Goal: Information Seeking & Learning: Learn about a topic

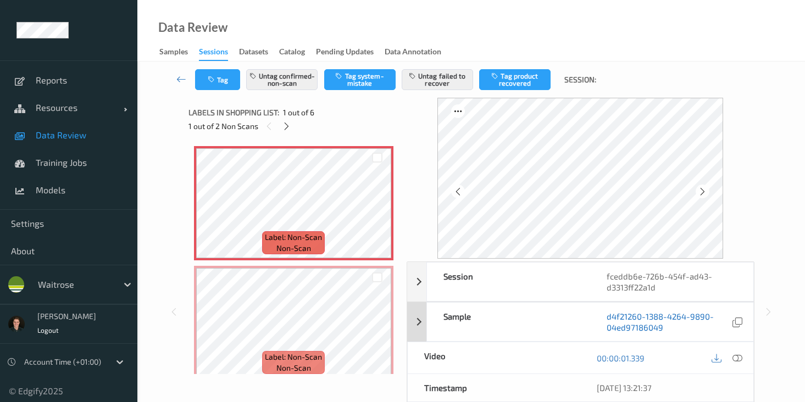
scroll to position [491, 0]
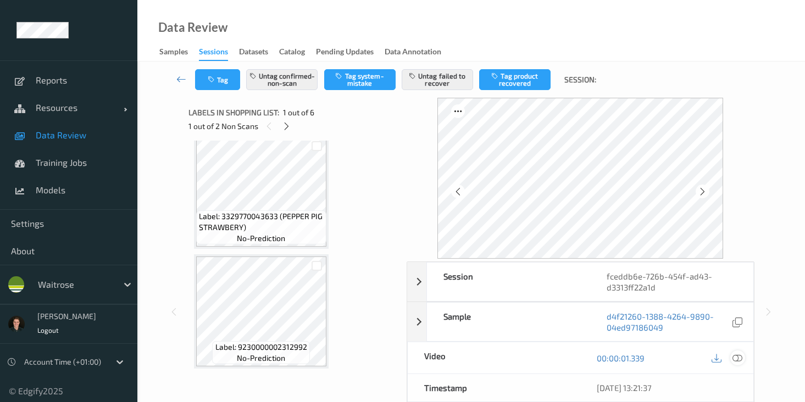
click at [732, 358] on icon at bounding box center [737, 358] width 10 height 10
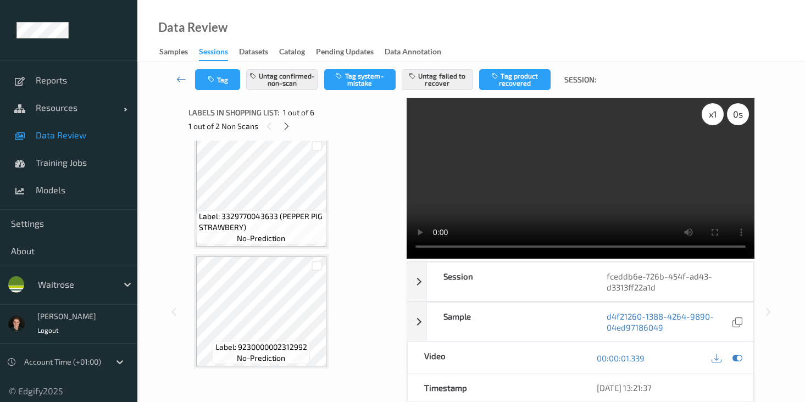
click at [708, 120] on div "x 1" at bounding box center [713, 114] width 22 height 22
click at [600, 210] on video at bounding box center [581, 178] width 348 height 161
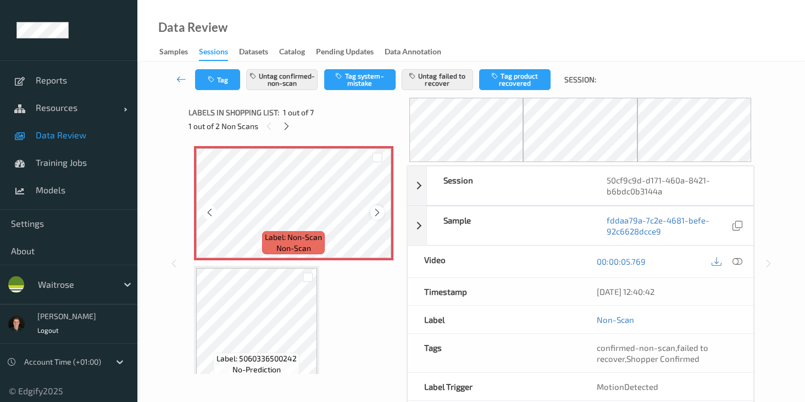
click at [377, 216] on icon at bounding box center [377, 213] width 9 height 10
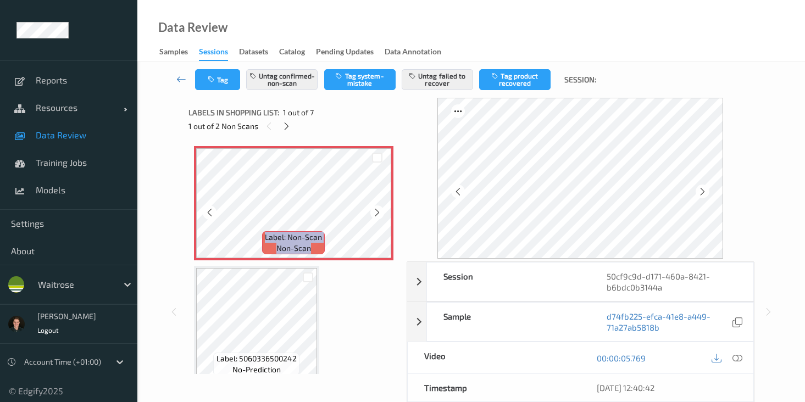
click at [377, 216] on icon at bounding box center [377, 213] width 9 height 10
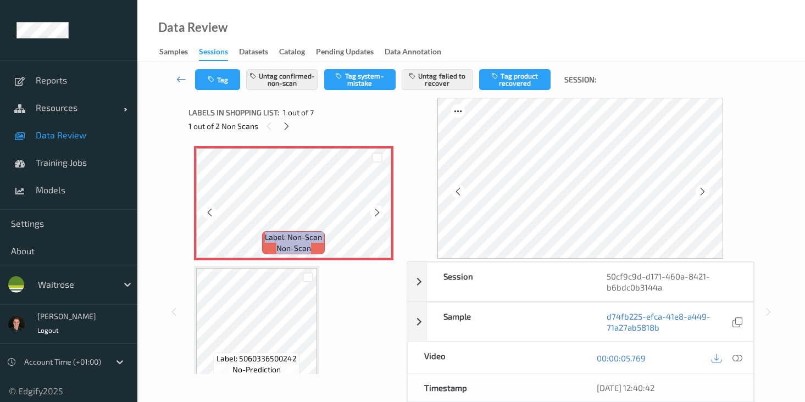
click at [377, 216] on icon at bounding box center [377, 213] width 9 height 10
click at [737, 363] on div at bounding box center [737, 358] width 15 height 15
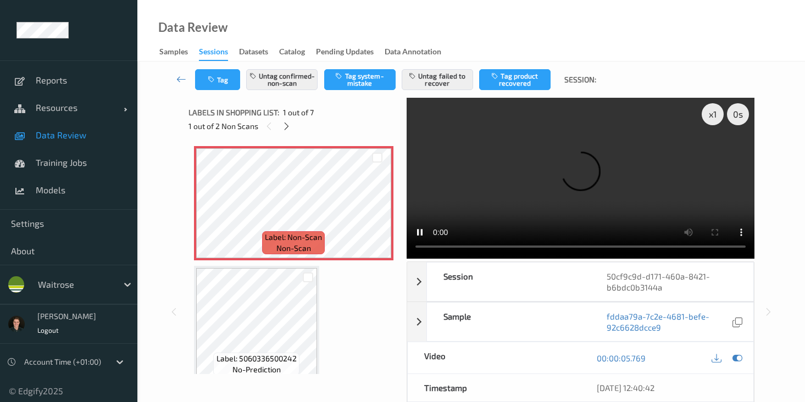
click at [713, 125] on video at bounding box center [581, 178] width 348 height 161
click at [714, 120] on div "x 1" at bounding box center [713, 114] width 22 height 22
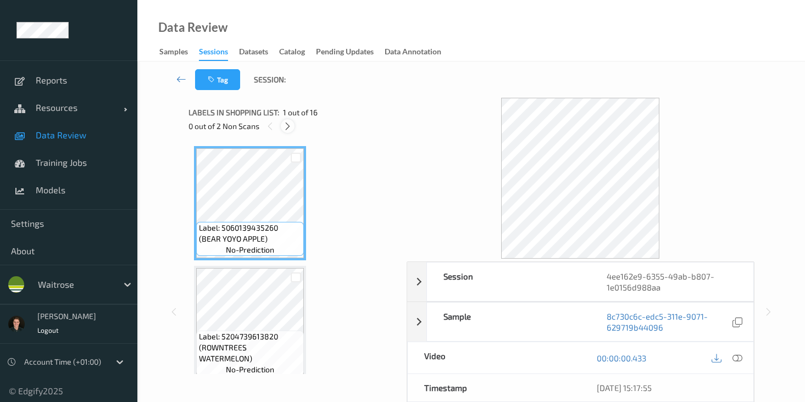
click at [288, 129] on icon at bounding box center [287, 126] width 9 height 10
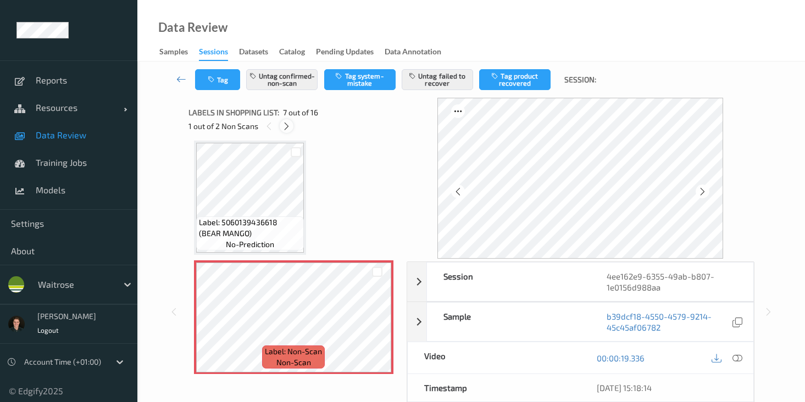
click at [287, 129] on icon at bounding box center [286, 126] width 9 height 10
click at [287, 129] on icon at bounding box center [287, 126] width 9 height 10
click at [270, 127] on icon at bounding box center [269, 126] width 9 height 10
click at [284, 124] on icon at bounding box center [286, 126] width 9 height 10
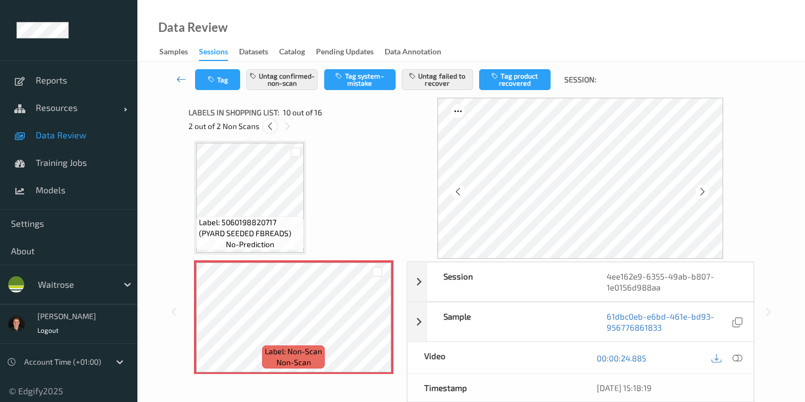
click at [274, 124] on icon at bounding box center [269, 126] width 9 height 10
click at [285, 124] on icon at bounding box center [286, 126] width 9 height 10
click at [732, 359] on div at bounding box center [737, 358] width 15 height 15
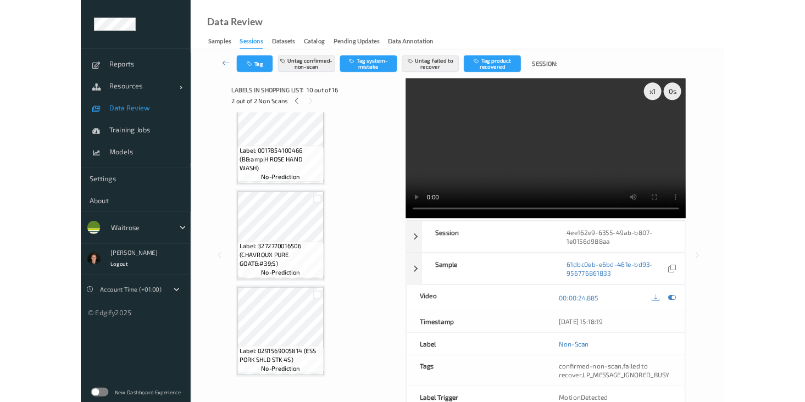
scroll to position [1586, 0]
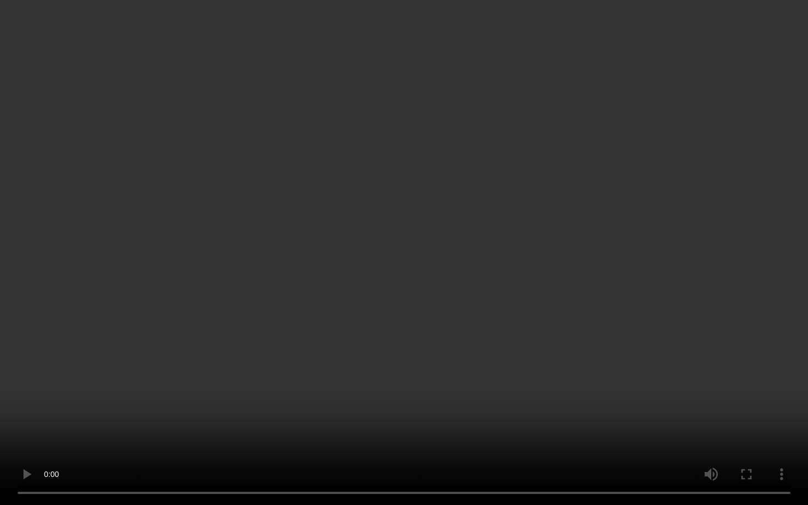
click at [280, 295] on video at bounding box center [404, 252] width 808 height 505
click at [268, 402] on video at bounding box center [404, 252] width 808 height 505
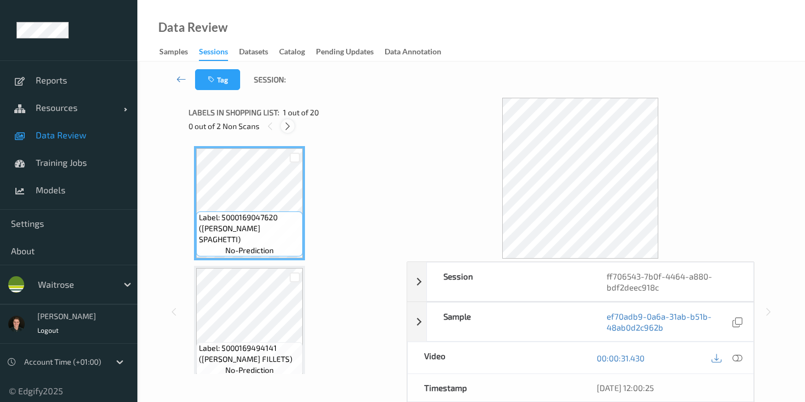
click at [292, 125] on icon at bounding box center [287, 126] width 9 height 10
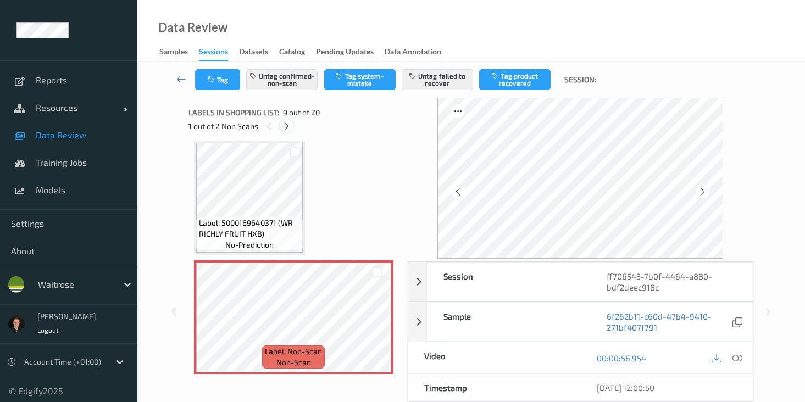
click at [292, 125] on div at bounding box center [287, 126] width 14 height 14
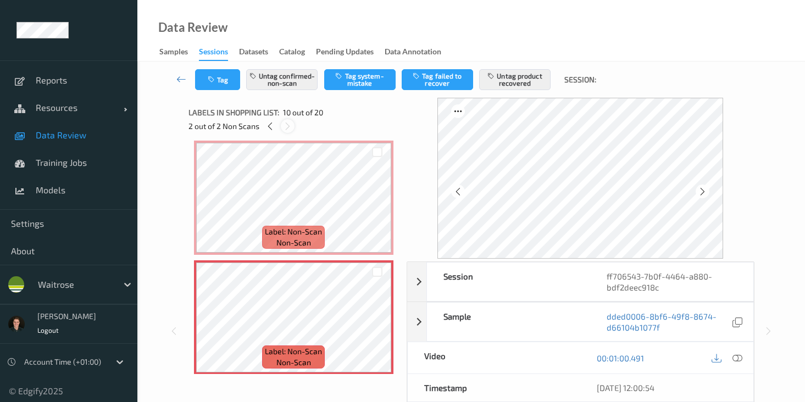
click at [292, 125] on div at bounding box center [288, 126] width 14 height 14
click at [271, 127] on icon at bounding box center [269, 126] width 9 height 10
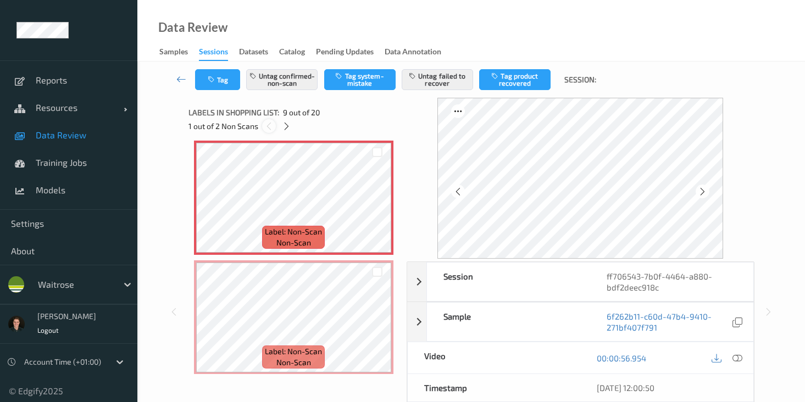
scroll to position [844, 0]
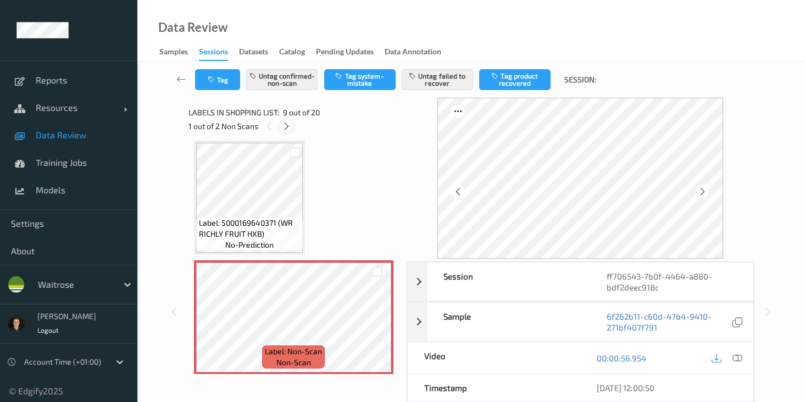
click at [290, 126] on icon at bounding box center [286, 126] width 9 height 10
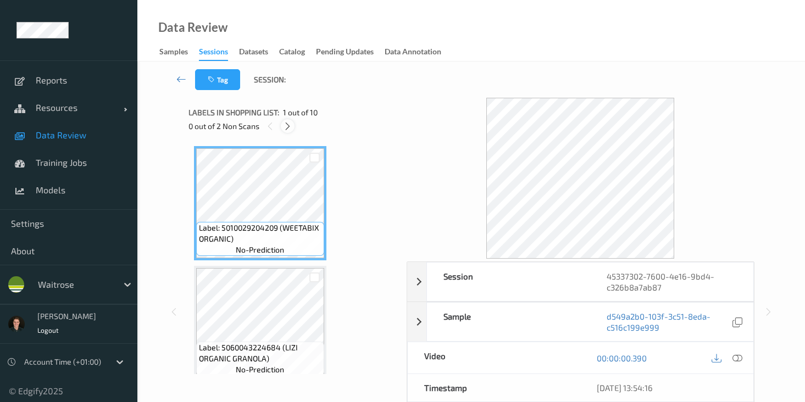
click at [288, 126] on icon at bounding box center [287, 126] width 9 height 10
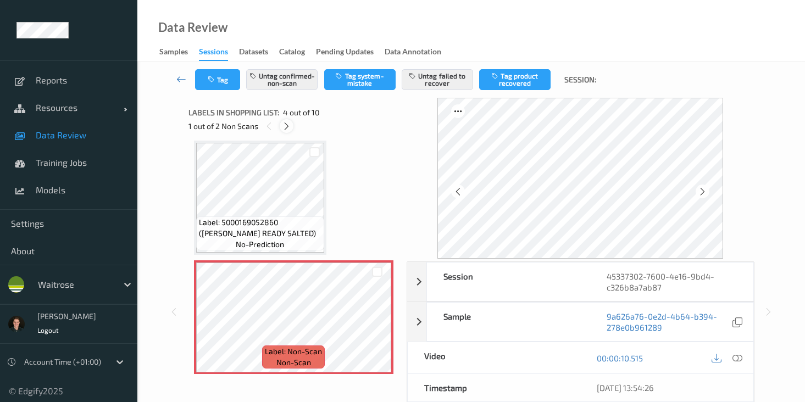
click at [288, 126] on icon at bounding box center [286, 126] width 9 height 10
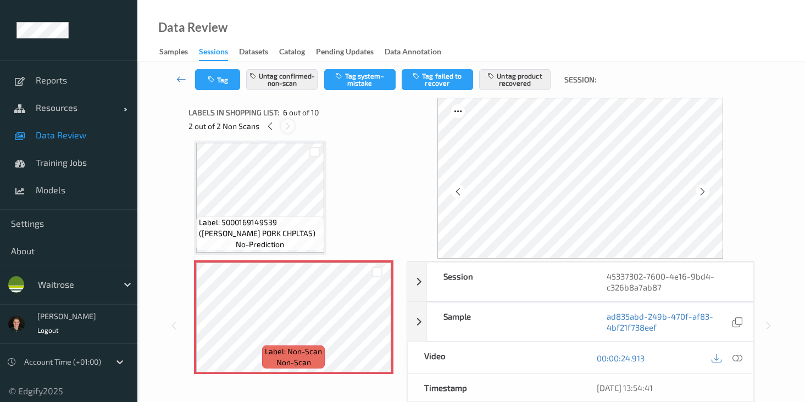
click at [288, 126] on icon at bounding box center [287, 126] width 9 height 10
click at [737, 355] on icon at bounding box center [737, 358] width 10 height 10
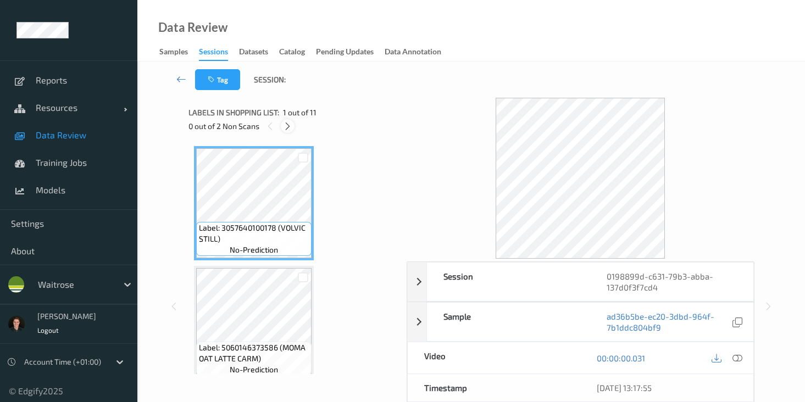
click at [285, 131] on div at bounding box center [288, 126] width 14 height 14
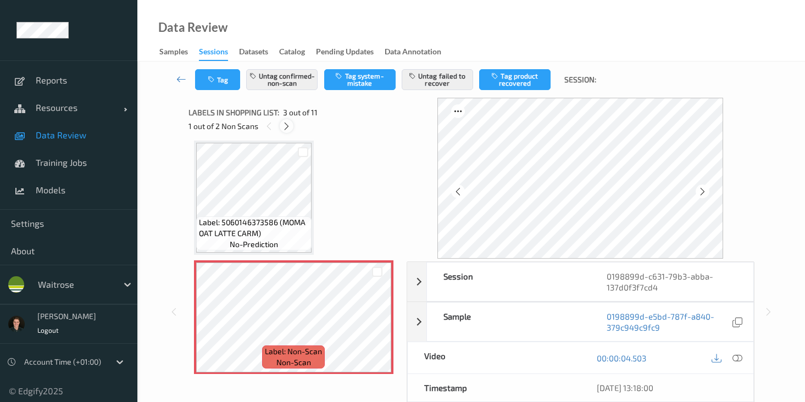
click at [286, 129] on icon at bounding box center [286, 126] width 9 height 10
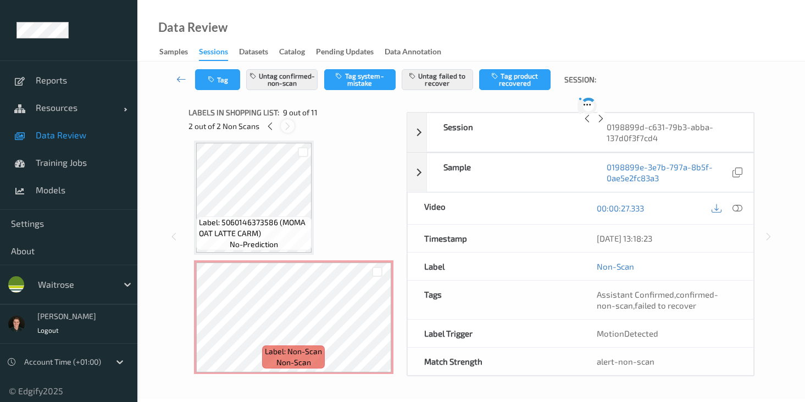
scroll to position [844, 0]
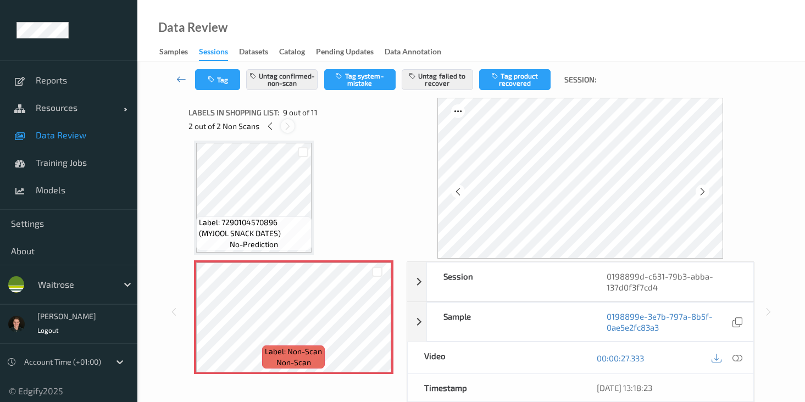
click at [286, 129] on icon at bounding box center [287, 126] width 9 height 10
click at [268, 126] on icon at bounding box center [269, 126] width 9 height 10
click at [285, 127] on icon at bounding box center [286, 126] width 9 height 10
click at [269, 129] on icon at bounding box center [269, 126] width 9 height 10
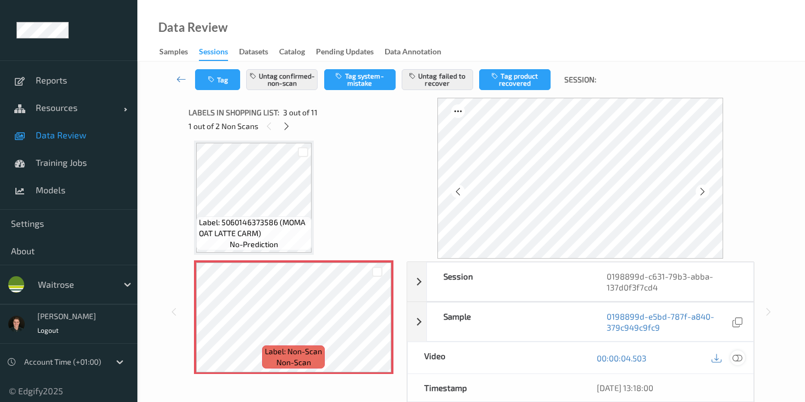
click at [740, 358] on icon at bounding box center [737, 358] width 10 height 10
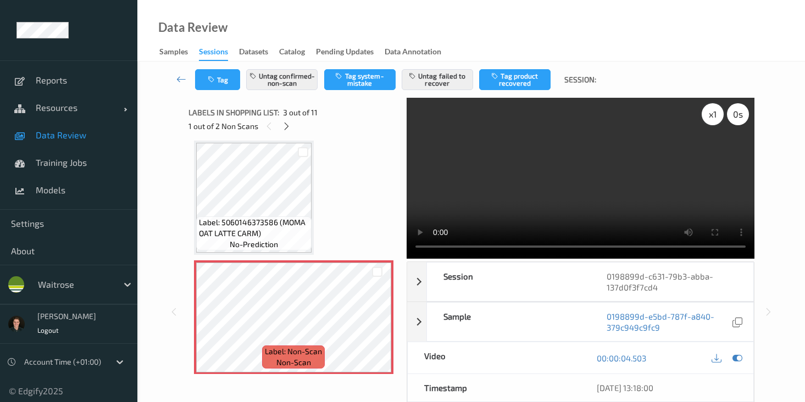
click at [707, 120] on div "x 1" at bounding box center [713, 114] width 22 height 22
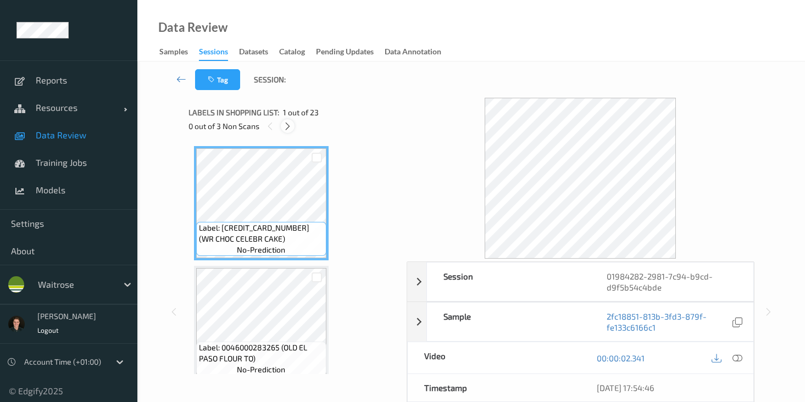
click at [288, 126] on icon at bounding box center [287, 126] width 9 height 10
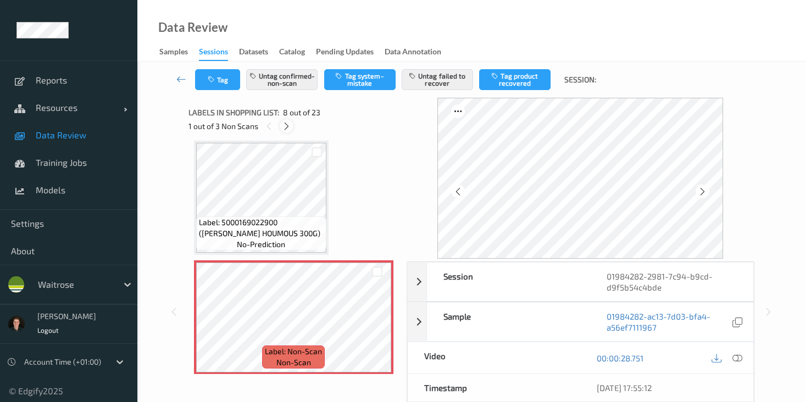
click at [288, 126] on icon at bounding box center [286, 126] width 9 height 10
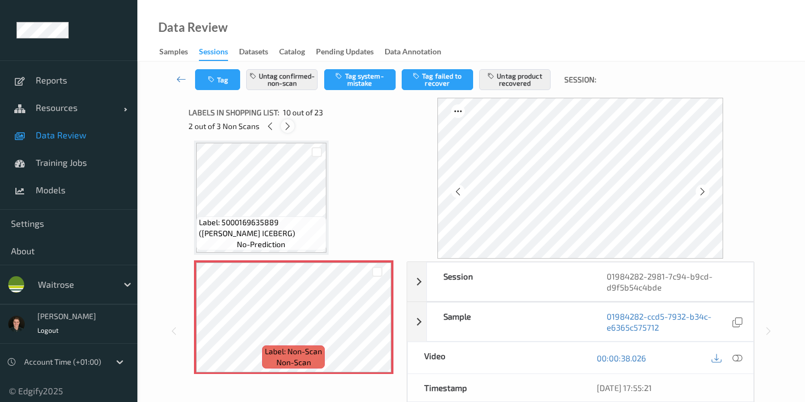
click at [288, 126] on icon at bounding box center [287, 126] width 9 height 10
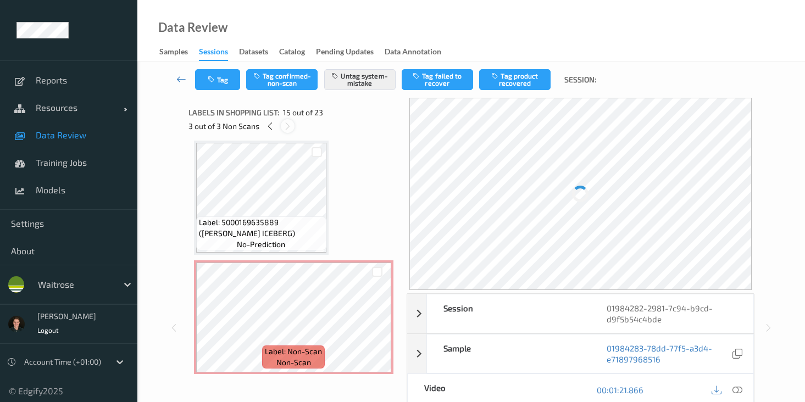
scroll to position [1563, 0]
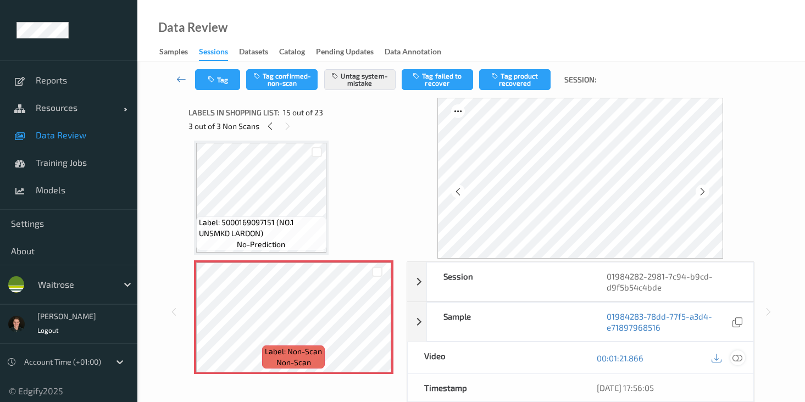
click at [737, 357] on icon at bounding box center [737, 358] width 10 height 10
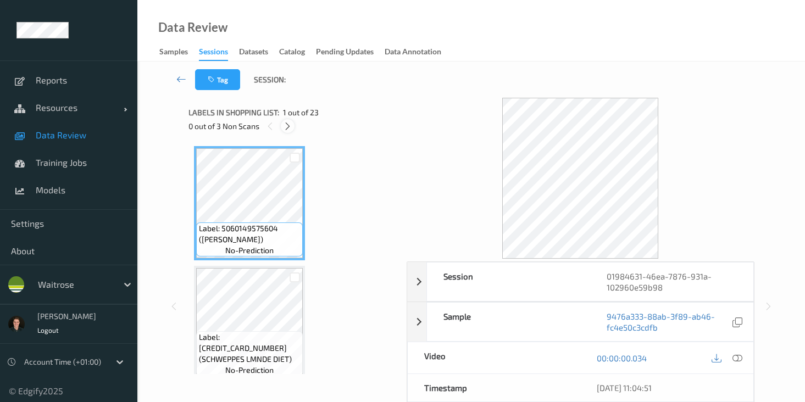
click at [282, 130] on div at bounding box center [288, 126] width 14 height 14
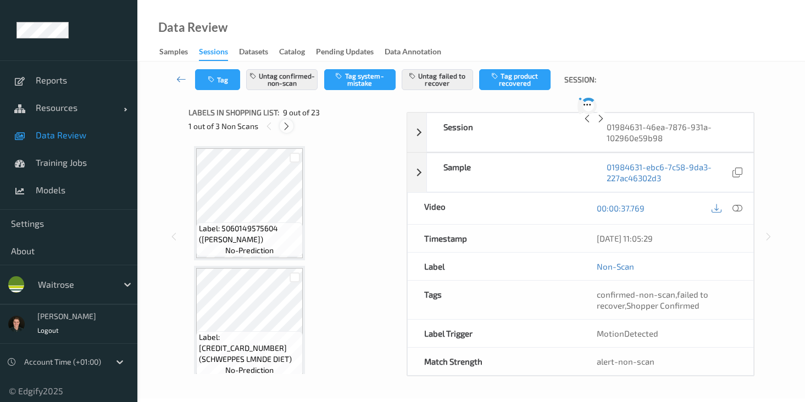
scroll to position [844, 0]
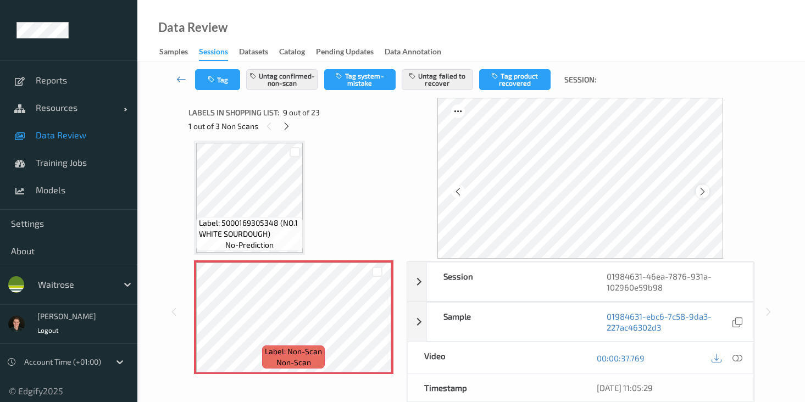
click at [709, 192] on div at bounding box center [703, 192] width 14 height 14
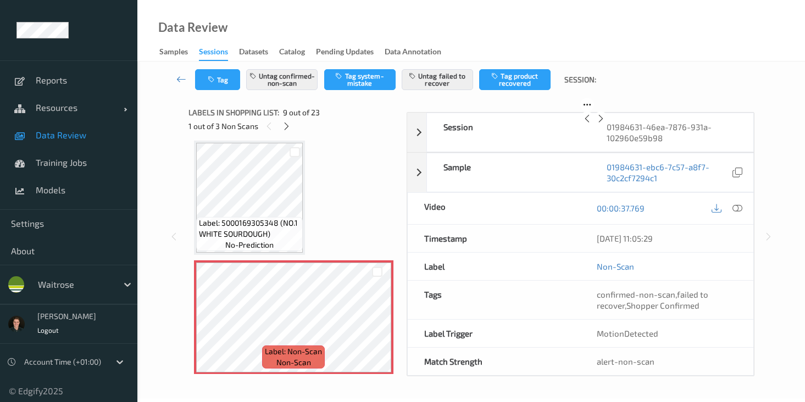
click at [608, 125] on div at bounding box center [601, 119] width 14 height 14
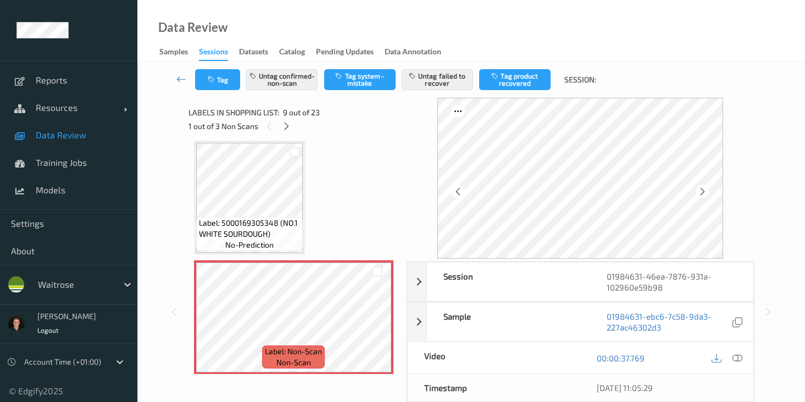
click at [709, 192] on div at bounding box center [703, 192] width 14 height 14
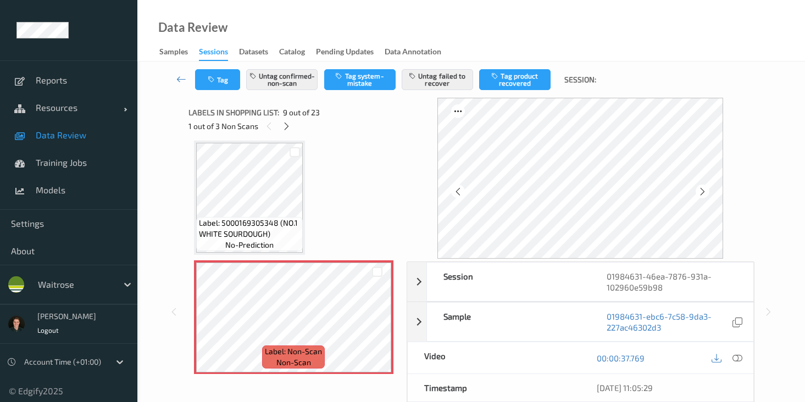
click at [709, 192] on div at bounding box center [703, 192] width 14 height 14
click at [736, 357] on icon at bounding box center [737, 358] width 10 height 10
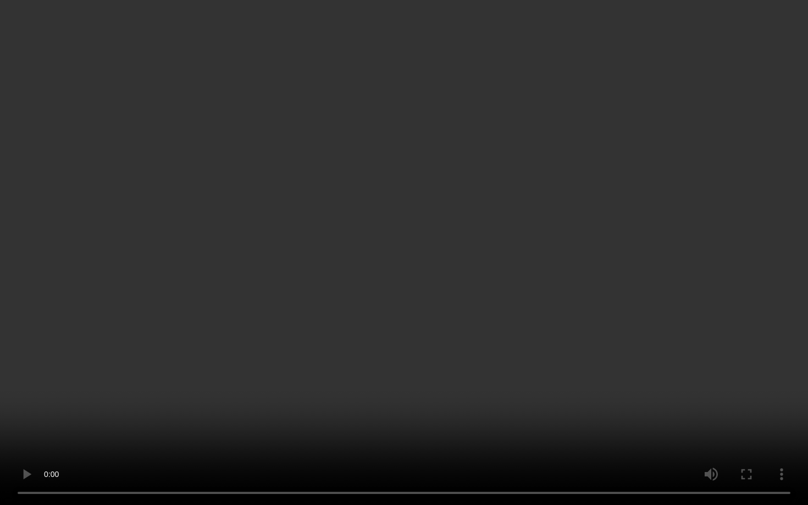
click at [688, 307] on video at bounding box center [404, 252] width 808 height 505
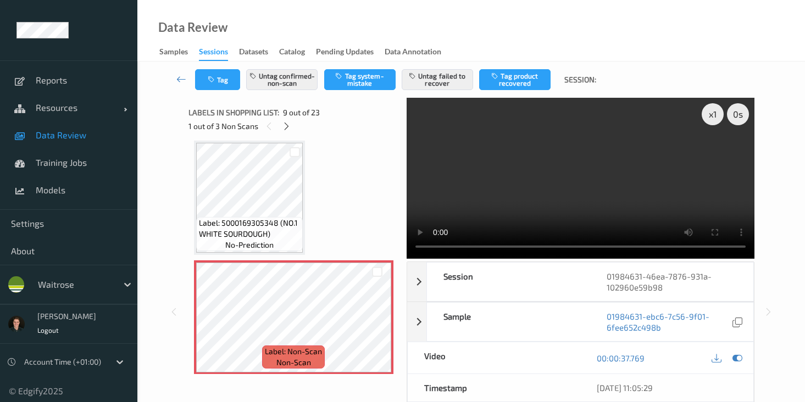
click at [443, 203] on video at bounding box center [581, 178] width 348 height 161
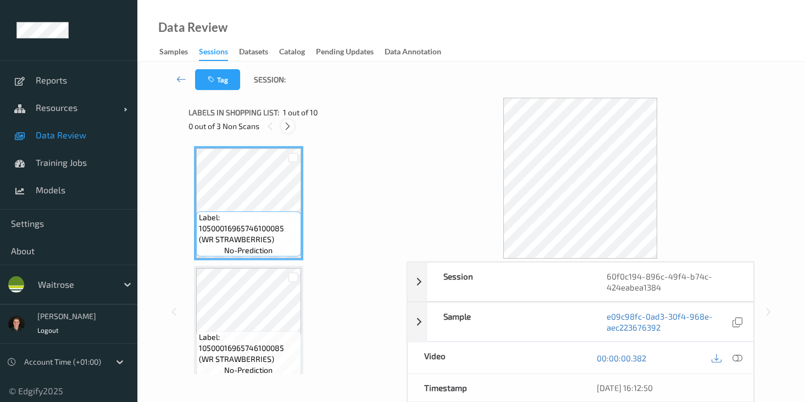
click at [292, 121] on div at bounding box center [288, 126] width 14 height 14
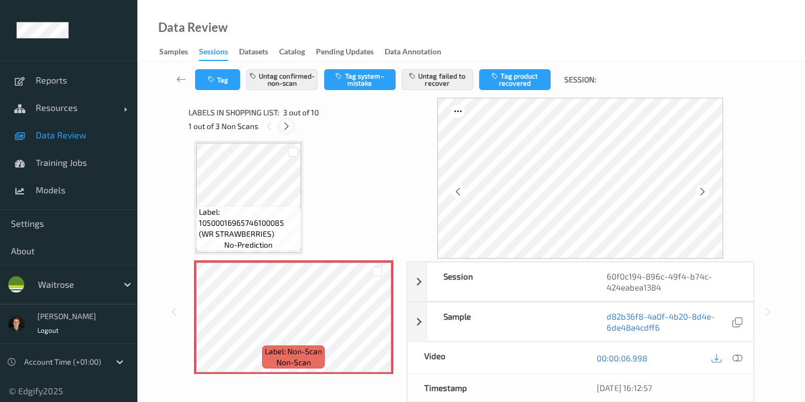
click at [285, 128] on icon at bounding box center [286, 126] width 9 height 10
click at [285, 128] on icon at bounding box center [287, 126] width 9 height 10
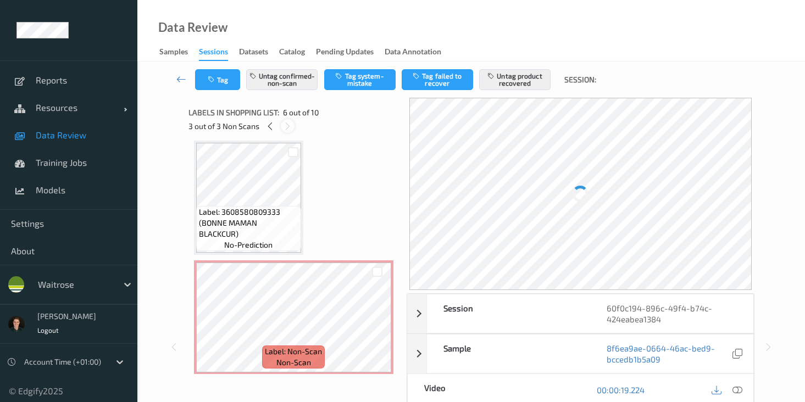
scroll to position [485, 0]
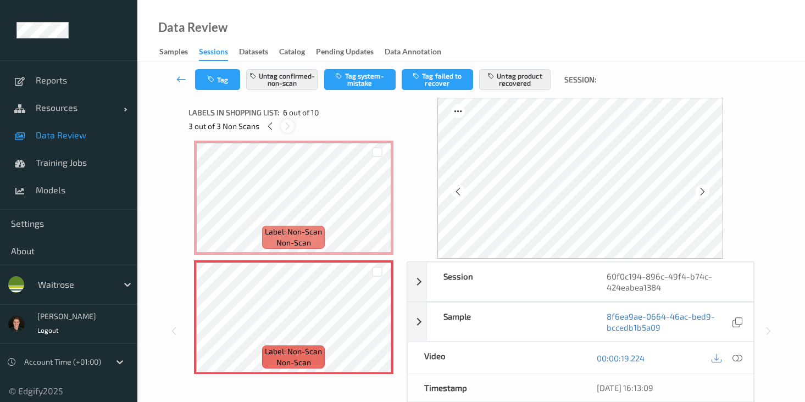
click at [285, 128] on icon at bounding box center [287, 126] width 9 height 10
click at [737, 358] on icon at bounding box center [737, 358] width 10 height 10
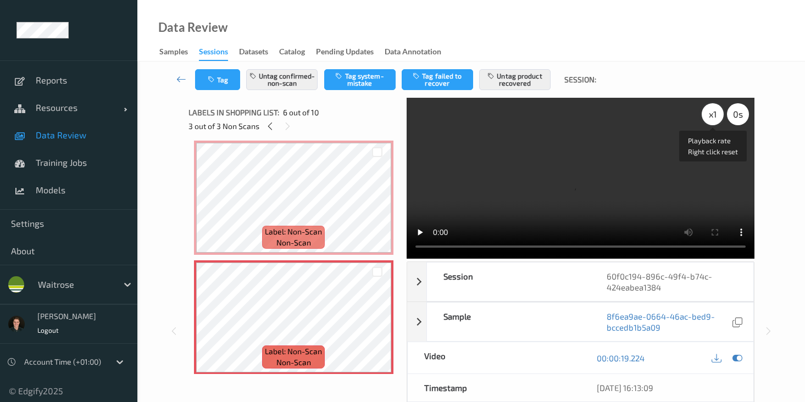
click at [709, 115] on div "x 1" at bounding box center [713, 114] width 22 height 22
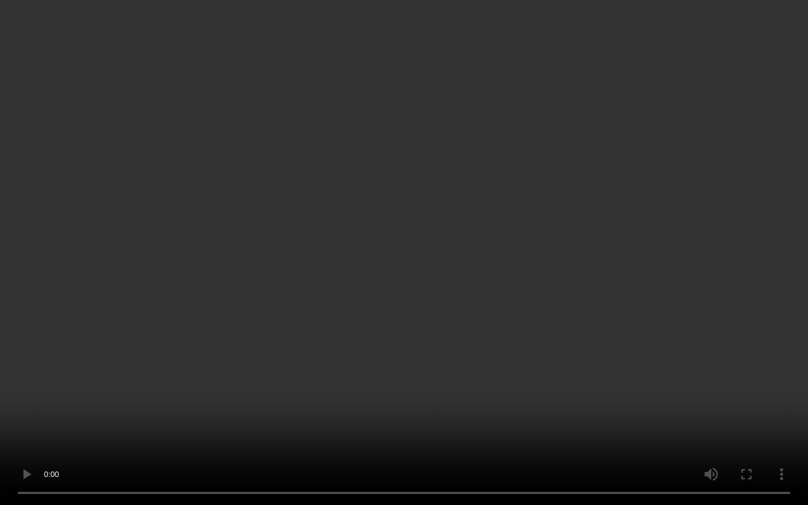
click at [258, 402] on video at bounding box center [404, 252] width 808 height 505
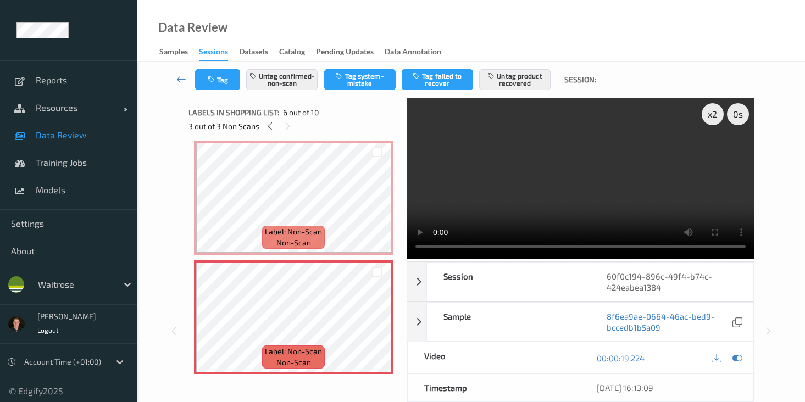
click at [583, 154] on video at bounding box center [581, 178] width 348 height 161
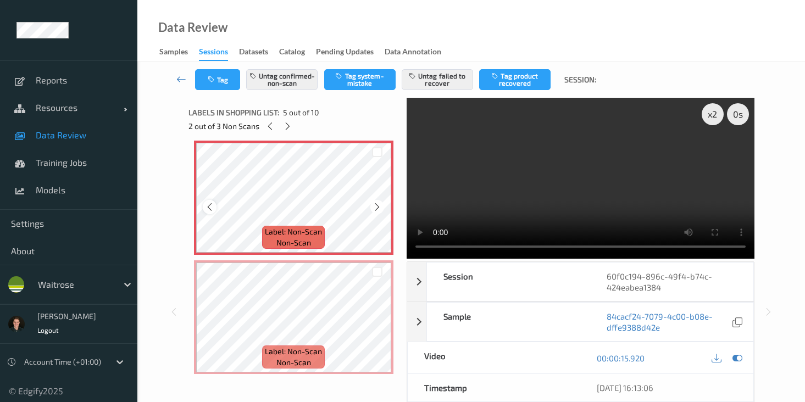
click at [214, 210] on icon at bounding box center [209, 207] width 9 height 10
click at [214, 209] on icon at bounding box center [209, 207] width 9 height 10
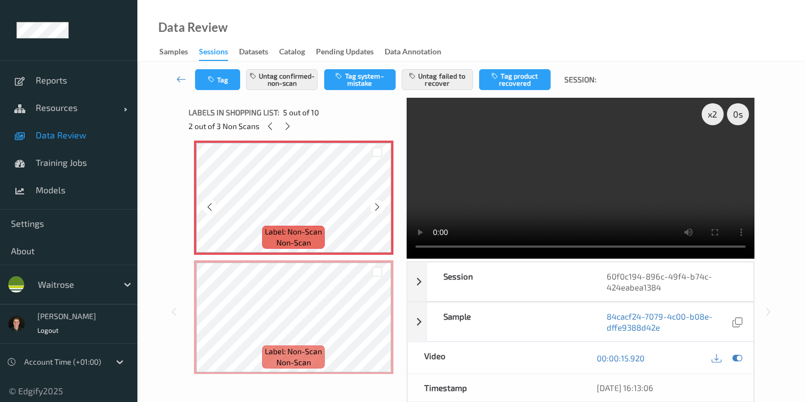
click at [214, 209] on icon at bounding box center [209, 207] width 9 height 10
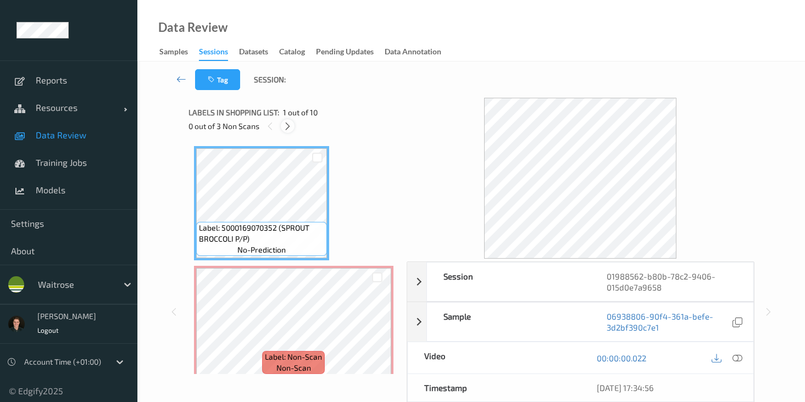
click at [287, 129] on icon at bounding box center [287, 126] width 9 height 10
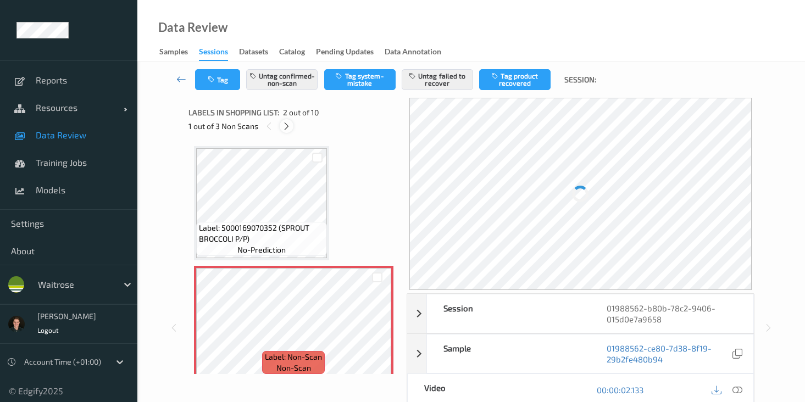
scroll to position [5, 0]
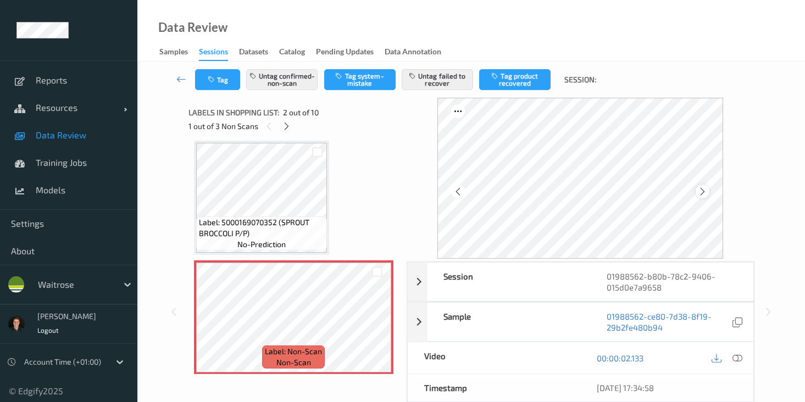
click at [709, 191] on div at bounding box center [703, 192] width 14 height 14
click at [707, 191] on icon at bounding box center [702, 192] width 9 height 10
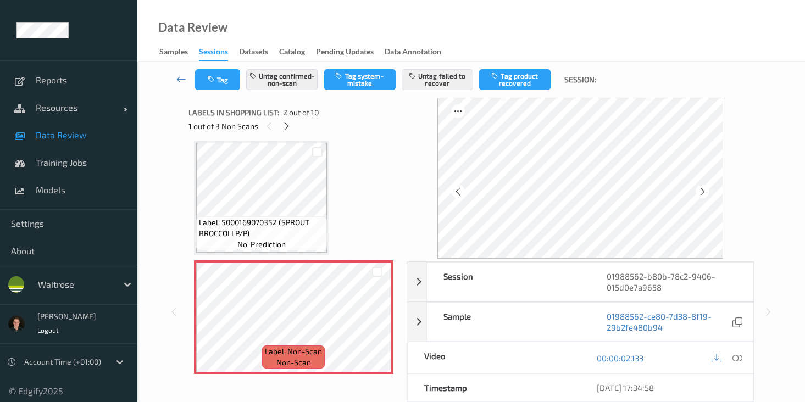
click at [707, 191] on icon at bounding box center [702, 192] width 9 height 10
click at [707, 193] on icon at bounding box center [702, 192] width 9 height 10
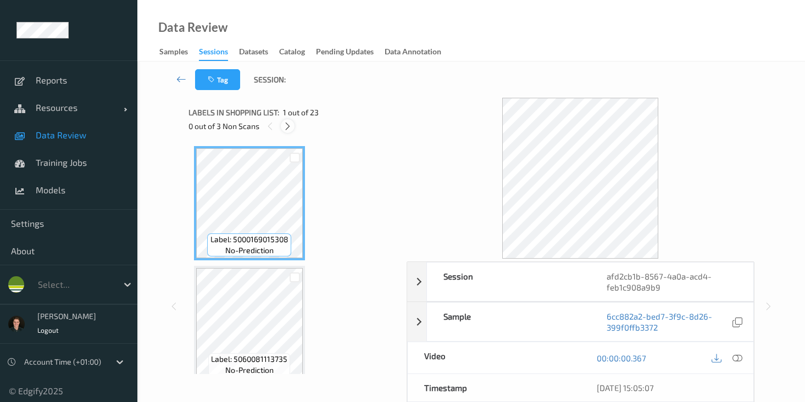
click at [285, 124] on icon at bounding box center [287, 126] width 9 height 10
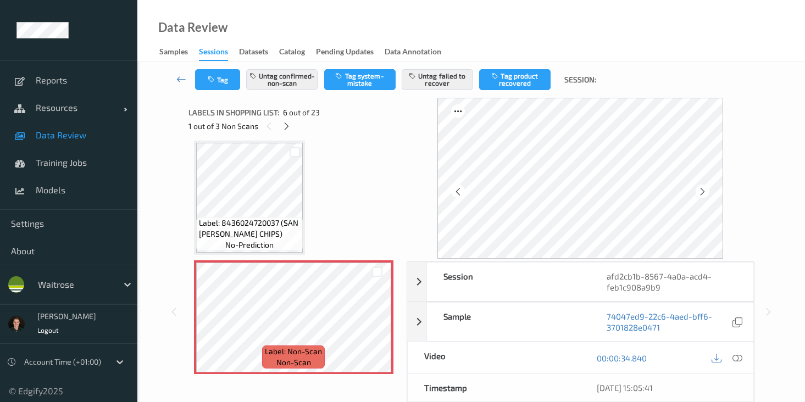
scroll to position [485, 0]
click at [702, 187] on icon at bounding box center [702, 192] width 9 height 10
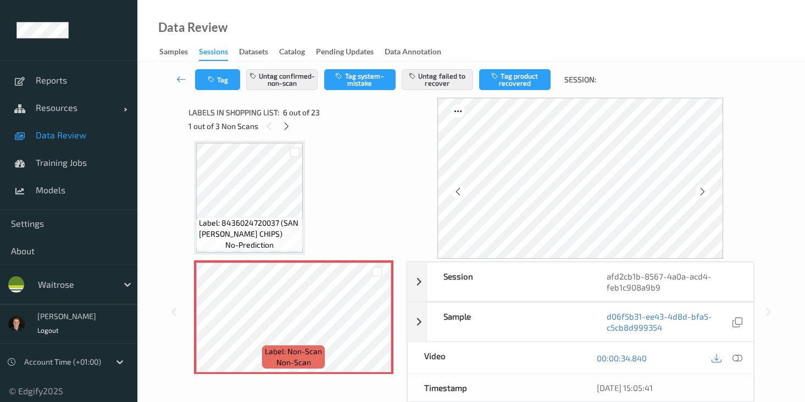
click at [702, 187] on icon at bounding box center [702, 192] width 9 height 10
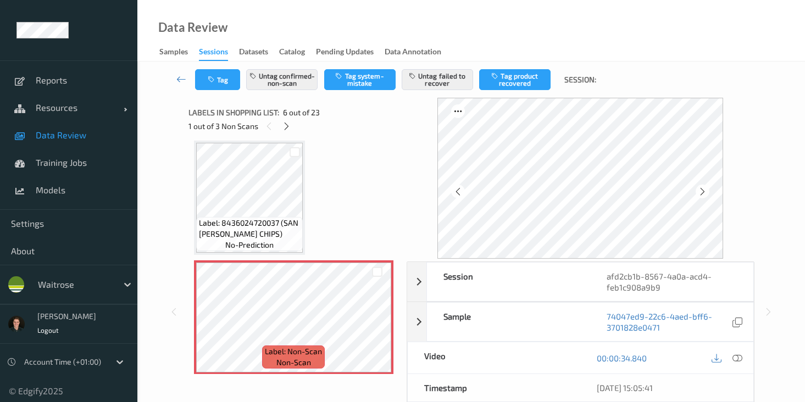
click at [702, 187] on icon at bounding box center [702, 192] width 9 height 10
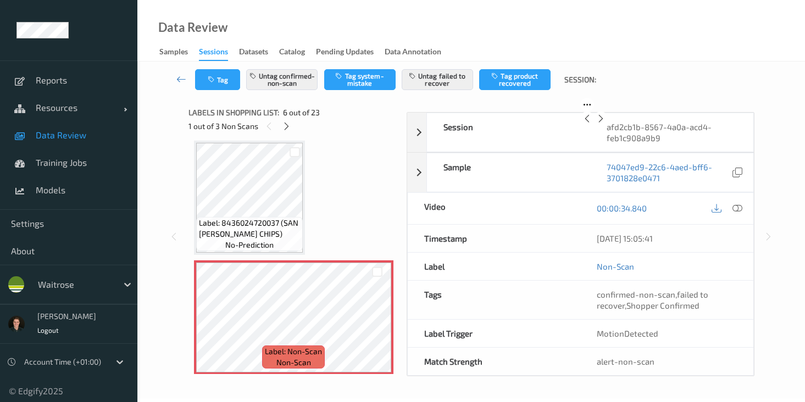
click at [605, 124] on icon at bounding box center [600, 119] width 9 height 10
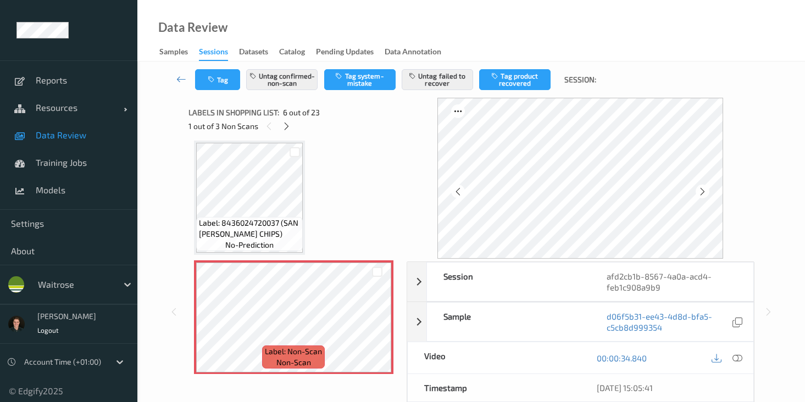
click at [702, 187] on icon at bounding box center [702, 192] width 9 height 10
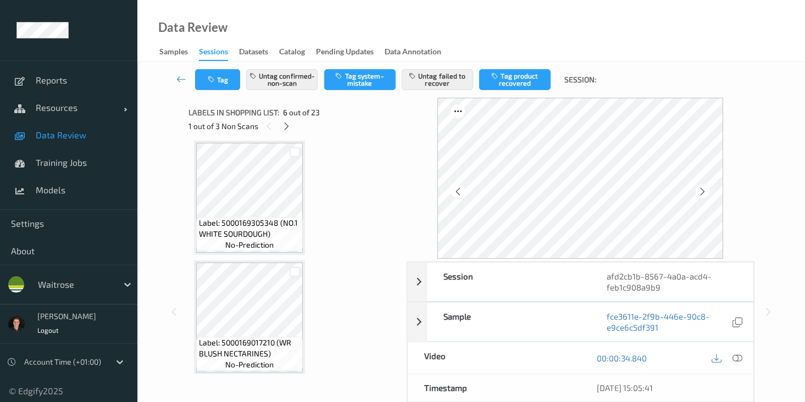
scroll to position [785, 0]
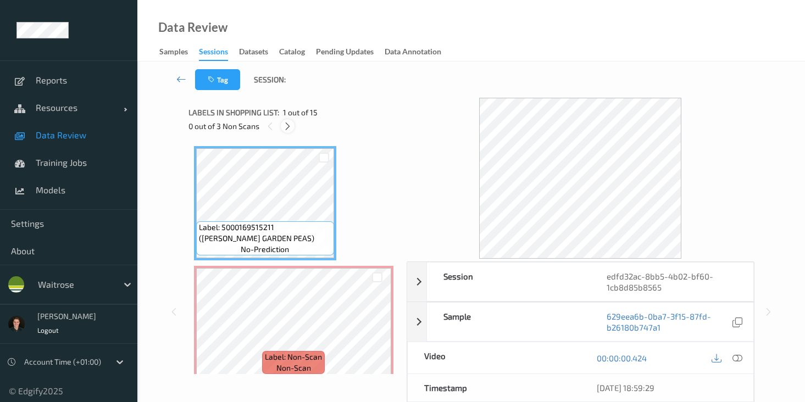
click at [286, 126] on icon at bounding box center [287, 126] width 9 height 10
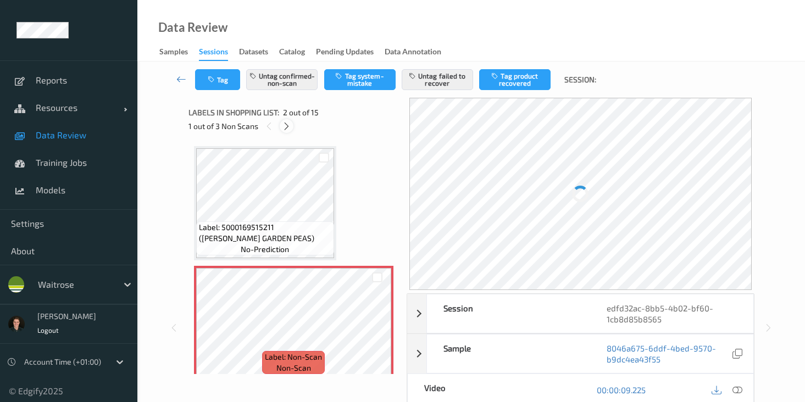
scroll to position [5, 0]
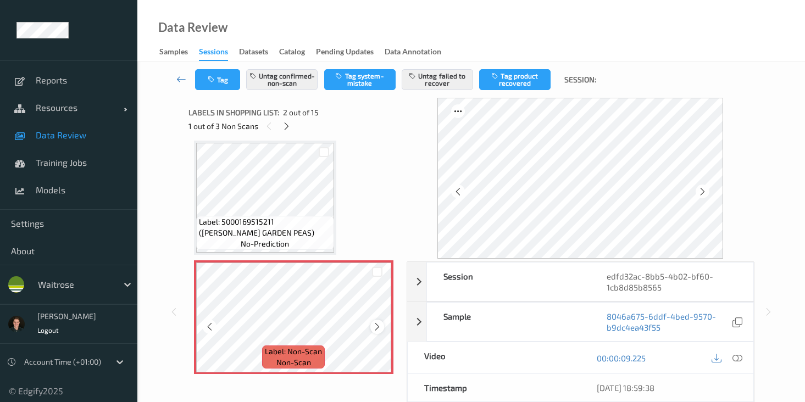
click at [374, 321] on div at bounding box center [377, 327] width 14 height 14
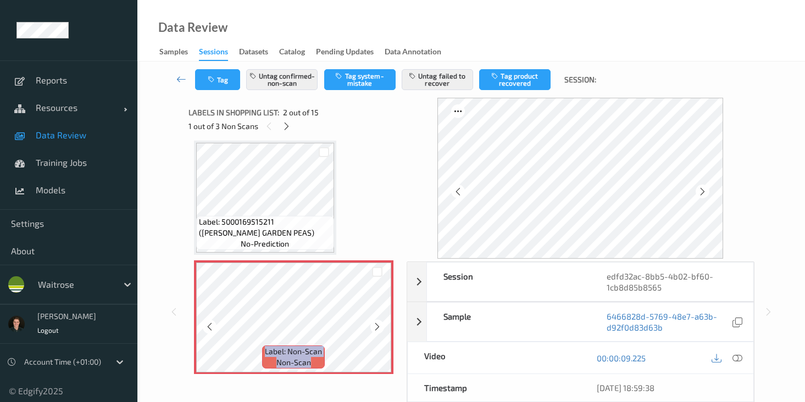
click at [374, 321] on div at bounding box center [377, 327] width 14 height 14
click at [729, 355] on div at bounding box center [727, 358] width 36 height 15
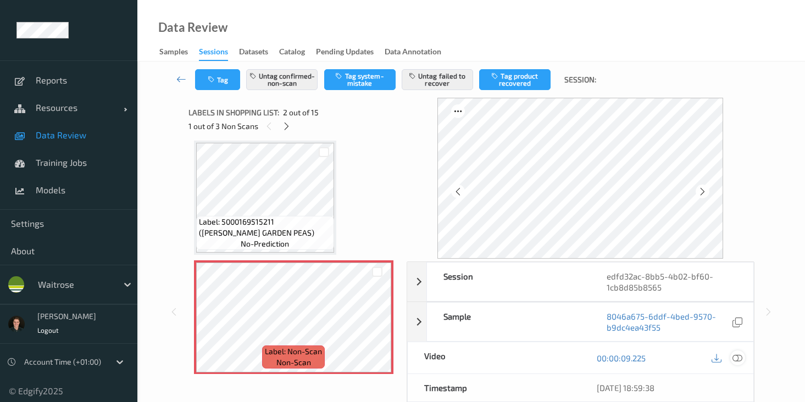
click at [735, 355] on icon at bounding box center [737, 358] width 10 height 10
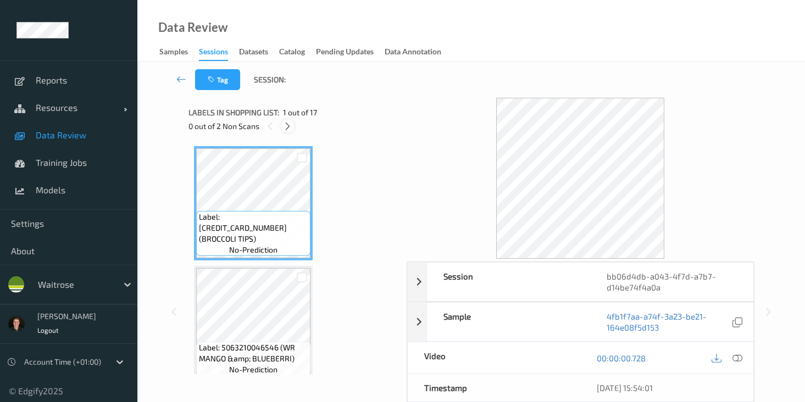
click at [284, 125] on icon at bounding box center [287, 126] width 9 height 10
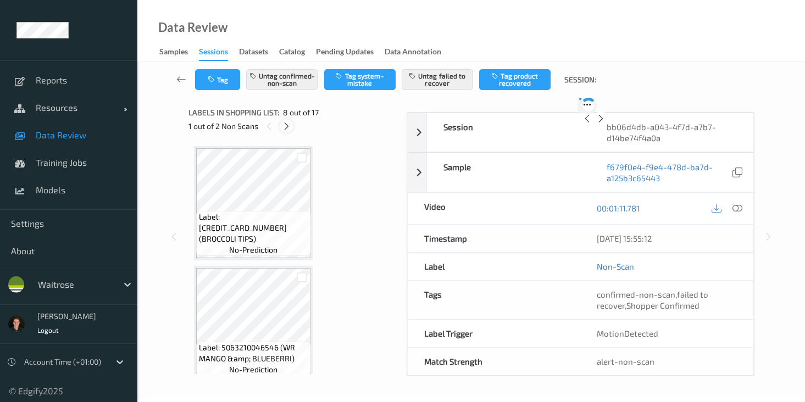
scroll to position [724, 0]
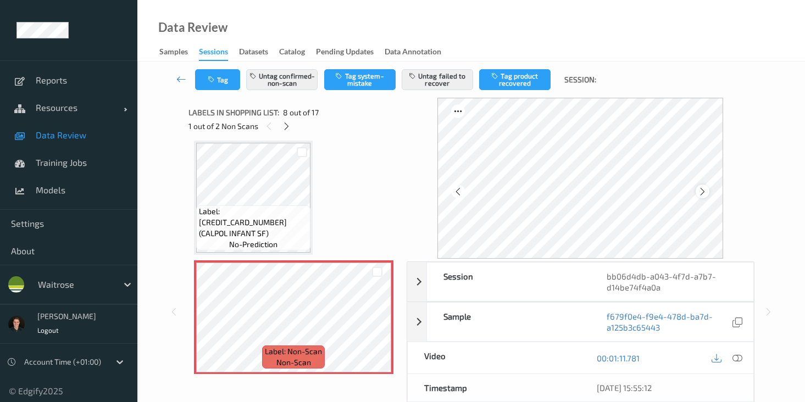
click at [709, 196] on div at bounding box center [703, 192] width 14 height 14
click at [707, 196] on icon at bounding box center [702, 192] width 9 height 10
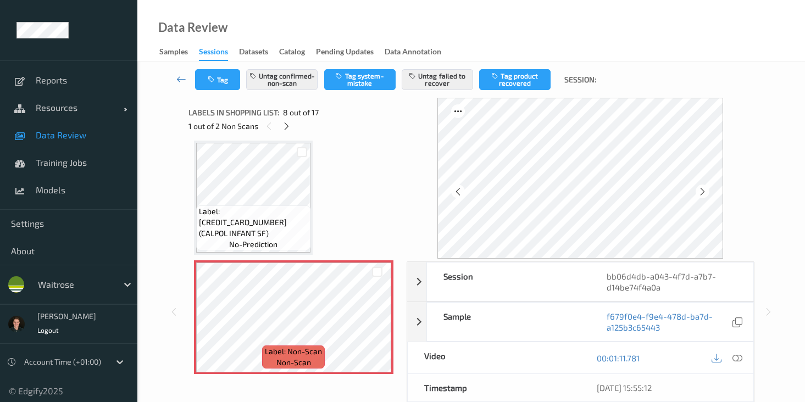
click at [707, 196] on icon at bounding box center [702, 192] width 9 height 10
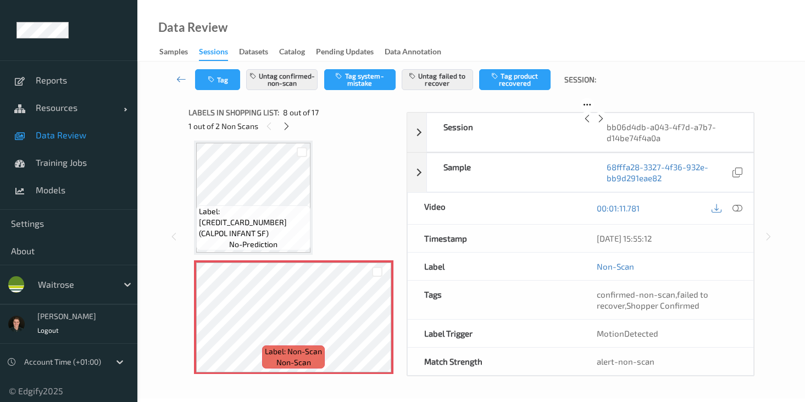
click at [605, 124] on icon at bounding box center [600, 119] width 9 height 10
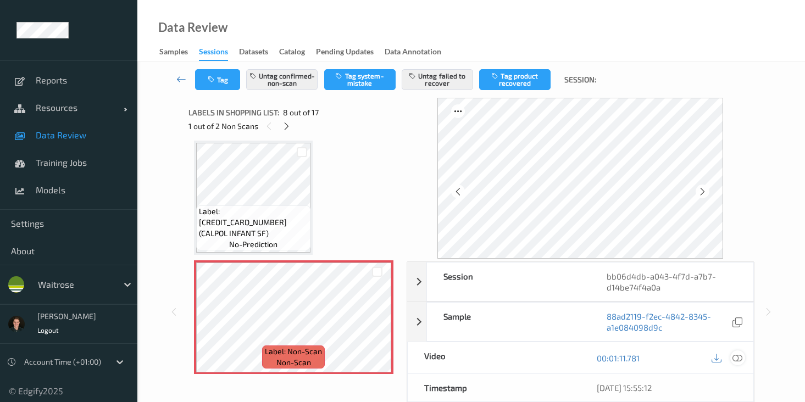
click at [736, 362] on icon at bounding box center [737, 358] width 10 height 10
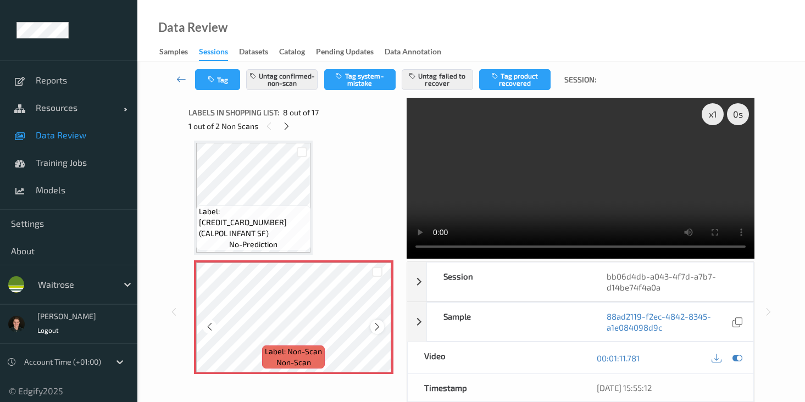
click at [380, 326] on icon at bounding box center [377, 327] width 9 height 10
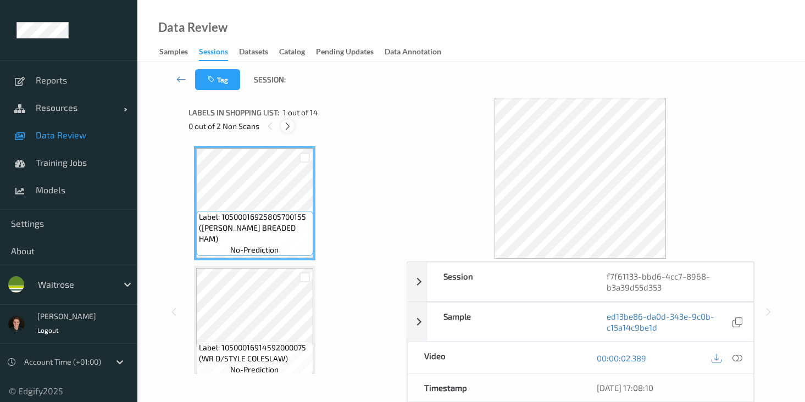
click at [284, 129] on icon at bounding box center [287, 126] width 9 height 10
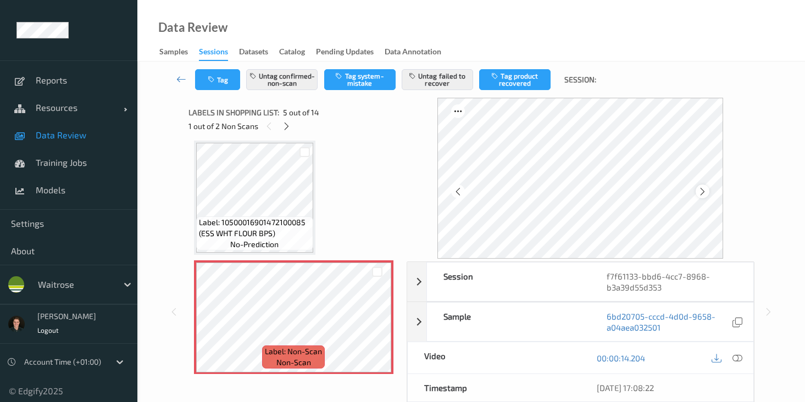
click at [706, 195] on icon at bounding box center [702, 192] width 9 height 10
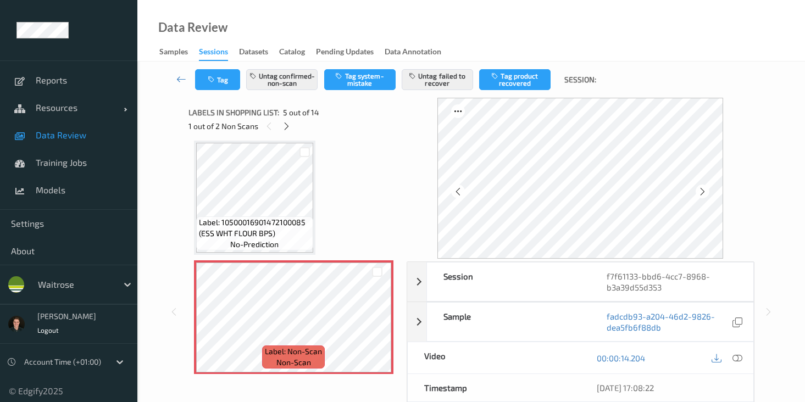
click at [706, 195] on icon at bounding box center [702, 192] width 9 height 10
click at [735, 358] on icon at bounding box center [737, 358] width 10 height 10
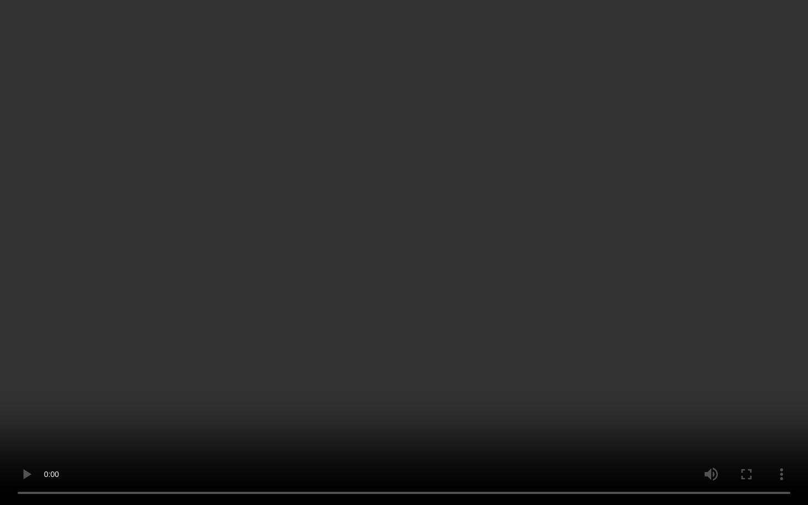
click at [212, 381] on video at bounding box center [404, 252] width 808 height 505
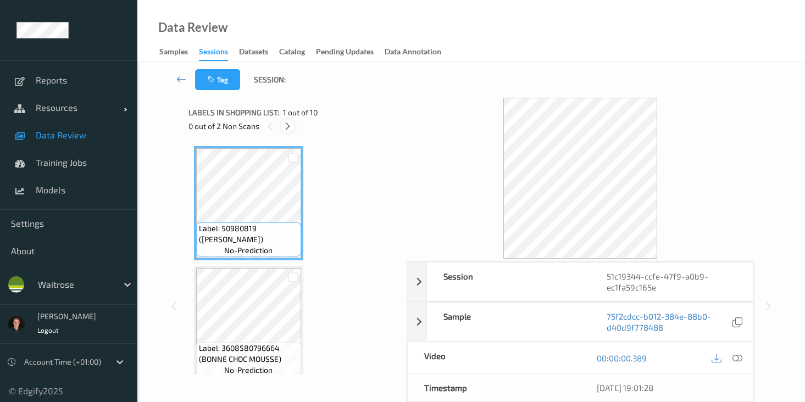
click at [289, 127] on icon at bounding box center [287, 126] width 9 height 10
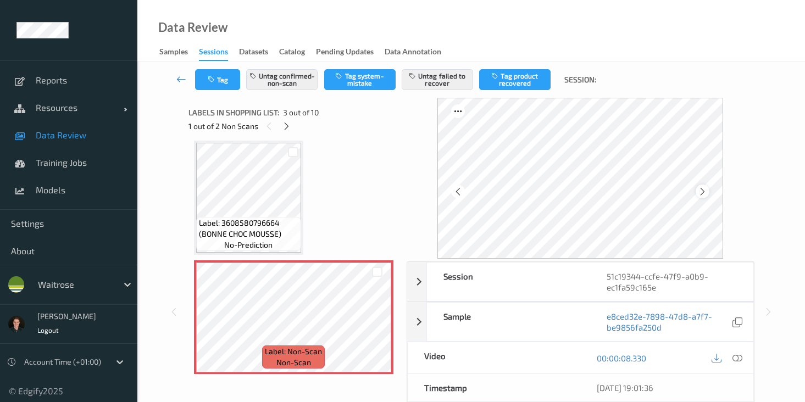
click at [707, 197] on div at bounding box center [703, 192] width 14 height 14
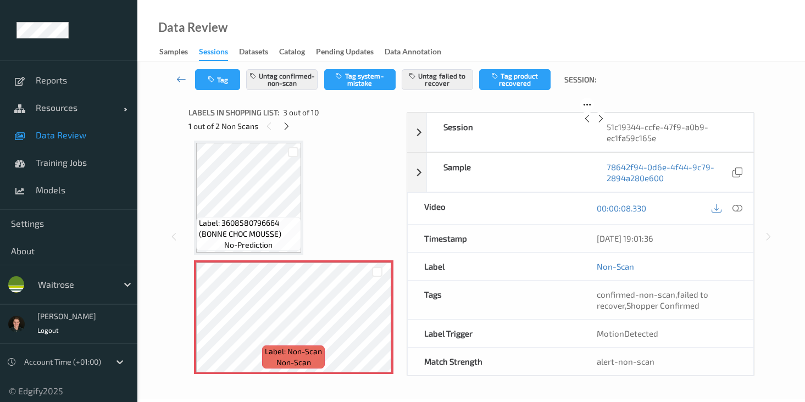
click at [608, 125] on div at bounding box center [601, 119] width 14 height 14
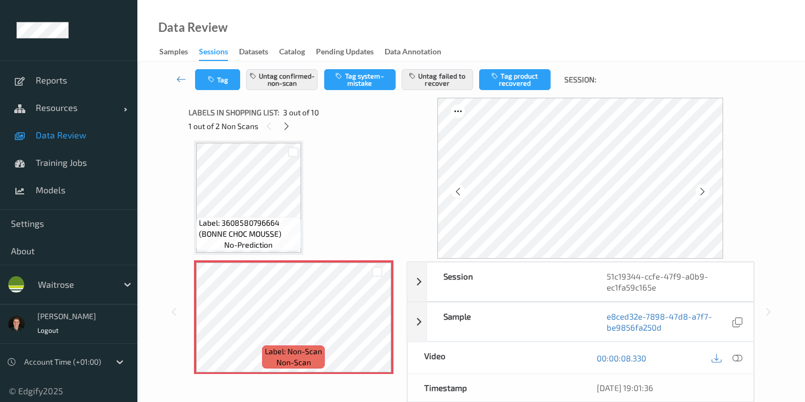
click at [707, 197] on div at bounding box center [703, 192] width 14 height 14
click at [735, 362] on icon at bounding box center [737, 358] width 10 height 10
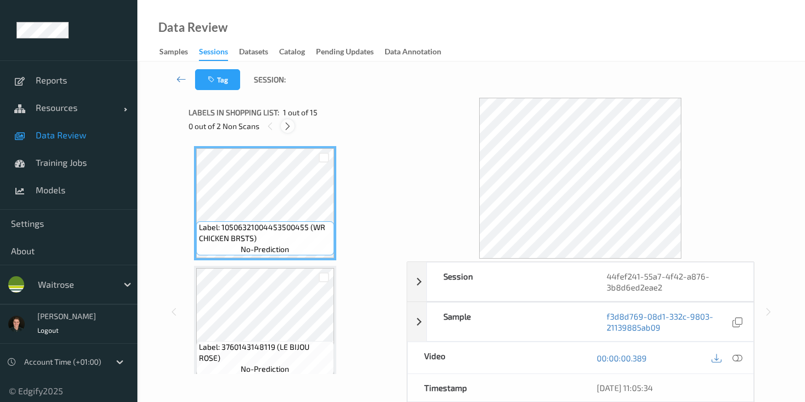
click at [287, 131] on div at bounding box center [288, 126] width 14 height 14
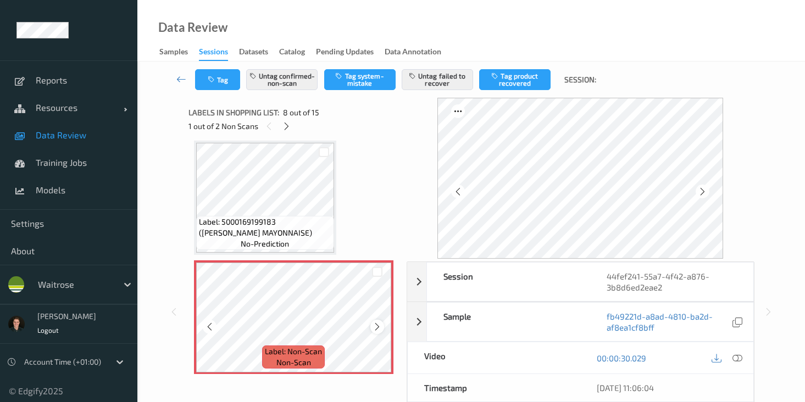
click at [374, 329] on icon at bounding box center [377, 327] width 9 height 10
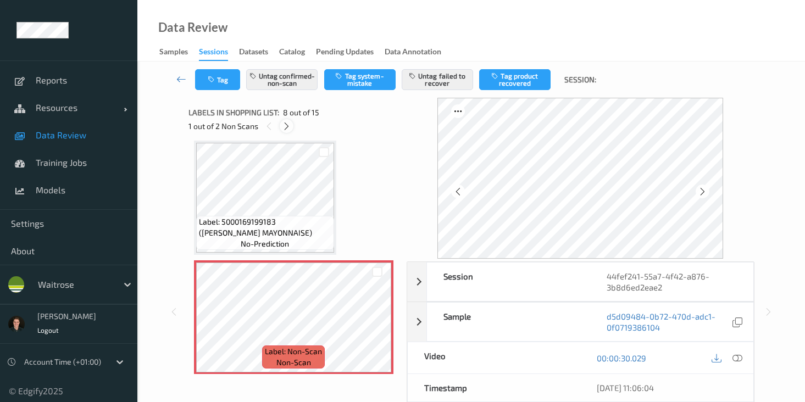
click at [287, 129] on icon at bounding box center [286, 126] width 9 height 10
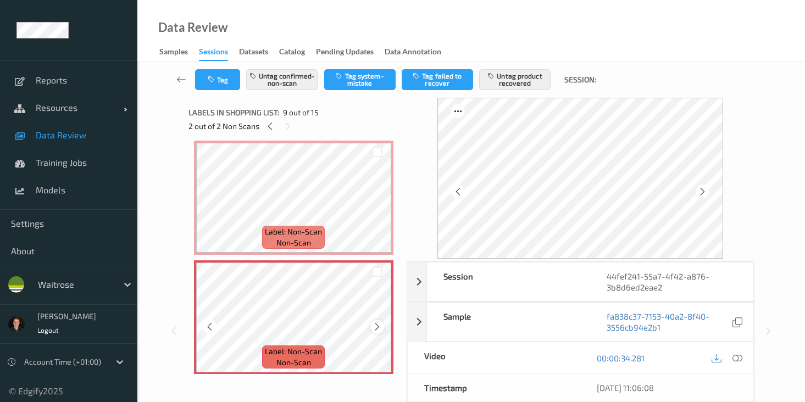
click at [373, 327] on icon at bounding box center [377, 327] width 9 height 10
click at [736, 362] on icon at bounding box center [737, 358] width 10 height 10
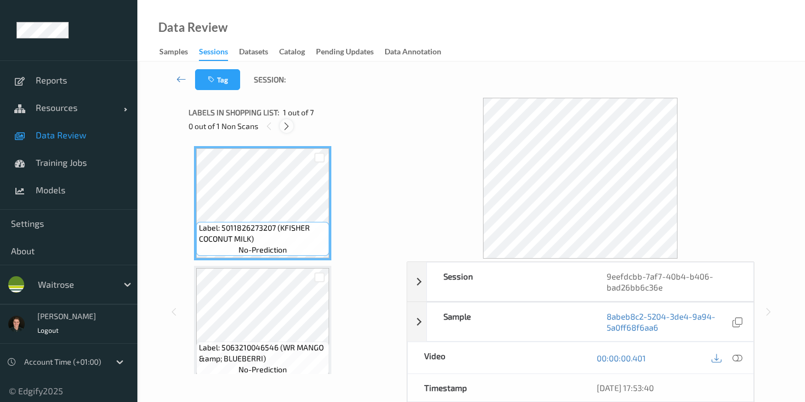
click at [286, 128] on icon at bounding box center [286, 126] width 9 height 10
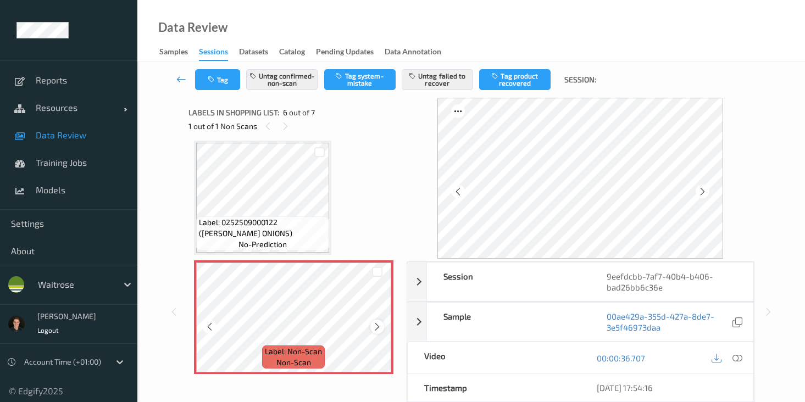
click at [380, 328] on icon at bounding box center [377, 327] width 9 height 10
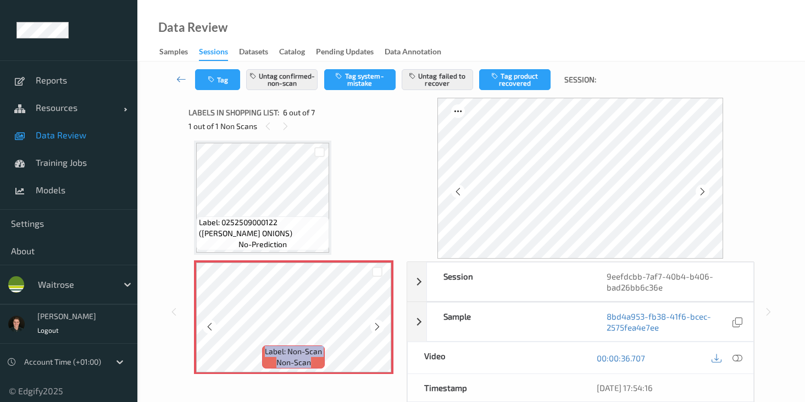
click at [380, 328] on icon at bounding box center [377, 327] width 9 height 10
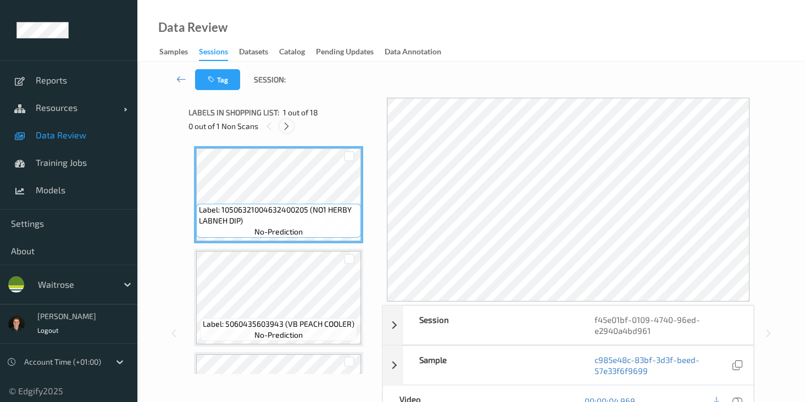
click at [289, 124] on icon at bounding box center [286, 126] width 9 height 10
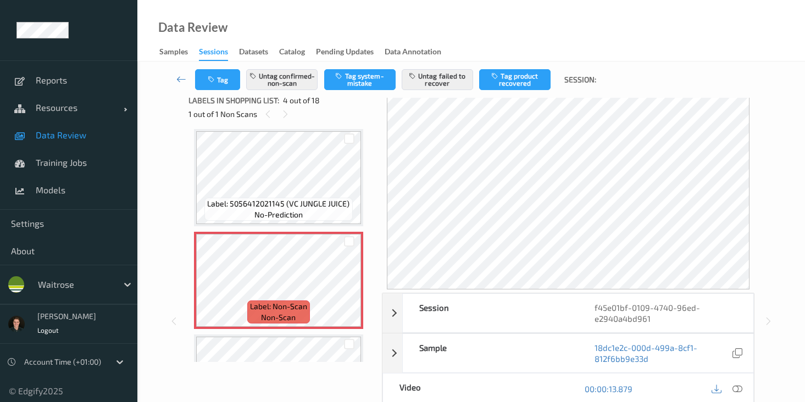
scroll to position [24, 0]
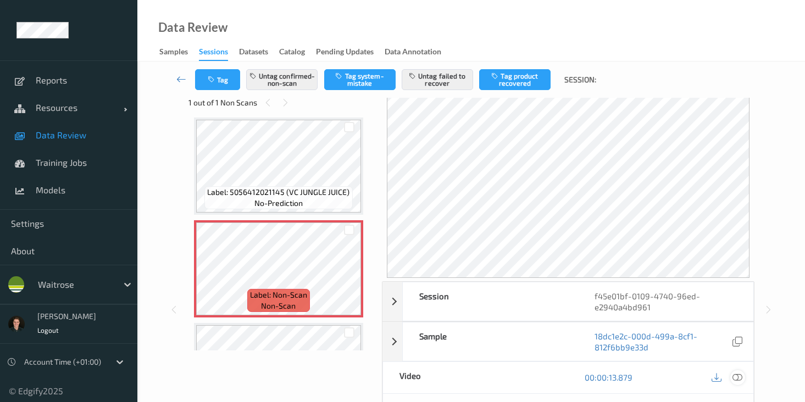
click at [736, 376] on icon at bounding box center [737, 378] width 10 height 10
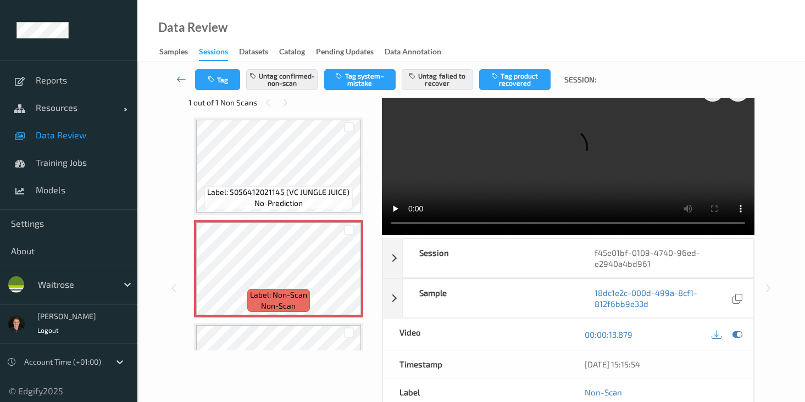
scroll to position [0, 0]
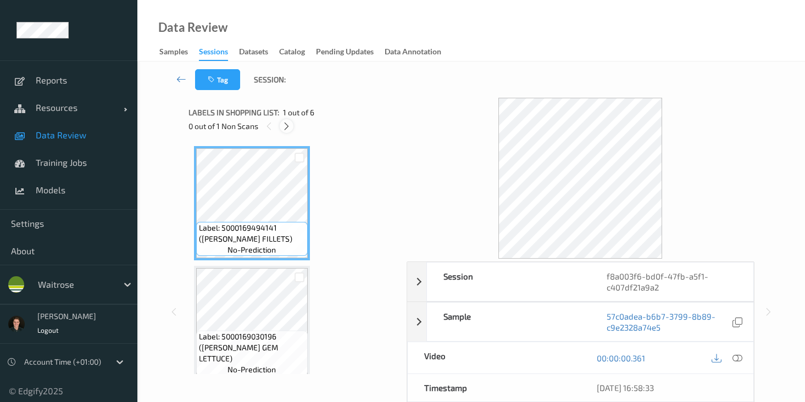
click at [290, 130] on icon at bounding box center [286, 126] width 9 height 10
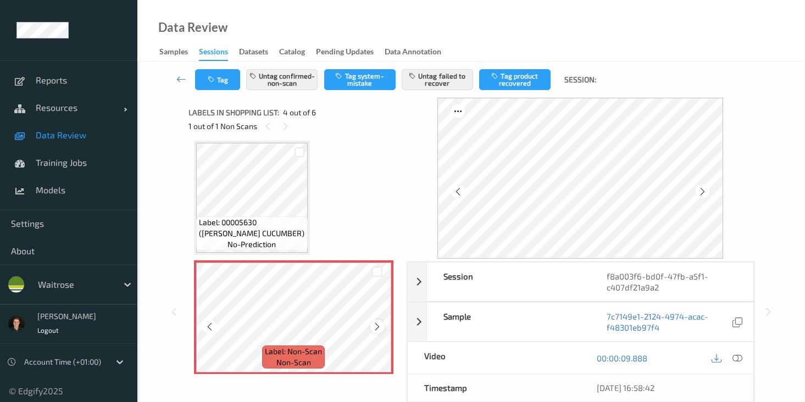
click at [380, 329] on icon at bounding box center [377, 327] width 9 height 10
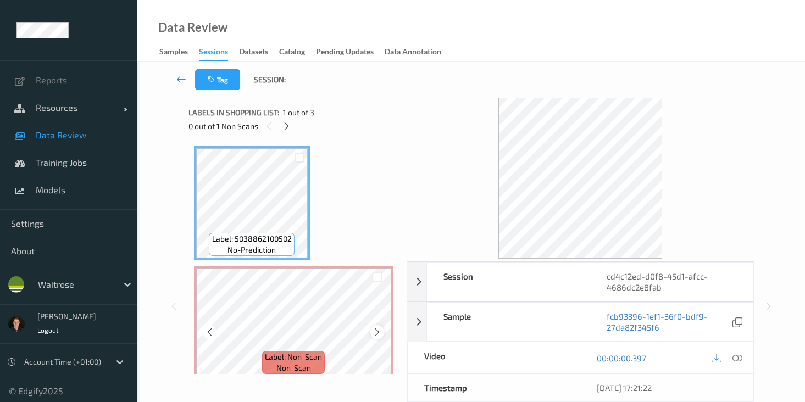
click at [373, 331] on icon at bounding box center [377, 332] width 9 height 10
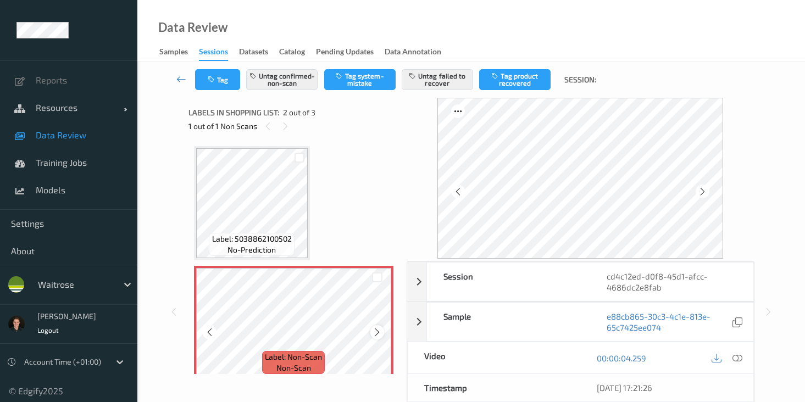
click at [373, 330] on icon at bounding box center [377, 332] width 9 height 10
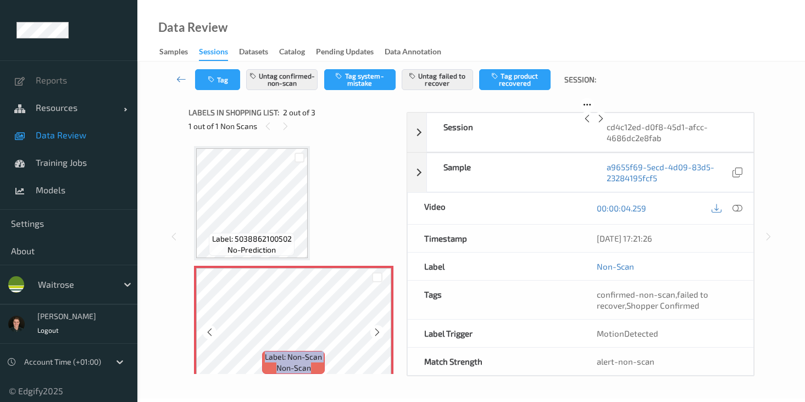
click at [373, 330] on icon at bounding box center [377, 332] width 9 height 10
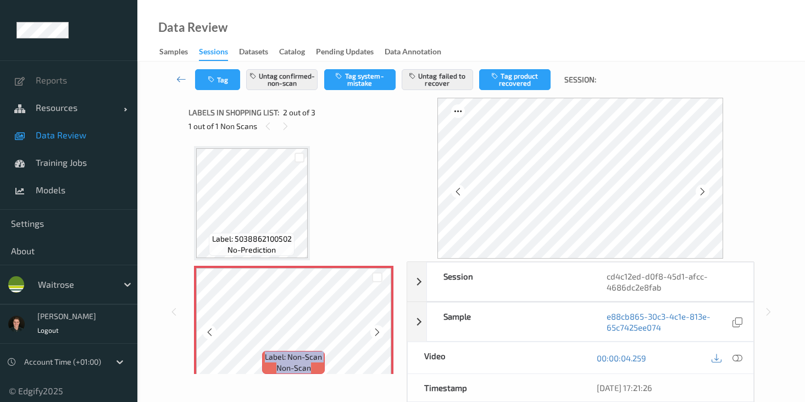
click at [373, 330] on icon at bounding box center [377, 332] width 9 height 10
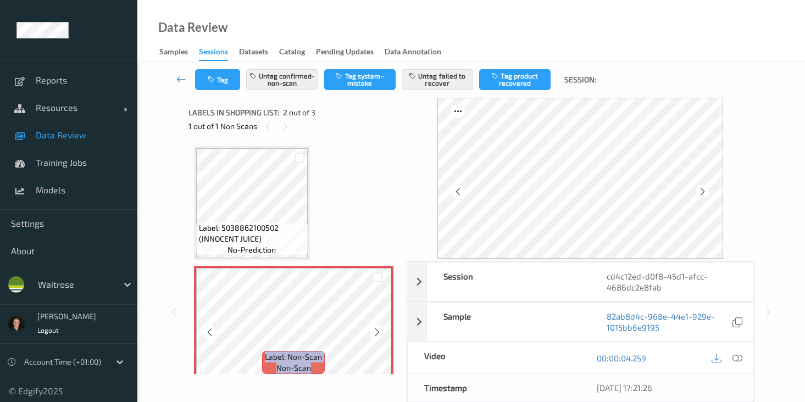
click at [373, 330] on icon at bounding box center [377, 332] width 9 height 10
click at [736, 358] on icon at bounding box center [737, 358] width 10 height 10
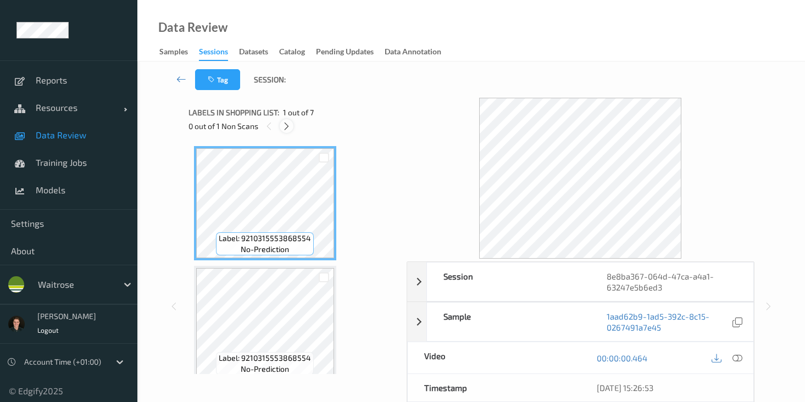
click at [289, 130] on icon at bounding box center [286, 126] width 9 height 10
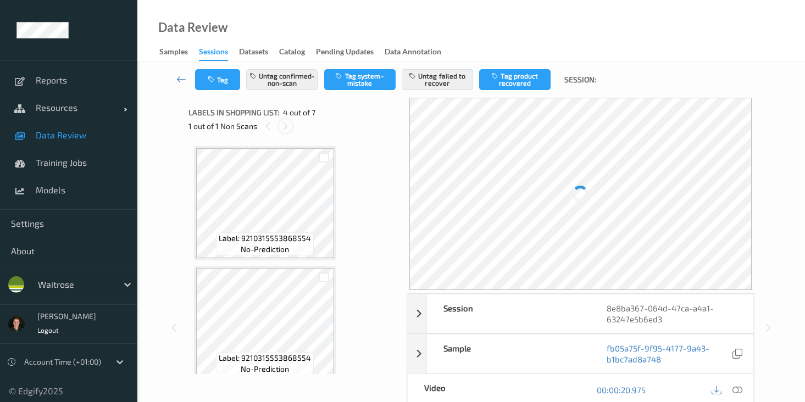
scroll to position [245, 0]
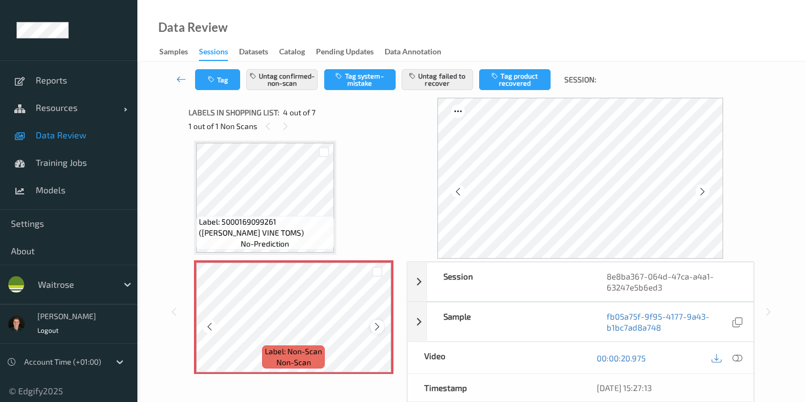
click at [379, 325] on icon at bounding box center [377, 327] width 9 height 10
click at [379, 326] on icon at bounding box center [377, 327] width 9 height 10
click at [740, 359] on icon at bounding box center [737, 358] width 10 height 10
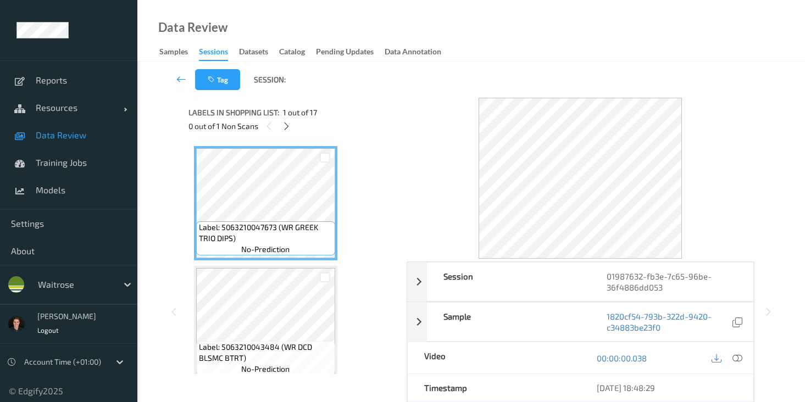
click at [286, 134] on div "Labels in shopping list: 1 out of 17 0 out of 1 Non Scans" at bounding box center [293, 119] width 210 height 43
click at [288, 123] on icon at bounding box center [286, 126] width 9 height 10
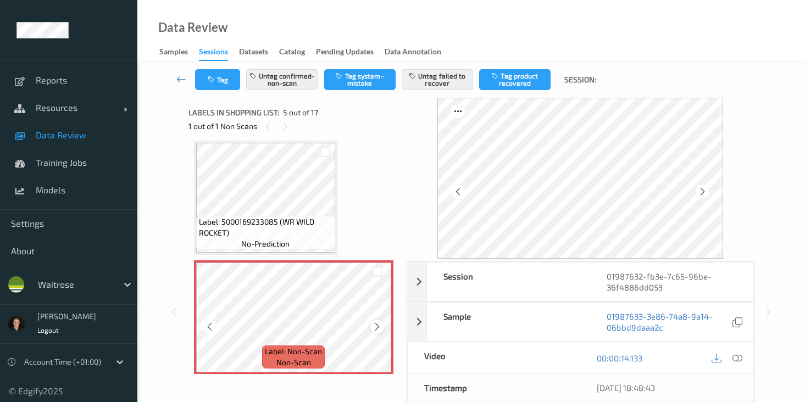
click at [370, 325] on div at bounding box center [377, 327] width 14 height 14
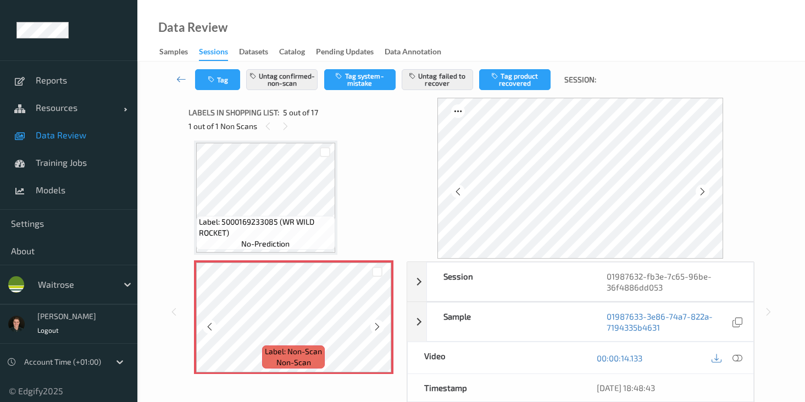
click at [370, 325] on div at bounding box center [377, 327] width 14 height 14
click at [736, 355] on icon at bounding box center [737, 358] width 10 height 10
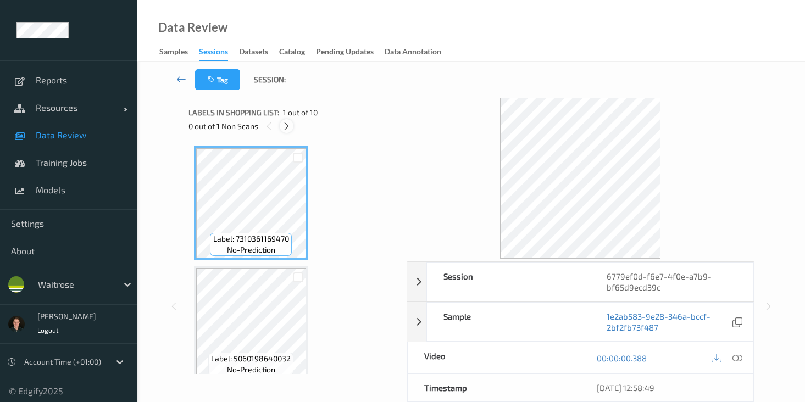
click at [285, 127] on icon at bounding box center [286, 126] width 9 height 10
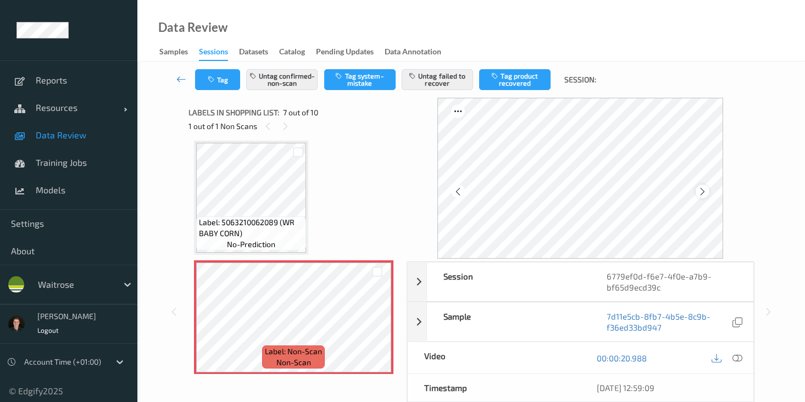
click at [706, 190] on icon at bounding box center [702, 192] width 9 height 10
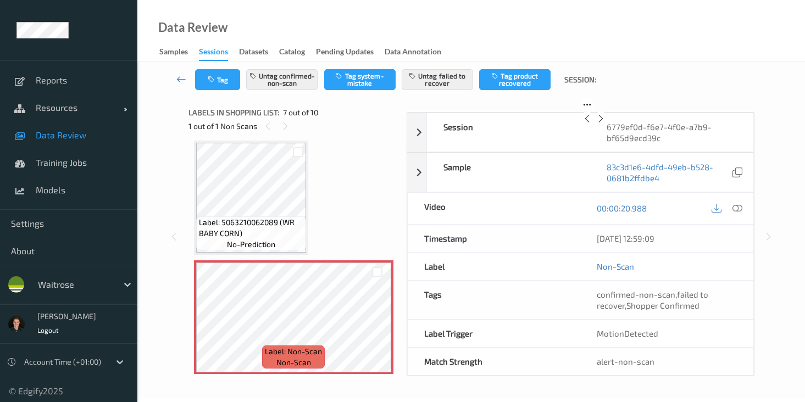
click at [605, 124] on icon at bounding box center [600, 119] width 9 height 10
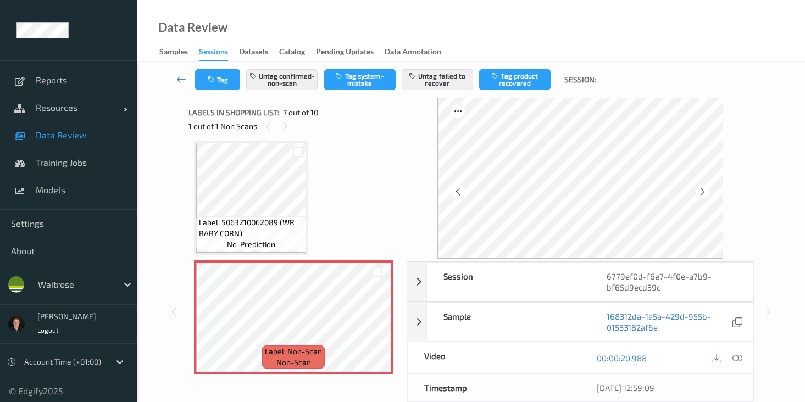
click at [706, 190] on icon at bounding box center [702, 192] width 9 height 10
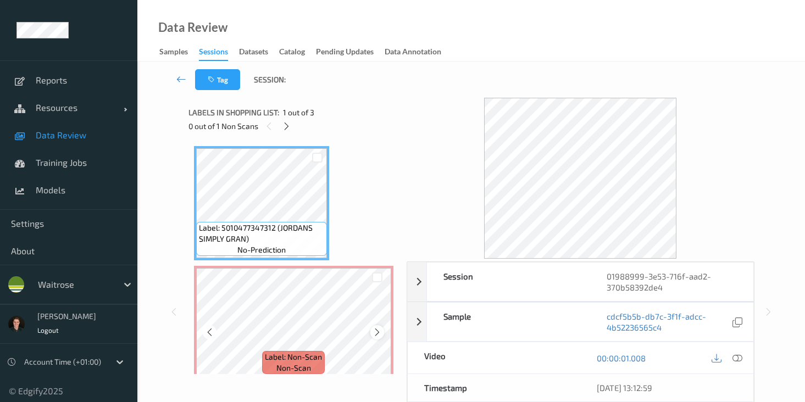
click at [379, 333] on icon at bounding box center [377, 332] width 9 height 10
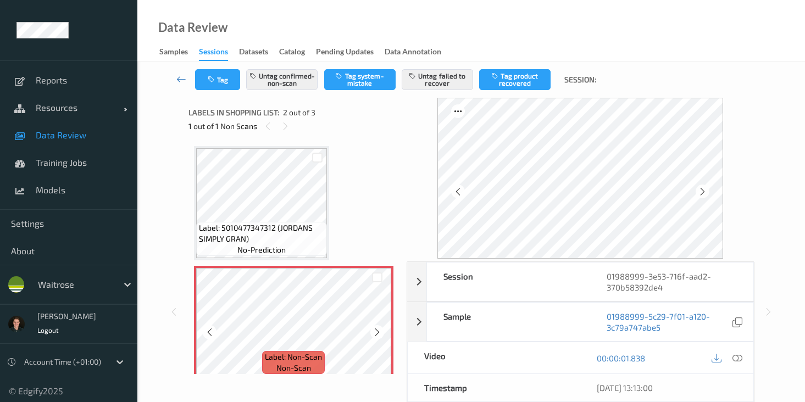
click at [379, 333] on icon at bounding box center [377, 332] width 9 height 10
click at [737, 360] on icon at bounding box center [737, 358] width 10 height 10
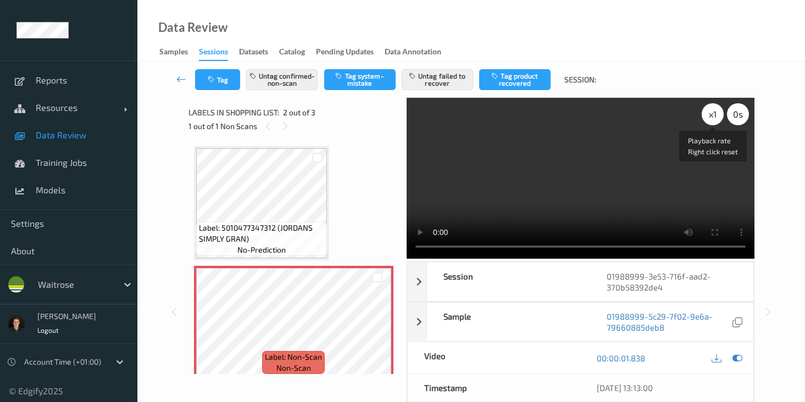
click at [707, 116] on div "x 1" at bounding box center [713, 114] width 22 height 22
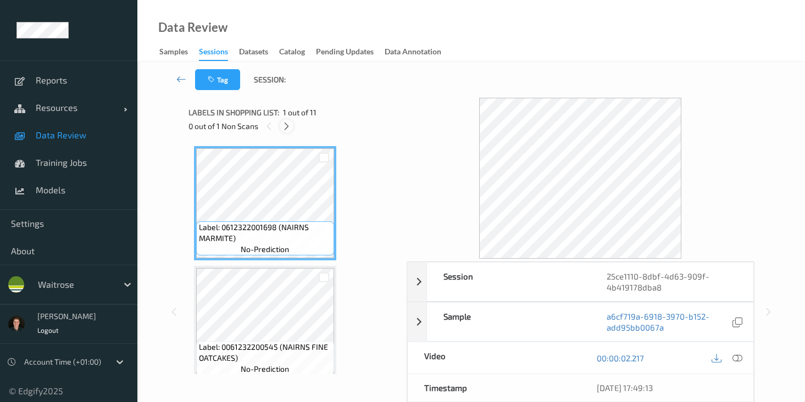
click at [289, 128] on icon at bounding box center [286, 126] width 9 height 10
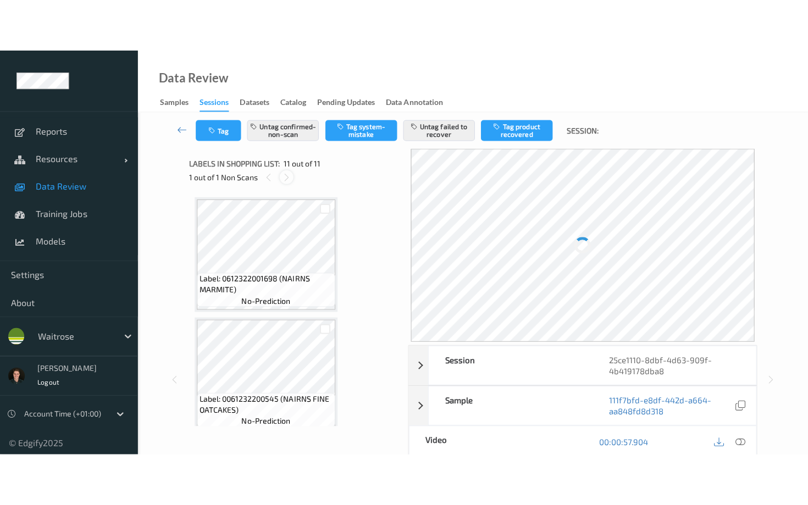
scroll to position [1083, 0]
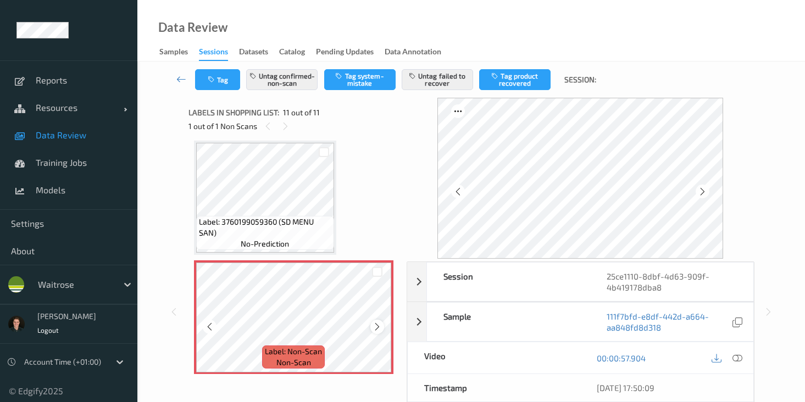
click at [380, 325] on icon at bounding box center [377, 327] width 9 height 10
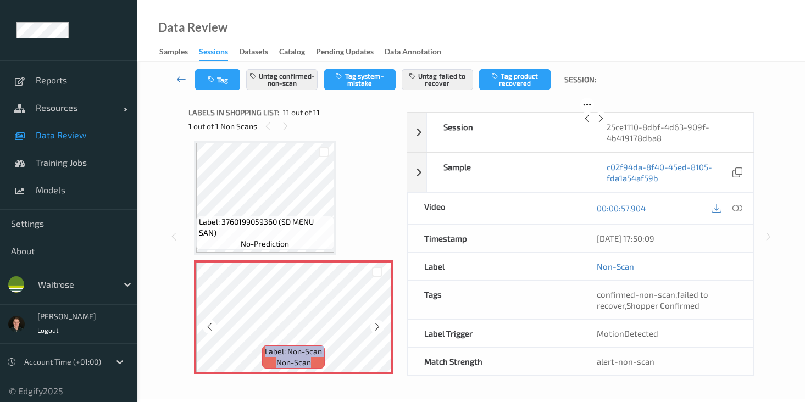
click at [380, 325] on icon at bounding box center [377, 327] width 9 height 10
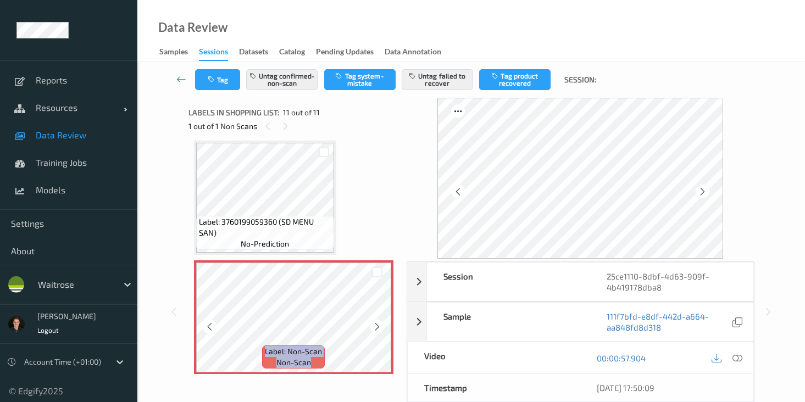
click at [380, 325] on icon at bounding box center [377, 327] width 9 height 10
click at [738, 358] on icon at bounding box center [737, 358] width 10 height 10
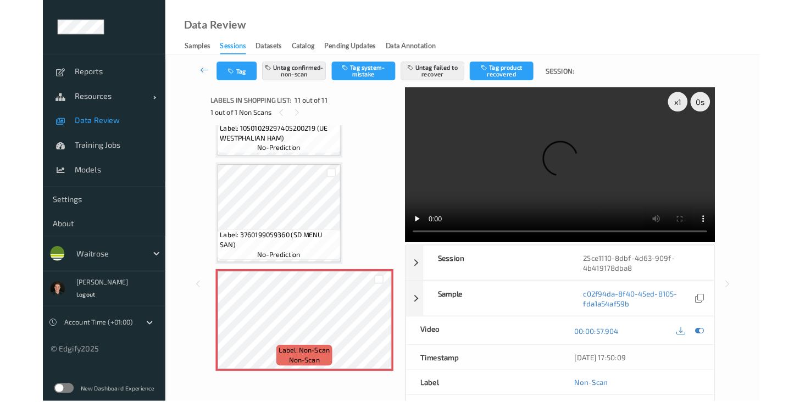
scroll to position [987, 0]
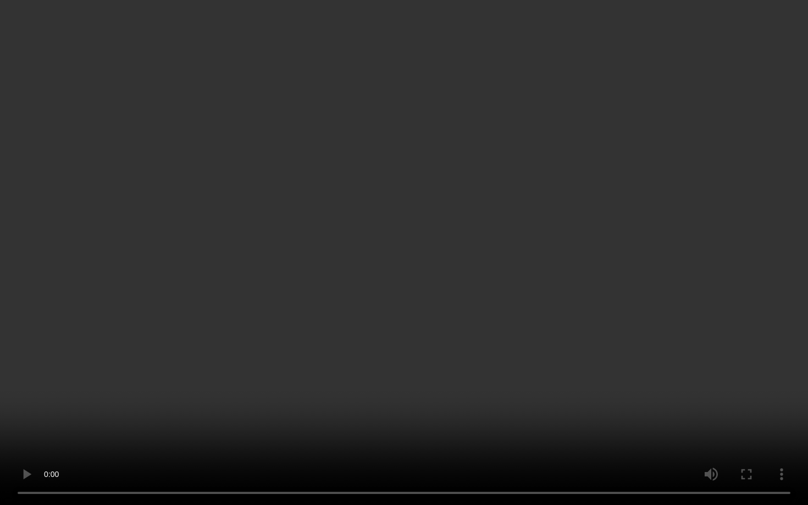
click at [515, 402] on video at bounding box center [404, 252] width 808 height 505
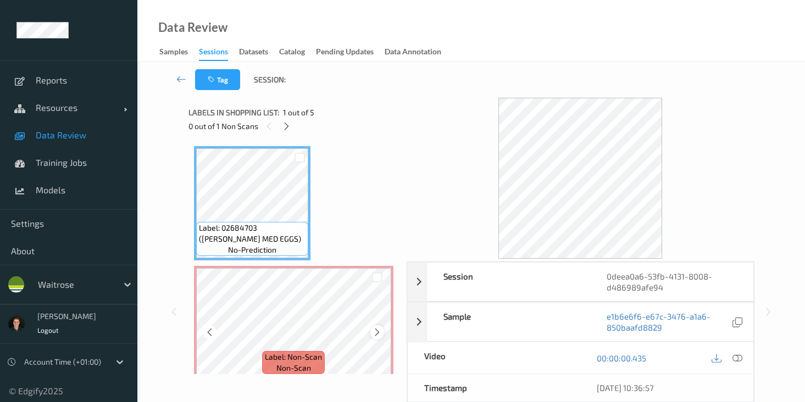
click at [373, 330] on icon at bounding box center [377, 332] width 9 height 10
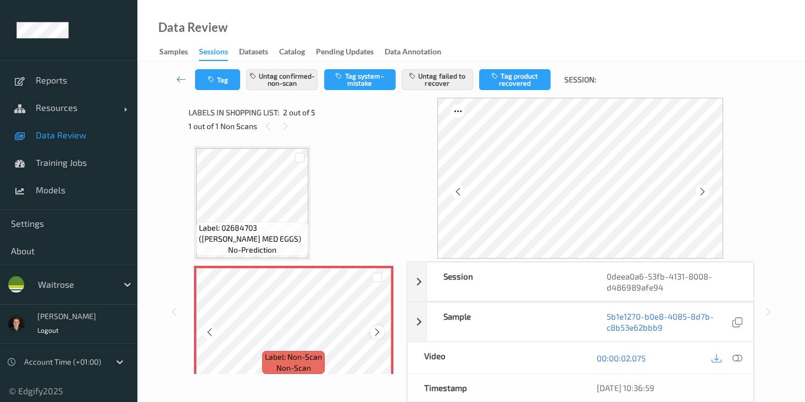
click at [379, 333] on icon at bounding box center [377, 332] width 9 height 10
click at [737, 359] on icon at bounding box center [737, 358] width 10 height 10
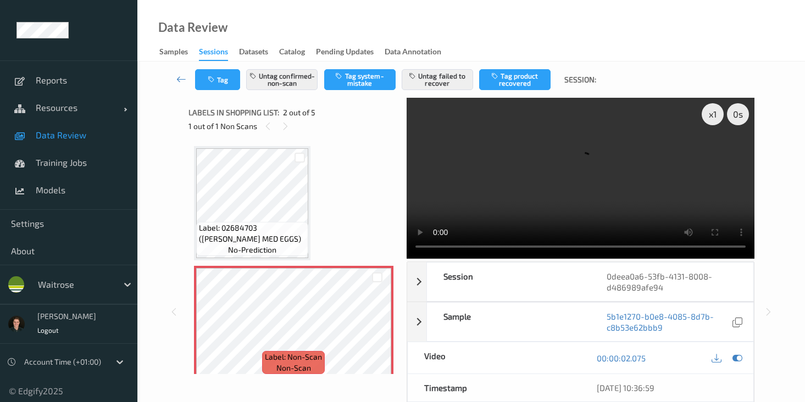
click at [634, 179] on video at bounding box center [581, 178] width 348 height 161
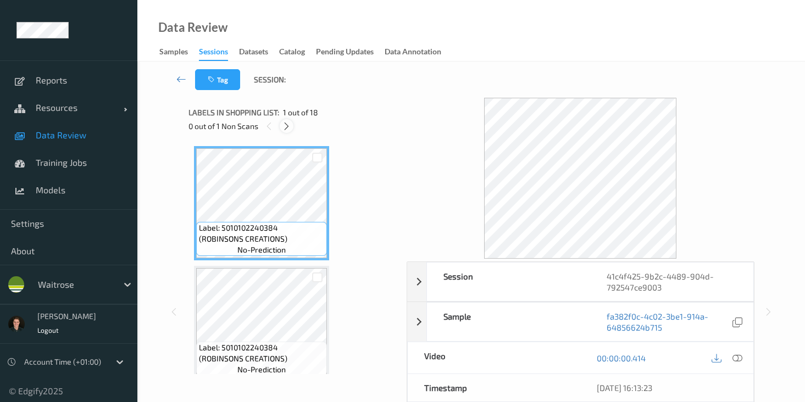
click at [284, 125] on icon at bounding box center [286, 126] width 9 height 10
click at [282, 123] on icon at bounding box center [286, 126] width 9 height 10
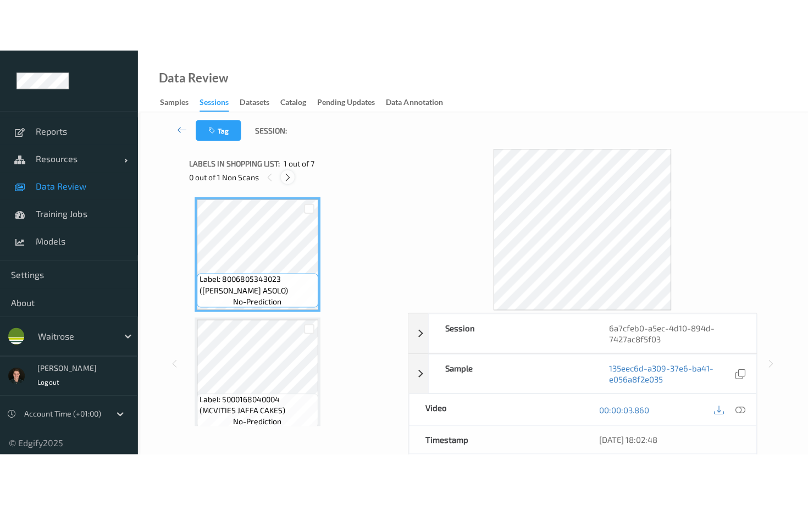
scroll to position [604, 0]
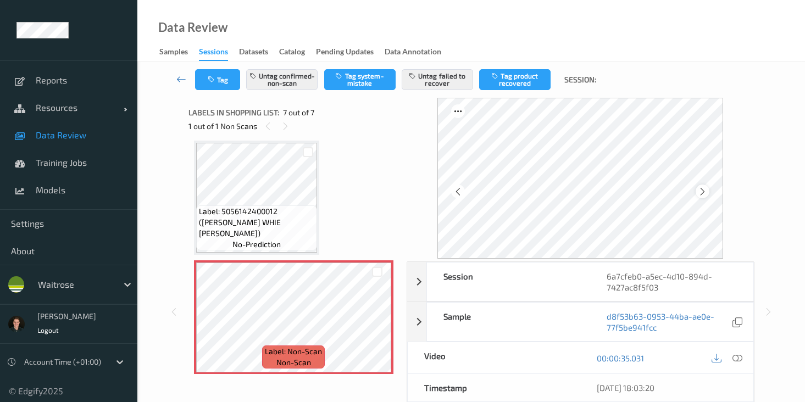
click at [704, 195] on icon at bounding box center [702, 192] width 9 height 10
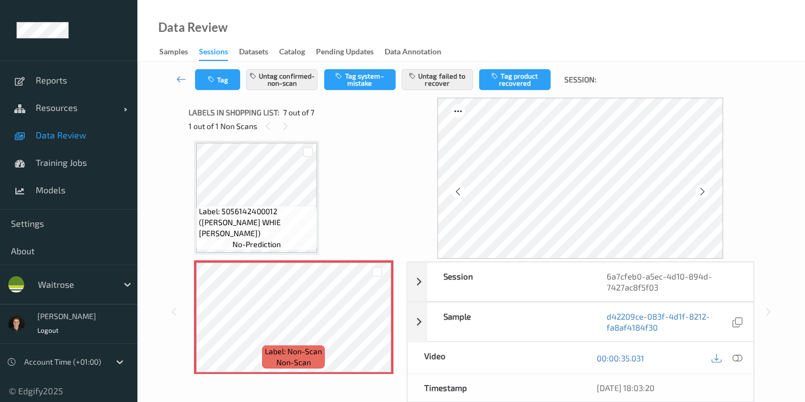
click at [704, 195] on icon at bounding box center [702, 192] width 9 height 10
click at [741, 358] on icon at bounding box center [737, 358] width 10 height 10
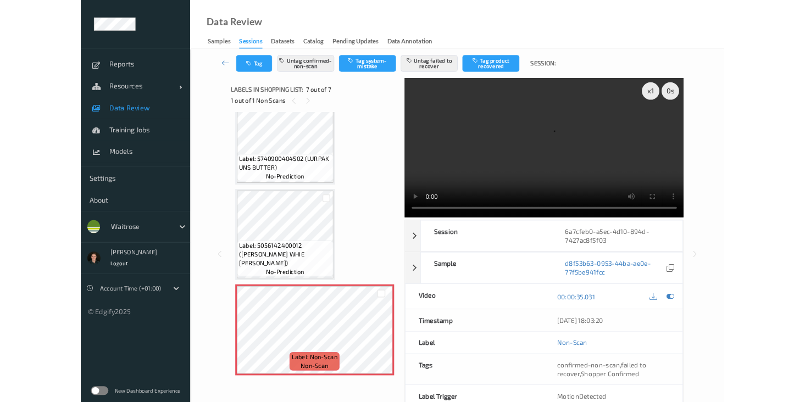
scroll to position [508, 0]
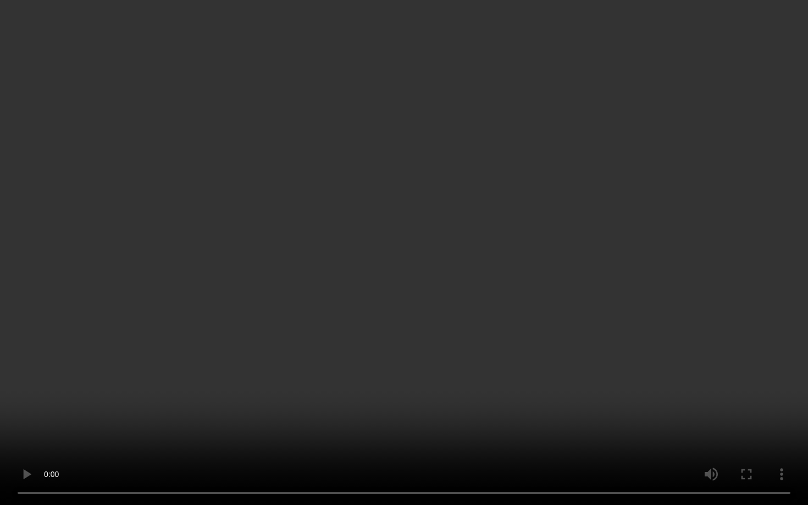
click at [458, 402] on video at bounding box center [404, 252] width 808 height 505
click at [445, 402] on video at bounding box center [404, 252] width 808 height 505
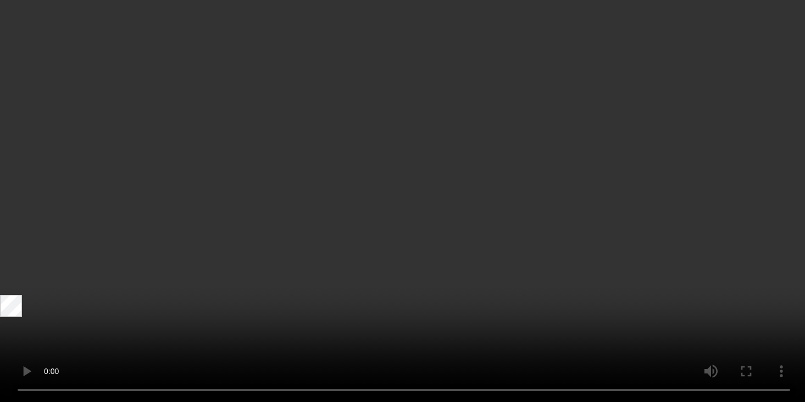
scroll to position [0, 0]
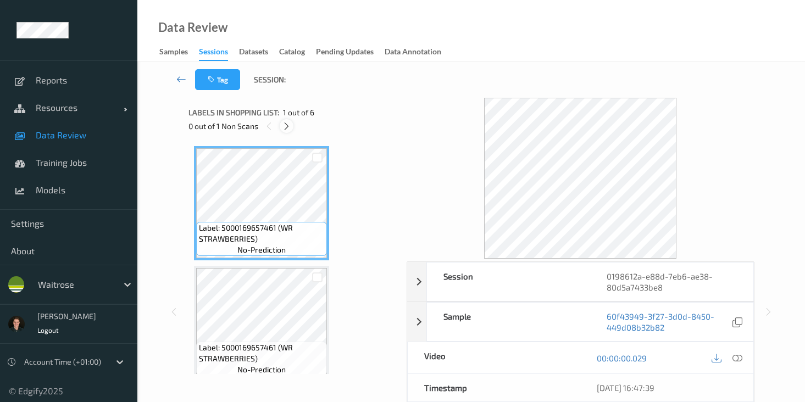
click at [286, 123] on icon at bounding box center [286, 126] width 9 height 10
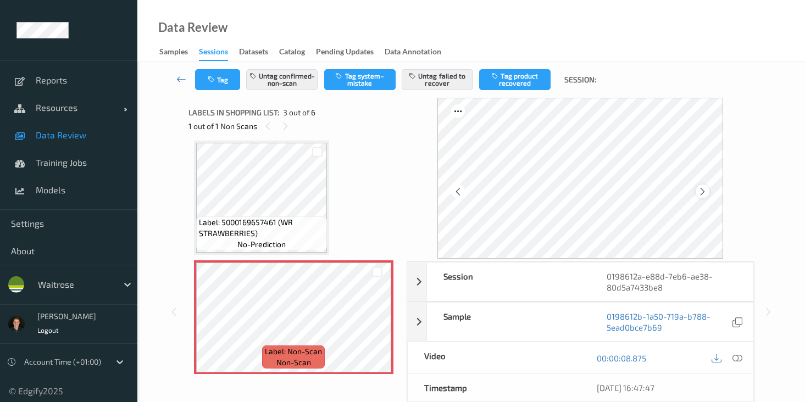
click at [706, 188] on icon at bounding box center [702, 192] width 9 height 10
click at [705, 188] on icon at bounding box center [702, 192] width 9 height 10
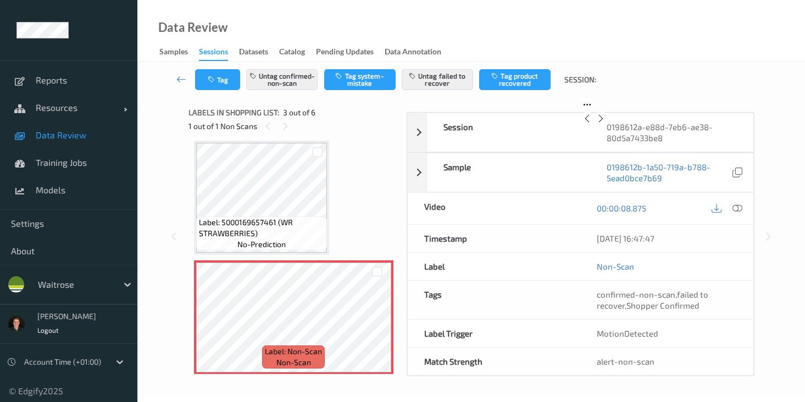
click at [605, 124] on icon at bounding box center [600, 119] width 9 height 10
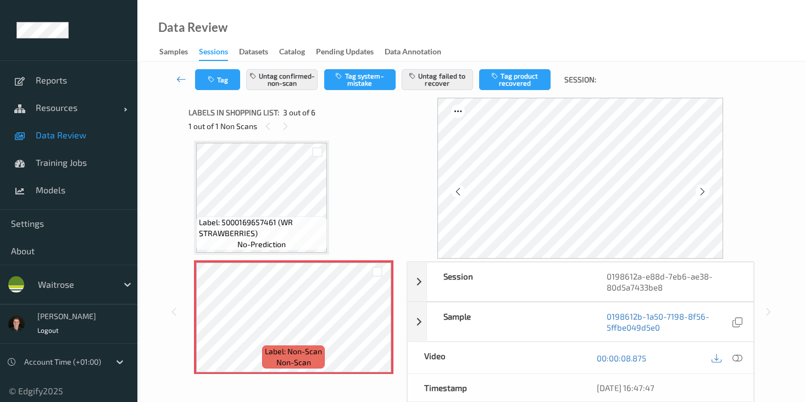
click at [705, 188] on icon at bounding box center [702, 192] width 9 height 10
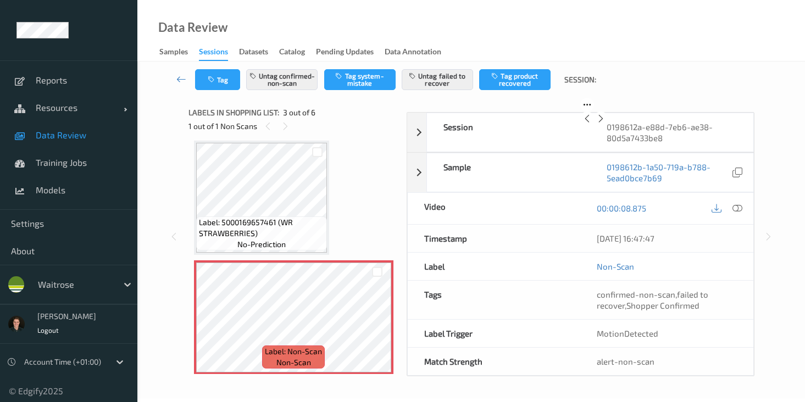
click at [605, 124] on icon at bounding box center [600, 119] width 9 height 10
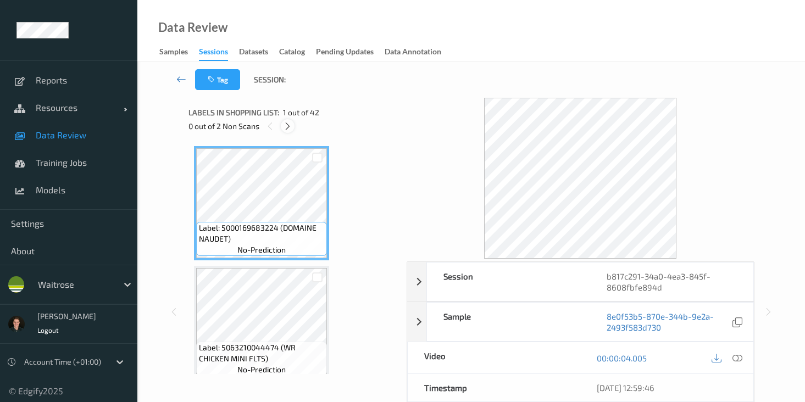
click at [292, 124] on icon at bounding box center [287, 126] width 9 height 10
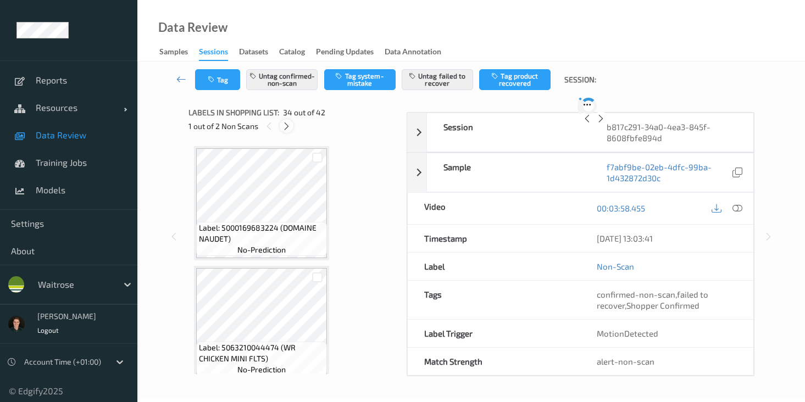
scroll to position [3838, 0]
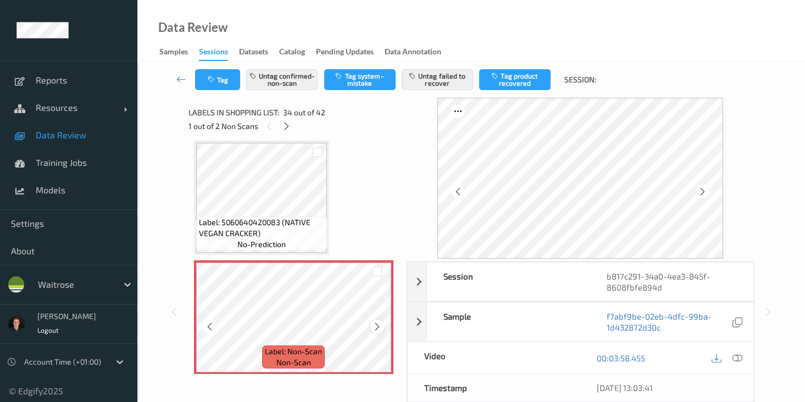
click at [378, 320] on div at bounding box center [377, 327] width 14 height 14
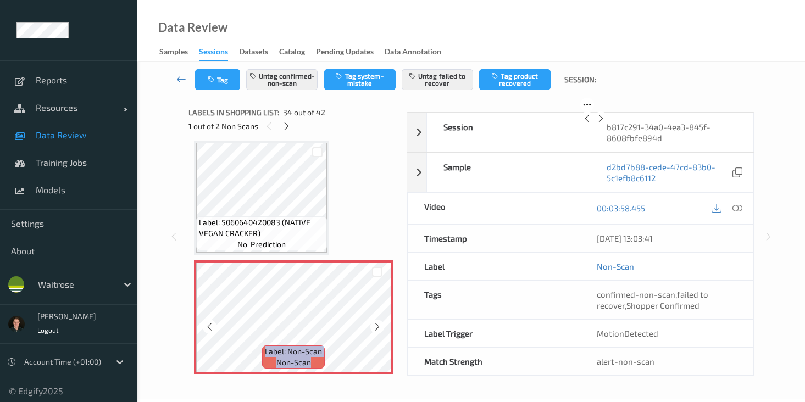
click at [378, 320] on div at bounding box center [377, 327] width 14 height 14
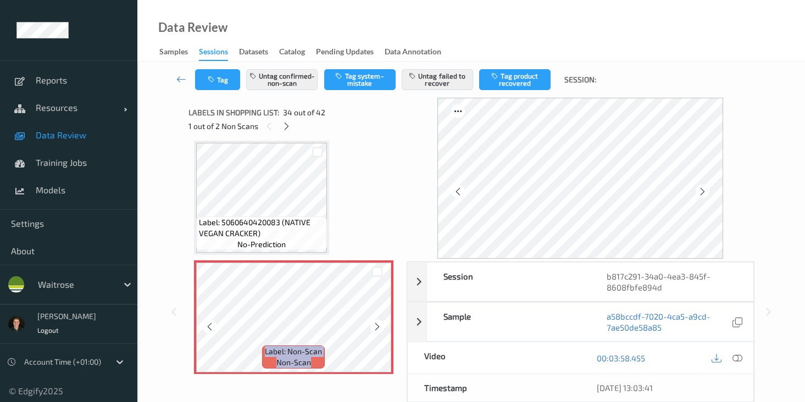
click at [378, 320] on div at bounding box center [377, 327] width 14 height 14
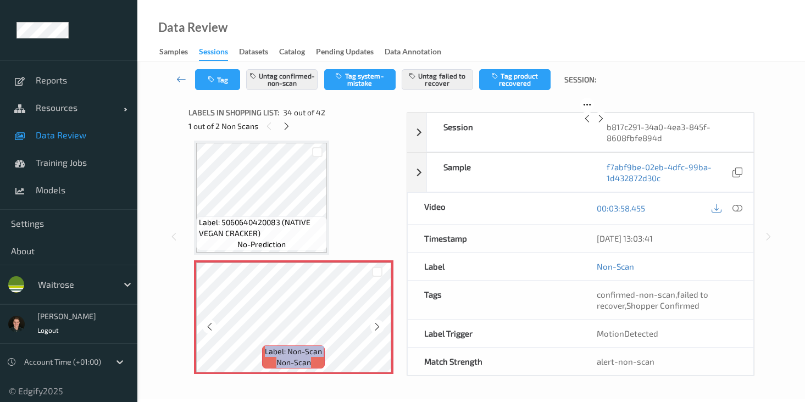
click at [378, 320] on div at bounding box center [377, 327] width 14 height 14
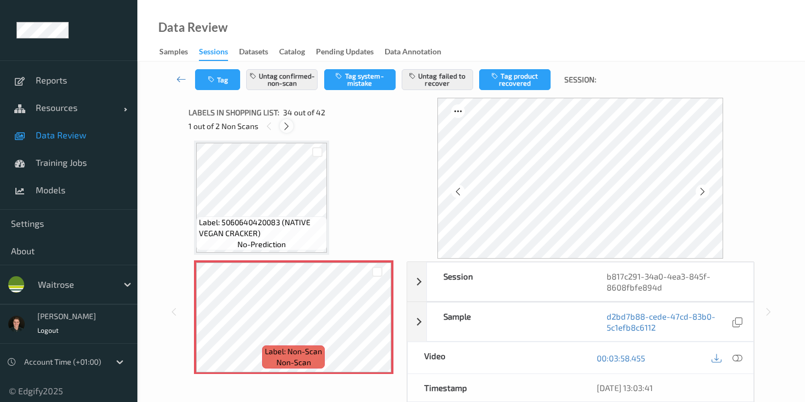
click at [288, 127] on icon at bounding box center [286, 126] width 9 height 10
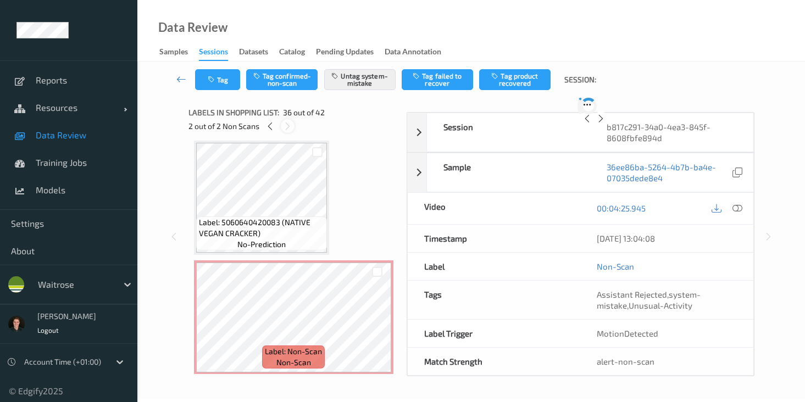
scroll to position [4078, 0]
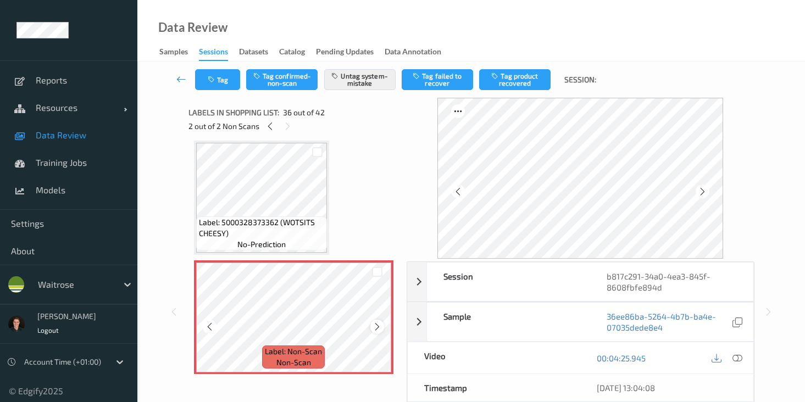
click at [379, 329] on icon at bounding box center [377, 327] width 9 height 10
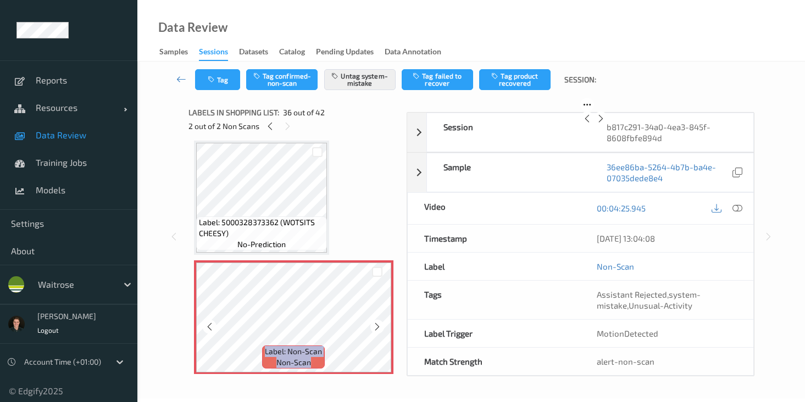
click at [379, 329] on icon at bounding box center [377, 327] width 9 height 10
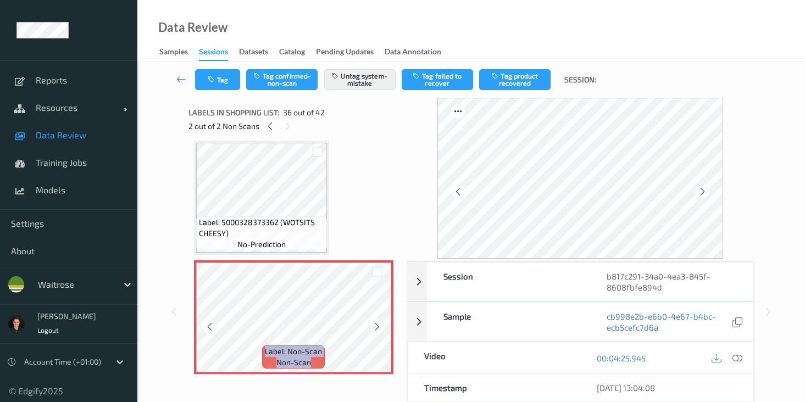
click at [379, 329] on icon at bounding box center [377, 327] width 9 height 10
click at [379, 328] on icon at bounding box center [377, 327] width 9 height 10
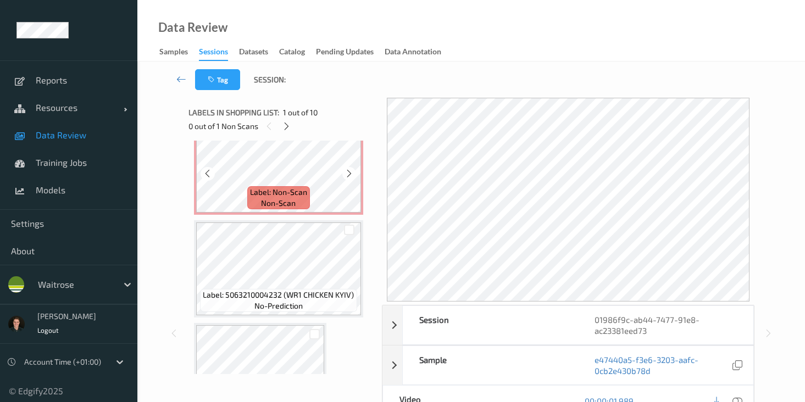
scroll to position [453, 0]
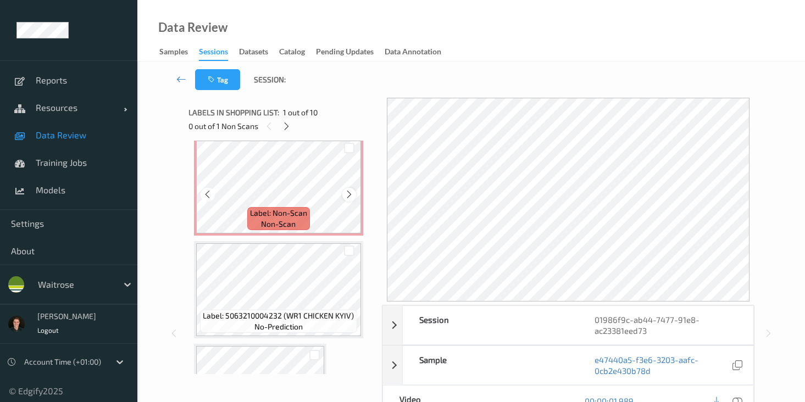
click at [351, 194] on icon at bounding box center [348, 195] width 9 height 10
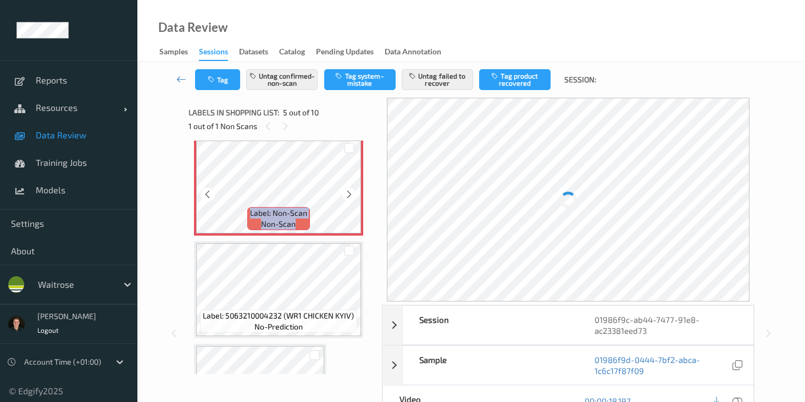
click at [351, 194] on icon at bounding box center [348, 195] width 9 height 10
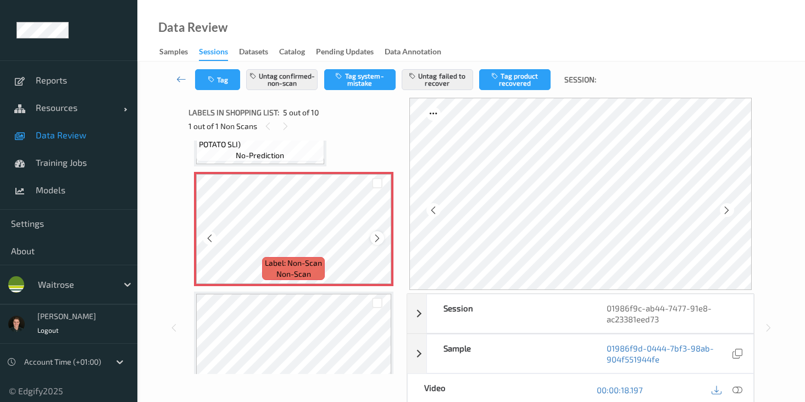
click at [376, 240] on icon at bounding box center [377, 239] width 9 height 10
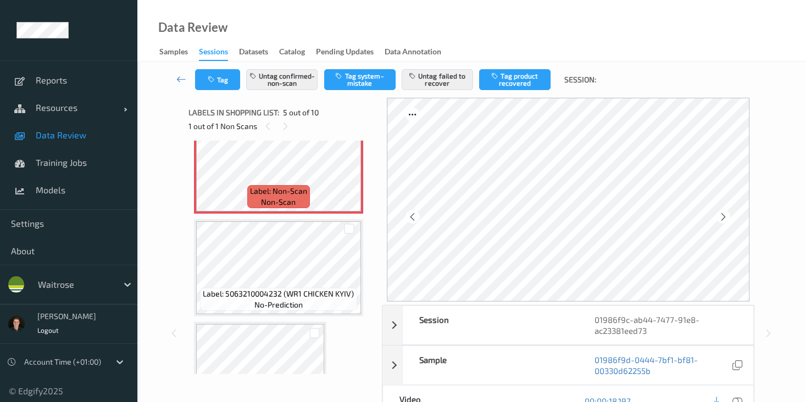
scroll to position [284, 0]
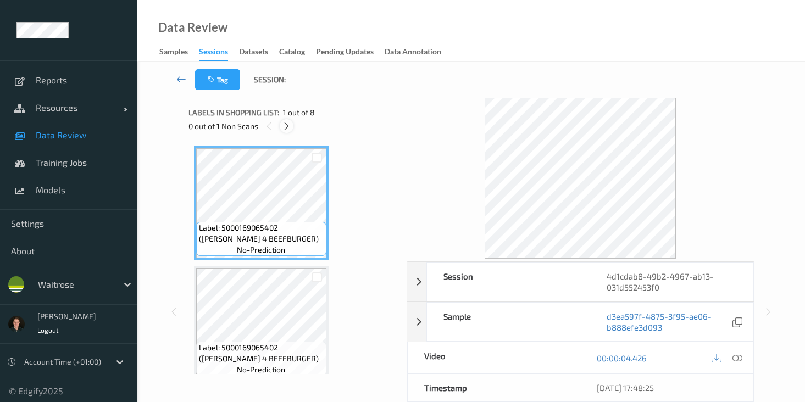
click at [287, 128] on icon at bounding box center [286, 126] width 9 height 10
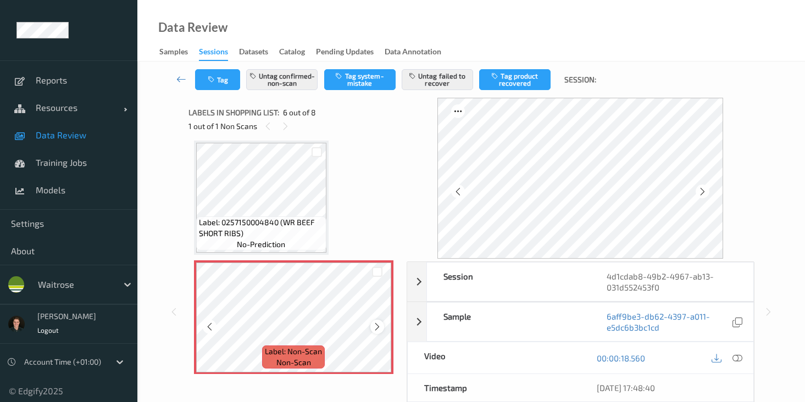
click at [381, 326] on icon at bounding box center [377, 327] width 9 height 10
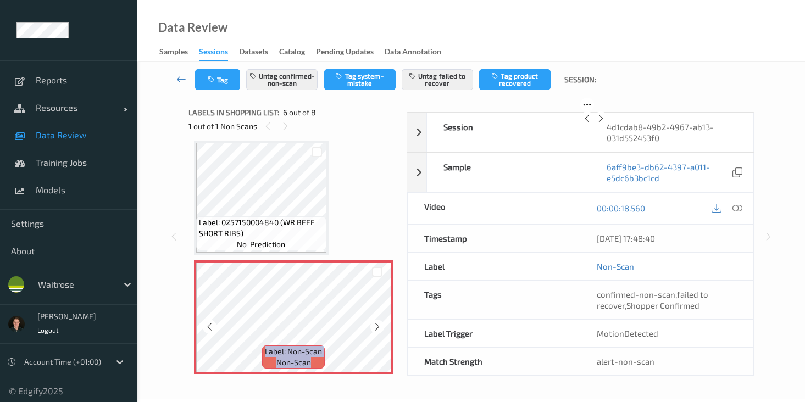
click at [381, 326] on icon at bounding box center [377, 327] width 9 height 10
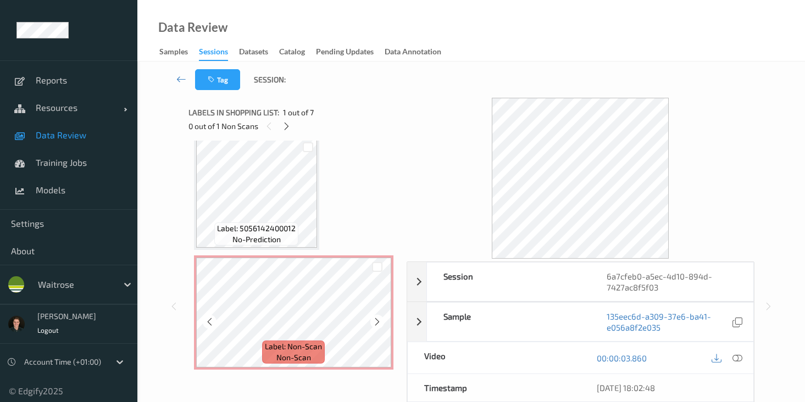
scroll to position [610, 0]
click at [376, 323] on icon at bounding box center [377, 321] width 9 height 10
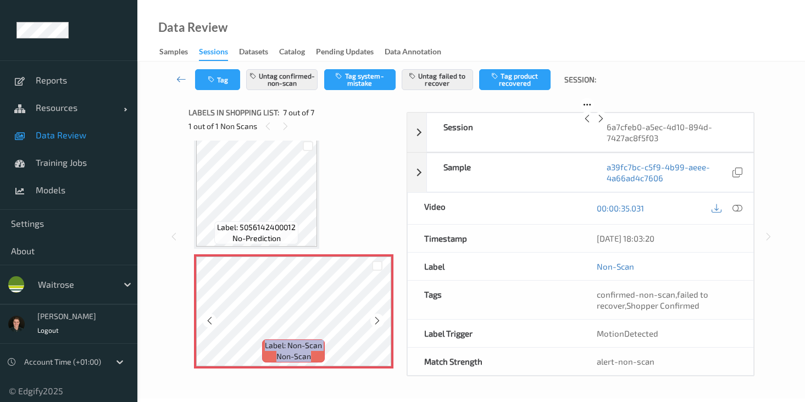
click at [376, 323] on icon at bounding box center [377, 321] width 9 height 10
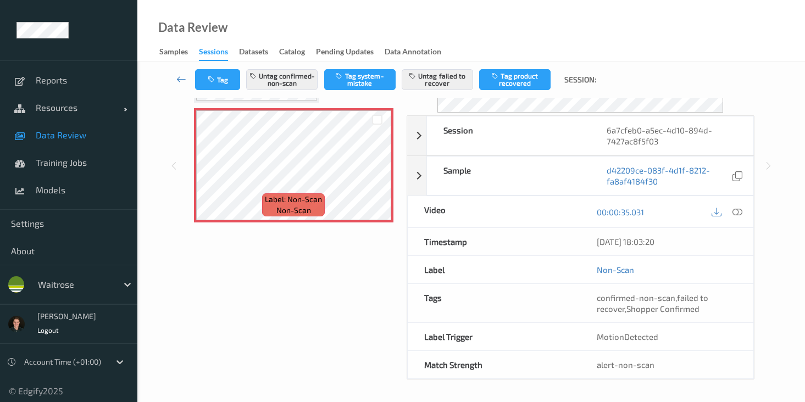
scroll to position [599, 0]
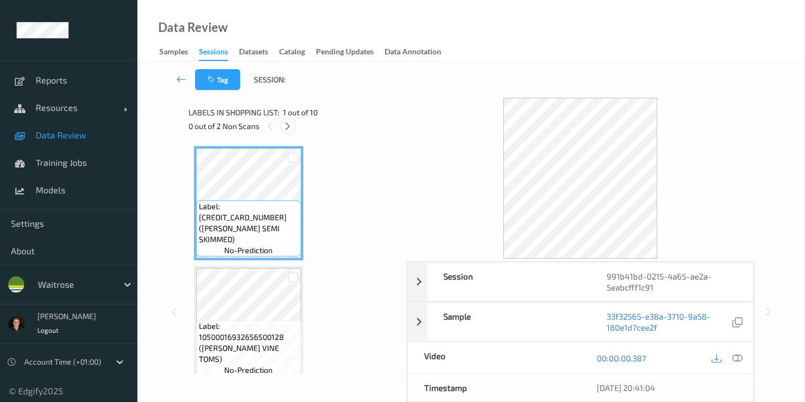
click at [285, 125] on icon at bounding box center [287, 126] width 9 height 10
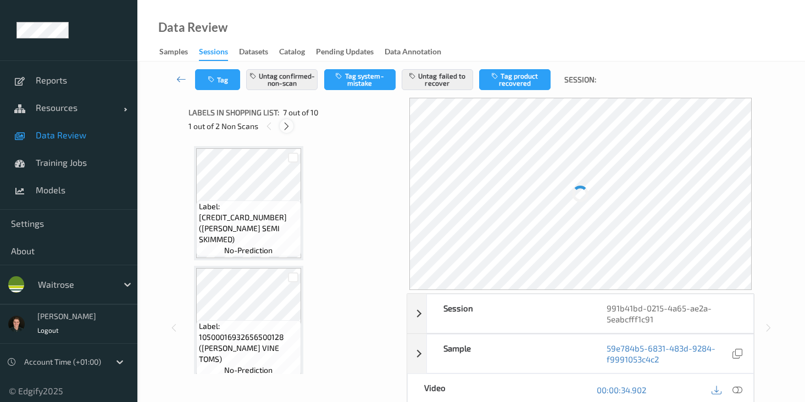
scroll to position [604, 0]
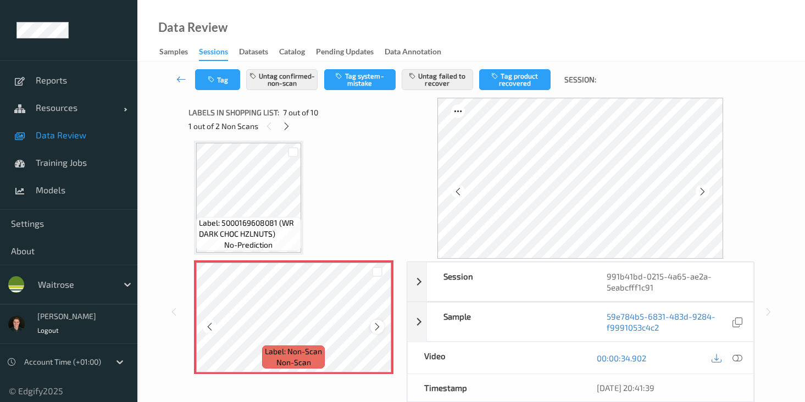
click at [379, 330] on icon at bounding box center [377, 327] width 9 height 10
click at [735, 359] on icon at bounding box center [737, 358] width 10 height 10
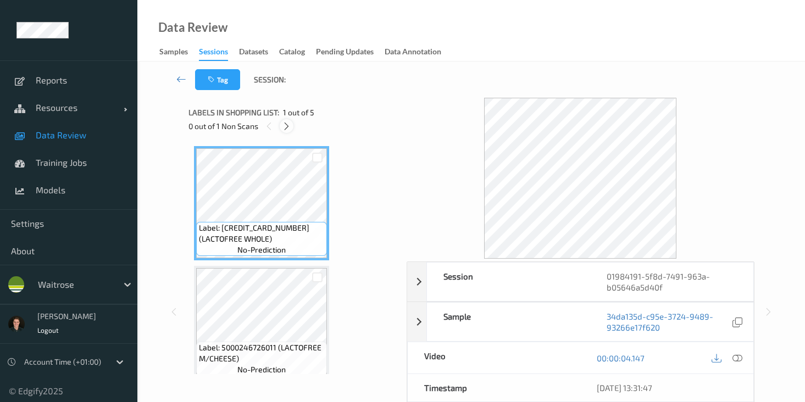
click at [281, 123] on div at bounding box center [287, 126] width 14 height 14
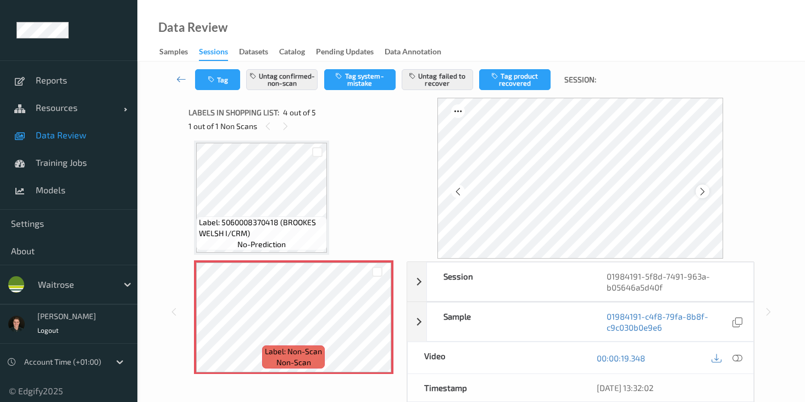
click at [704, 191] on icon at bounding box center [702, 192] width 9 height 10
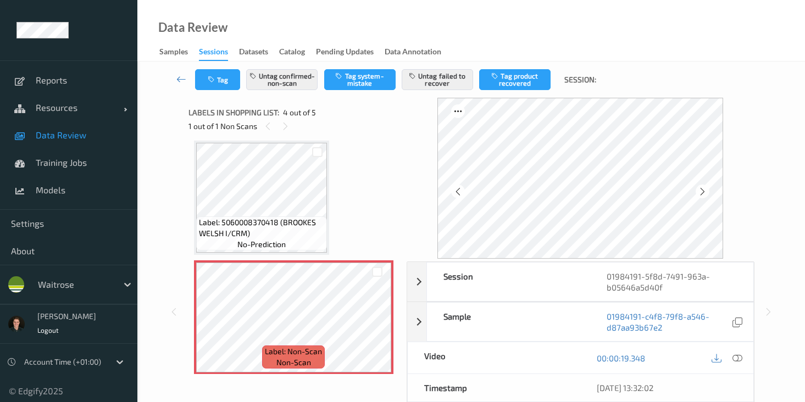
click at [704, 191] on icon at bounding box center [702, 192] width 9 height 10
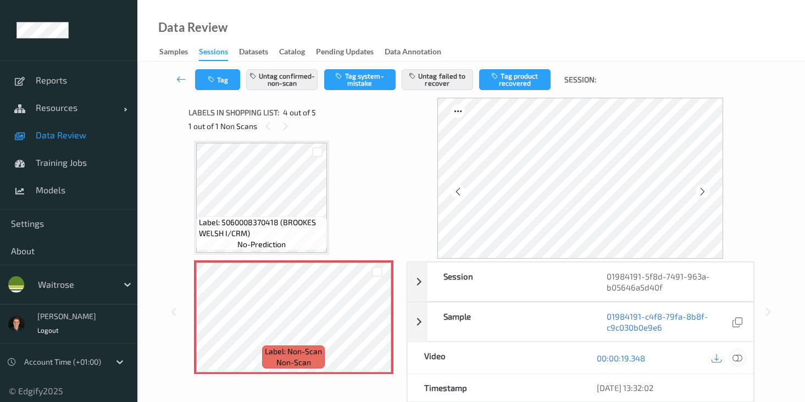
click at [734, 357] on icon at bounding box center [737, 358] width 10 height 10
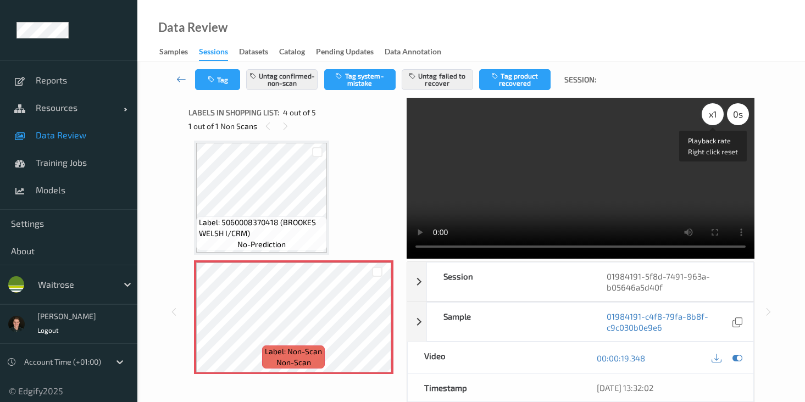
click at [706, 121] on div "x 1" at bounding box center [713, 114] width 22 height 22
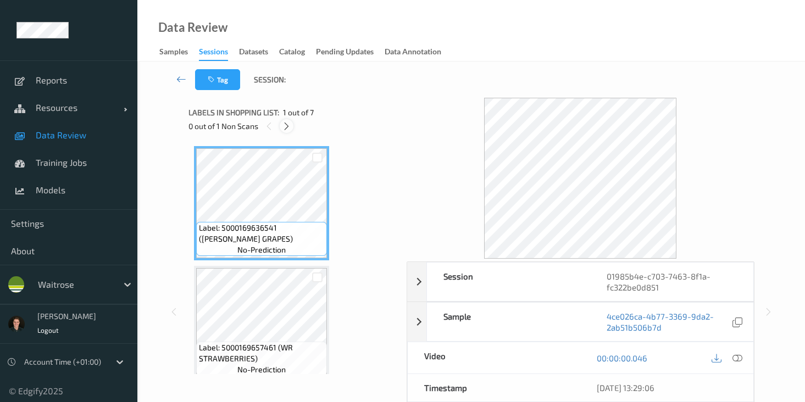
click at [291, 128] on div at bounding box center [287, 126] width 14 height 14
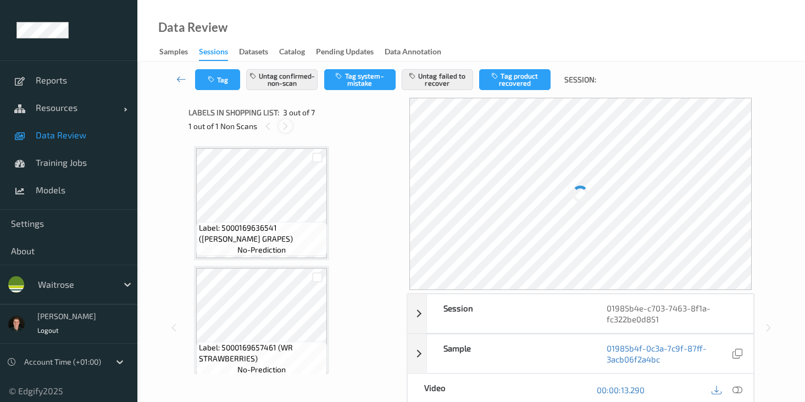
scroll to position [125, 0]
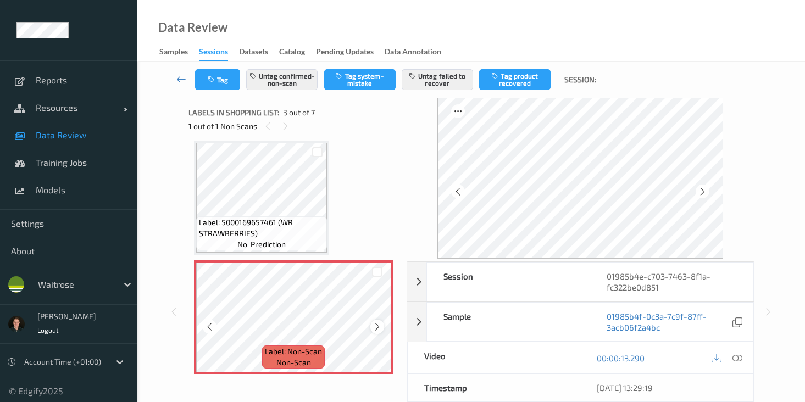
click at [373, 329] on icon at bounding box center [377, 327] width 9 height 10
click at [373, 328] on icon at bounding box center [377, 327] width 9 height 10
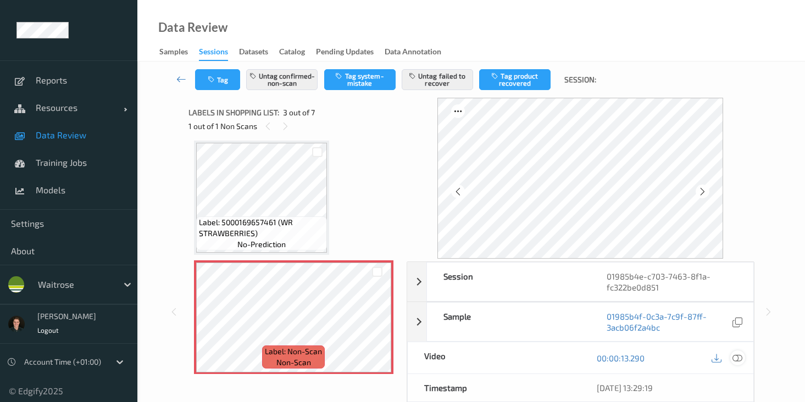
click at [740, 357] on icon at bounding box center [737, 358] width 10 height 10
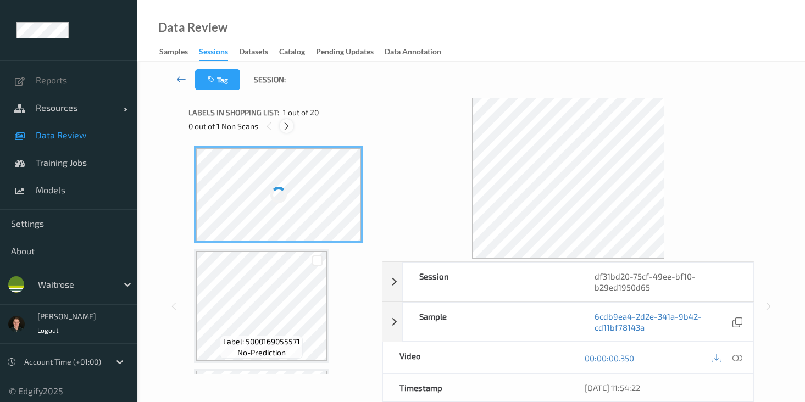
click at [282, 131] on div at bounding box center [287, 126] width 14 height 14
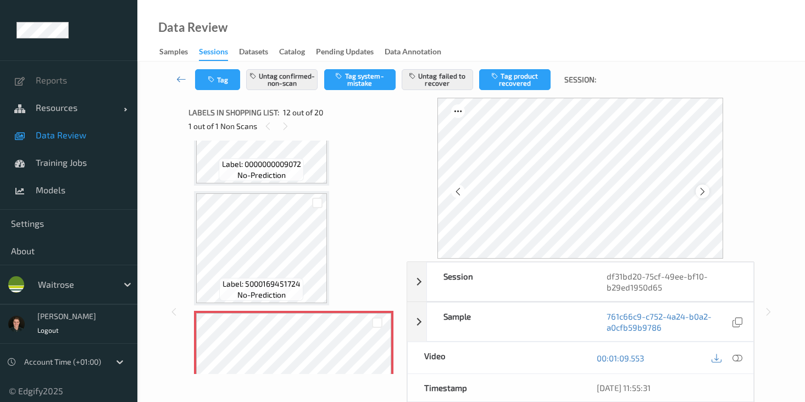
click at [705, 192] on icon at bounding box center [702, 192] width 9 height 10
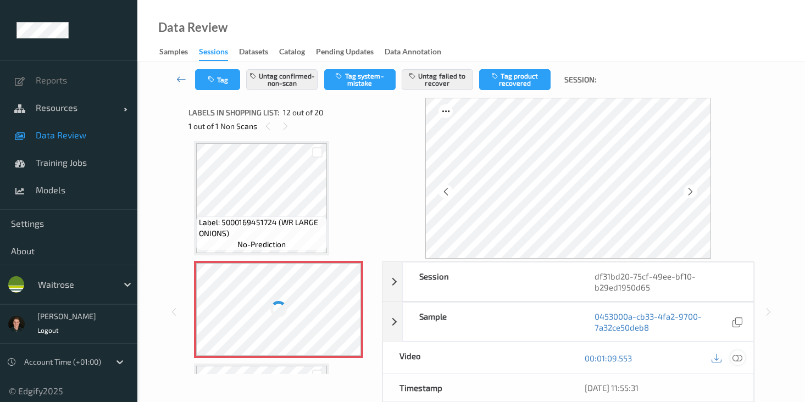
click at [735, 353] on icon at bounding box center [737, 358] width 10 height 10
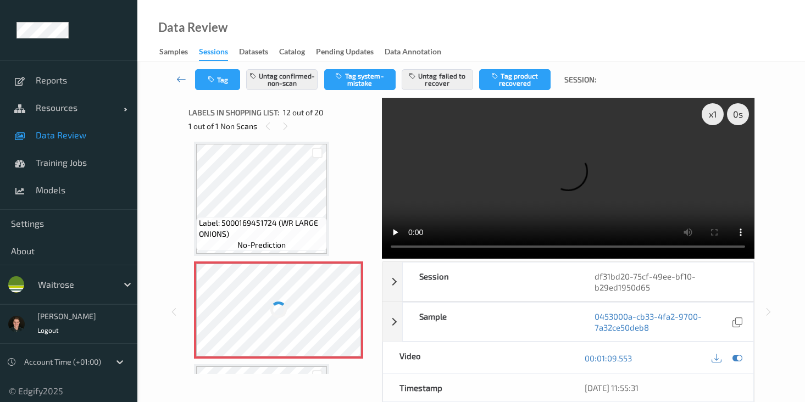
scroll to position [1203, 0]
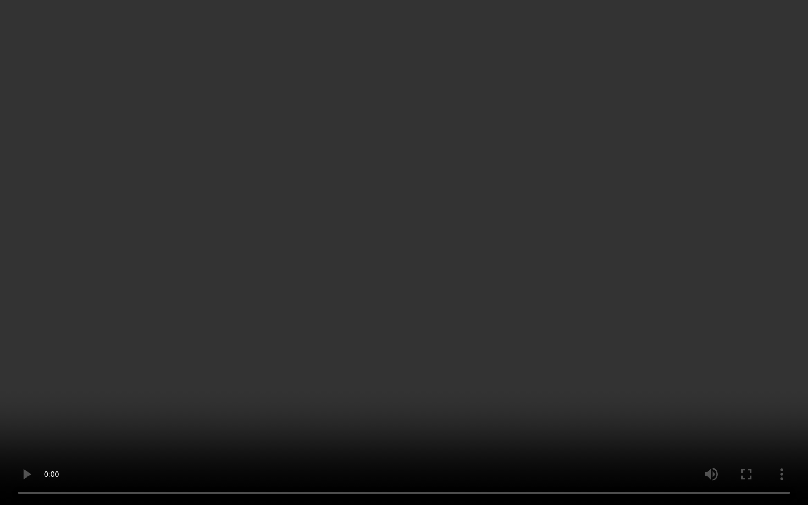
click at [459, 356] on video at bounding box center [404, 252] width 808 height 505
click at [456, 342] on video at bounding box center [404, 252] width 808 height 505
click at [251, 402] on video at bounding box center [404, 252] width 808 height 505
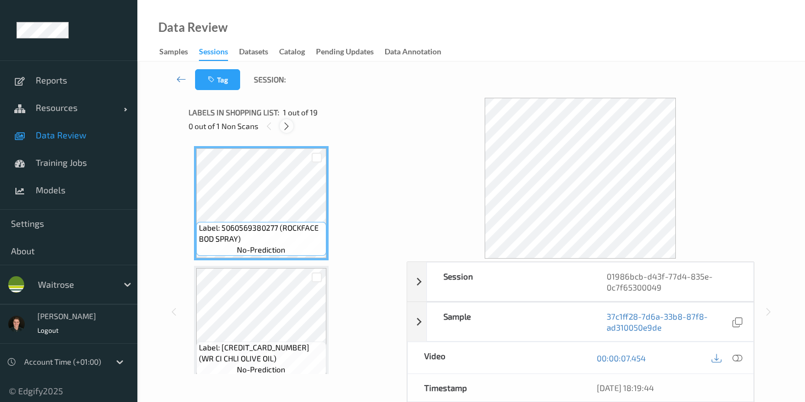
click at [290, 127] on icon at bounding box center [286, 126] width 9 height 10
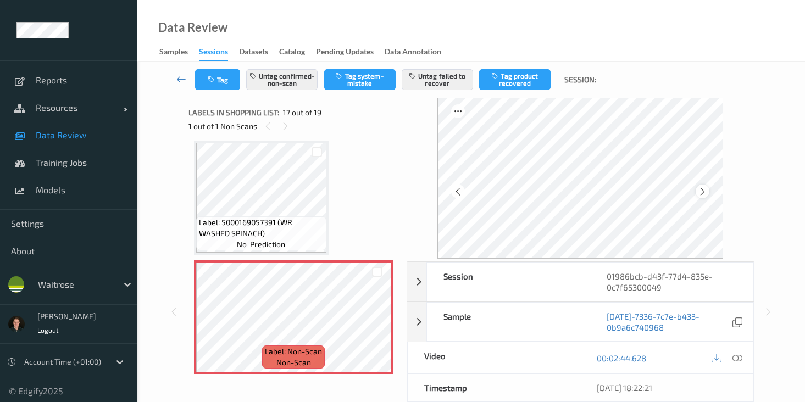
click at [707, 190] on icon at bounding box center [702, 192] width 9 height 10
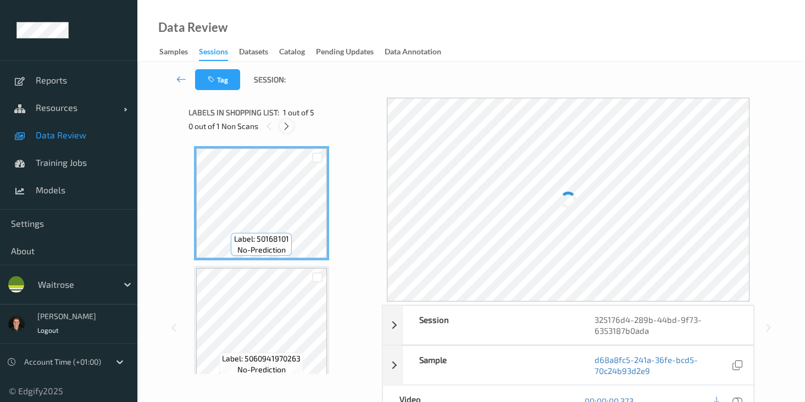
click at [288, 126] on icon at bounding box center [286, 126] width 9 height 10
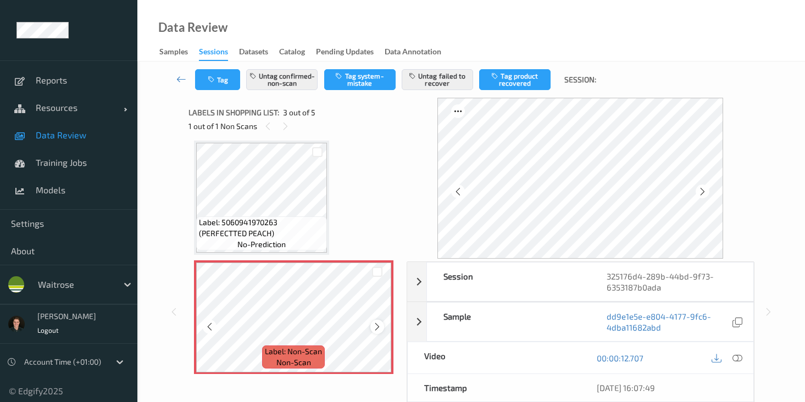
click at [374, 328] on icon at bounding box center [377, 327] width 9 height 10
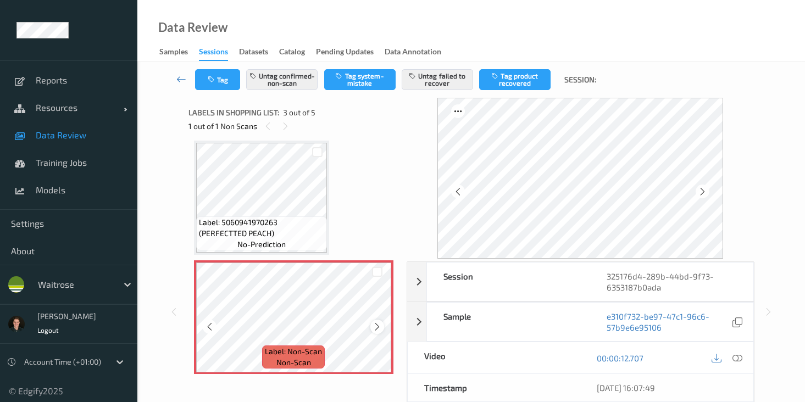
click at [375, 327] on icon at bounding box center [377, 327] width 9 height 10
click at [737, 365] on div at bounding box center [737, 358] width 15 height 15
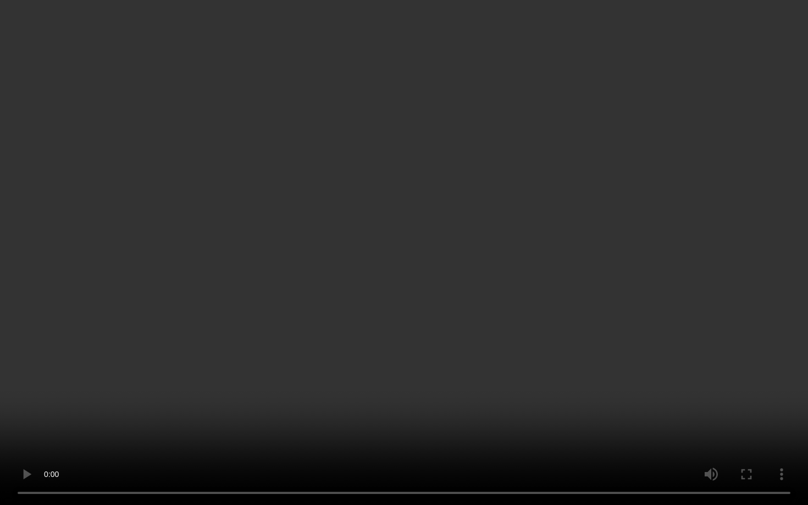
click at [85, 402] on video at bounding box center [404, 252] width 808 height 505
click at [409, 320] on video at bounding box center [404, 252] width 808 height 505
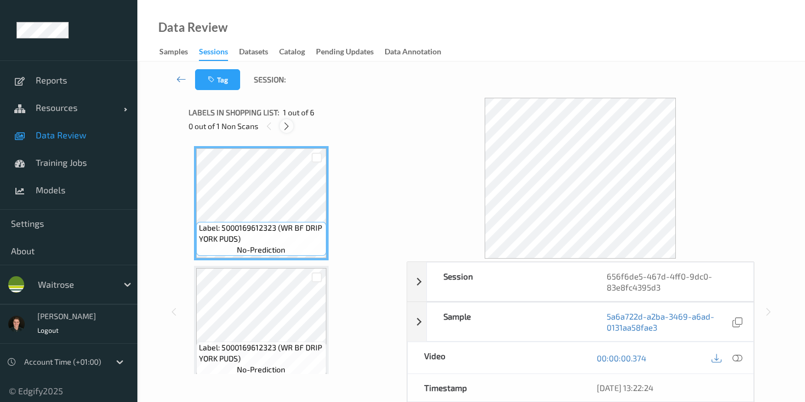
click at [284, 121] on div at bounding box center [287, 126] width 14 height 14
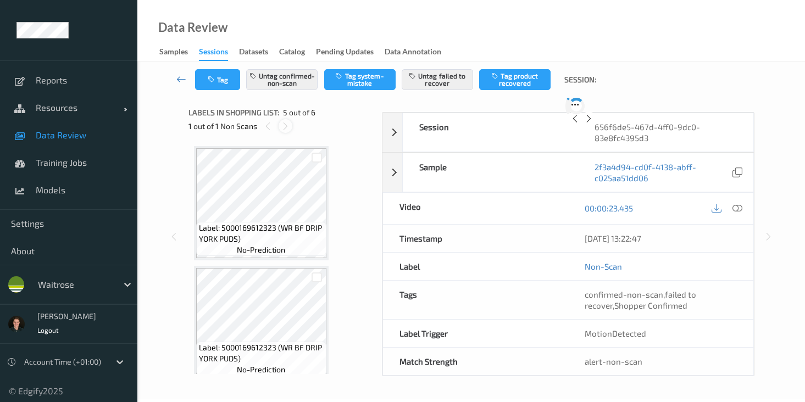
scroll to position [365, 0]
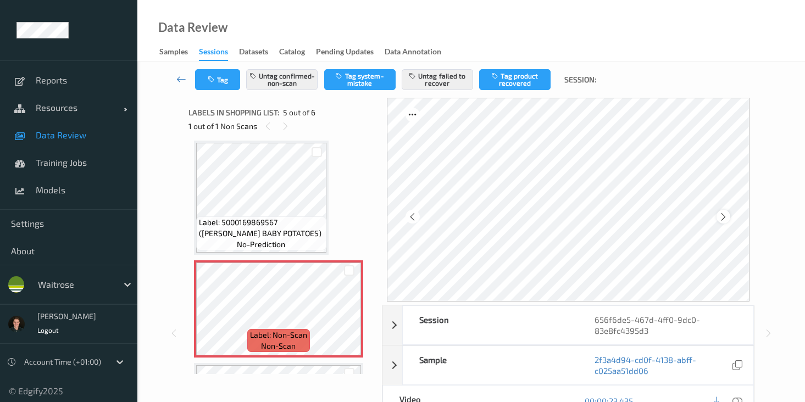
click at [726, 210] on div at bounding box center [723, 217] width 14 height 14
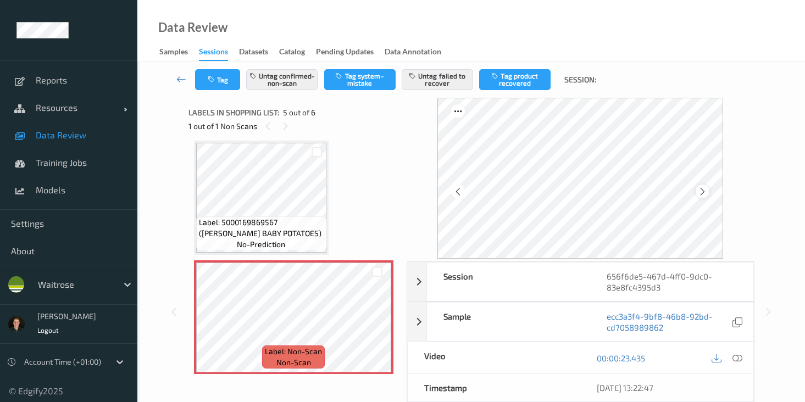
click at [701, 195] on icon at bounding box center [702, 192] width 9 height 10
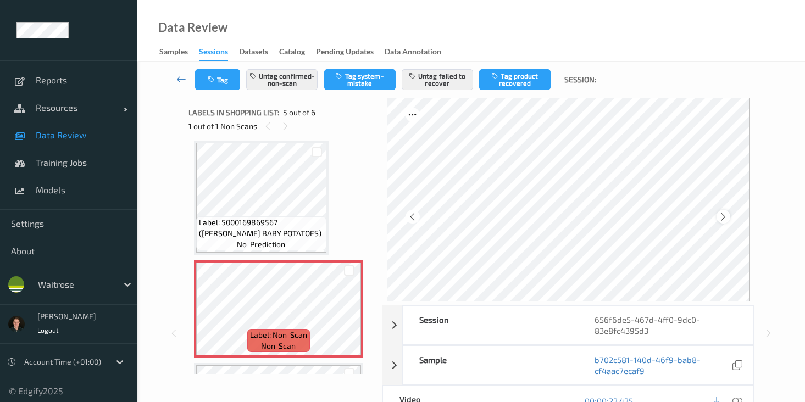
click at [725, 216] on icon at bounding box center [723, 217] width 9 height 10
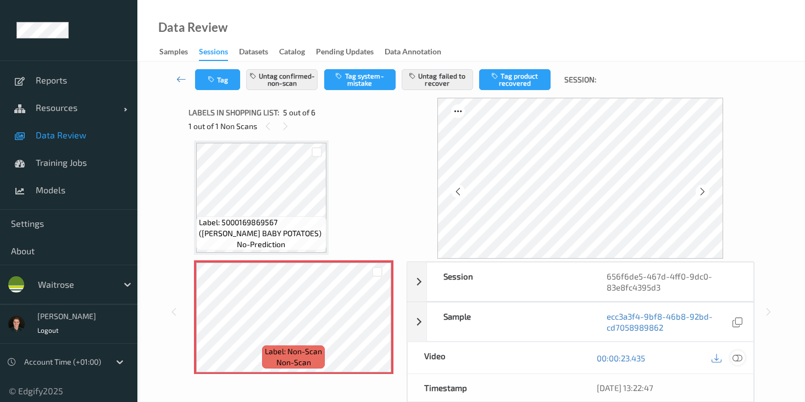
click at [736, 358] on icon at bounding box center [737, 358] width 10 height 10
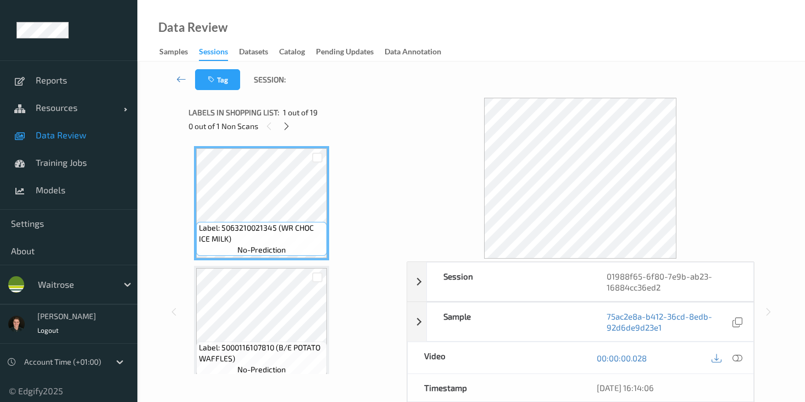
click at [290, 137] on div "Labels in shopping list: 1 out of 19 0 out of 1 Non Scans" at bounding box center [293, 119] width 210 height 43
click at [290, 124] on icon at bounding box center [286, 126] width 9 height 10
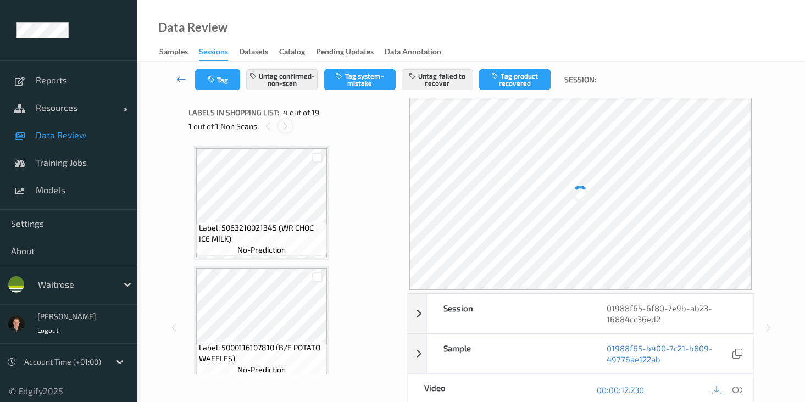
scroll to position [245, 0]
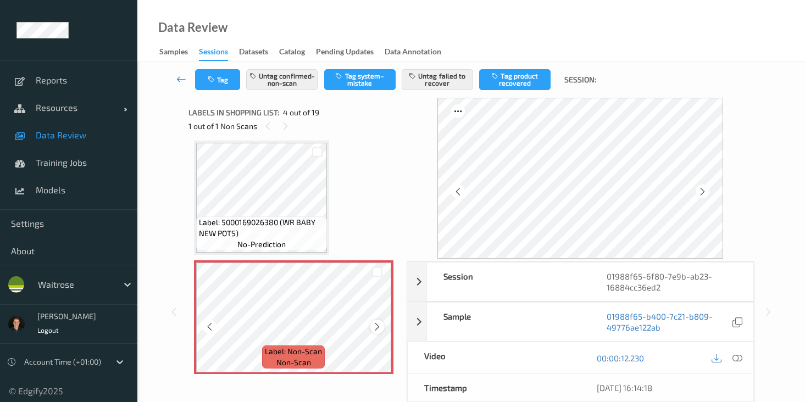
click at [375, 327] on icon at bounding box center [377, 327] width 9 height 10
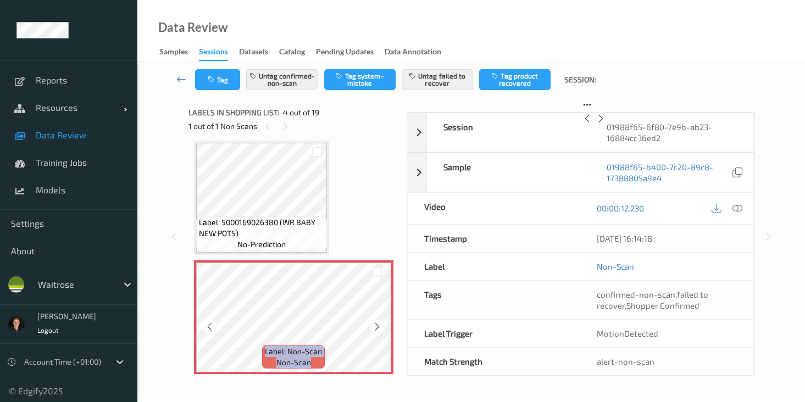
click at [375, 327] on icon at bounding box center [377, 327] width 9 height 10
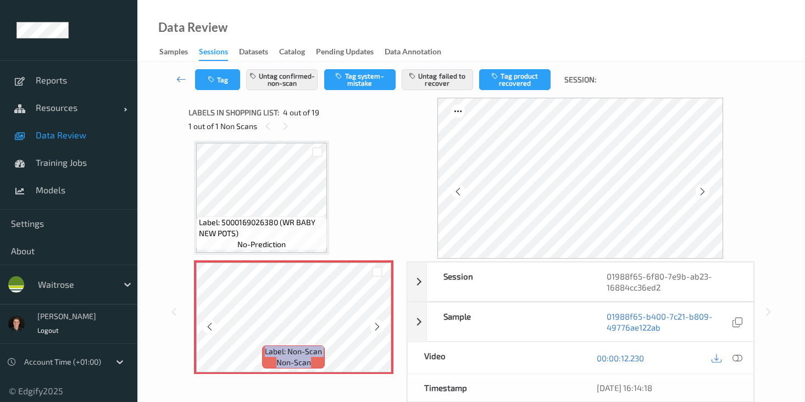
click at [375, 327] on icon at bounding box center [377, 327] width 9 height 10
click at [736, 356] on icon at bounding box center [737, 358] width 10 height 10
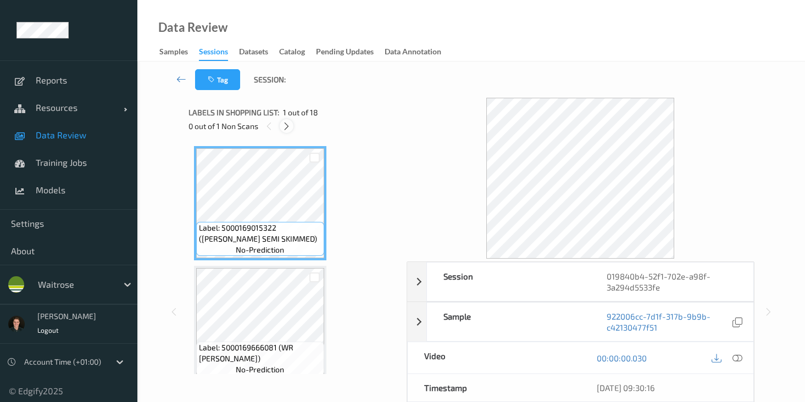
click at [286, 124] on icon at bounding box center [286, 126] width 9 height 10
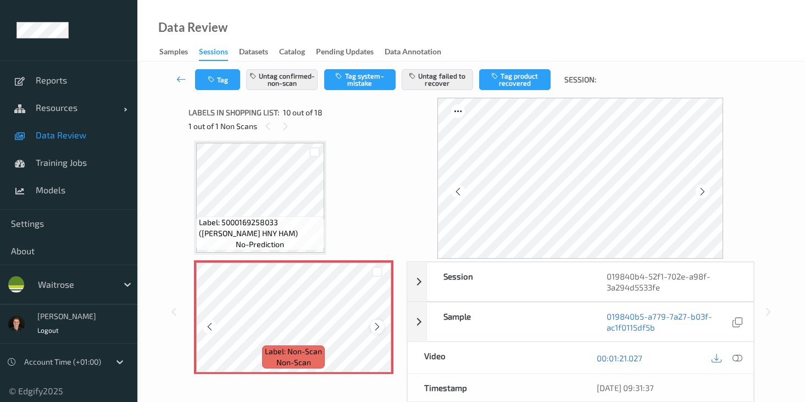
click at [374, 327] on icon at bounding box center [377, 327] width 9 height 10
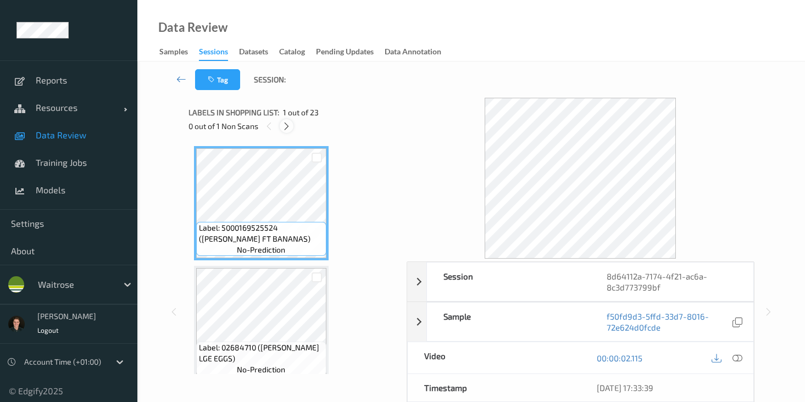
click at [284, 132] on div at bounding box center [287, 126] width 14 height 14
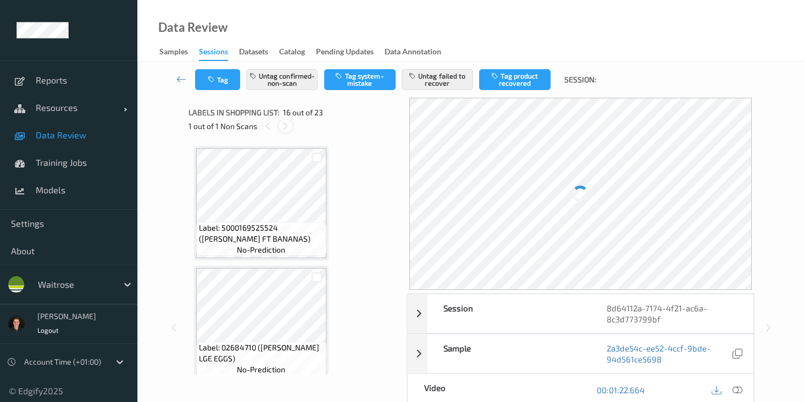
scroll to position [1682, 0]
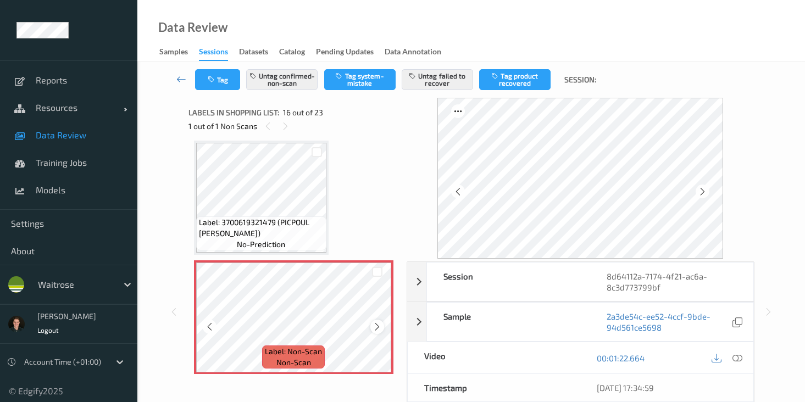
click at [381, 327] on div at bounding box center [377, 327] width 14 height 14
click at [381, 327] on icon at bounding box center [377, 327] width 9 height 10
click at [741, 360] on icon at bounding box center [737, 358] width 10 height 10
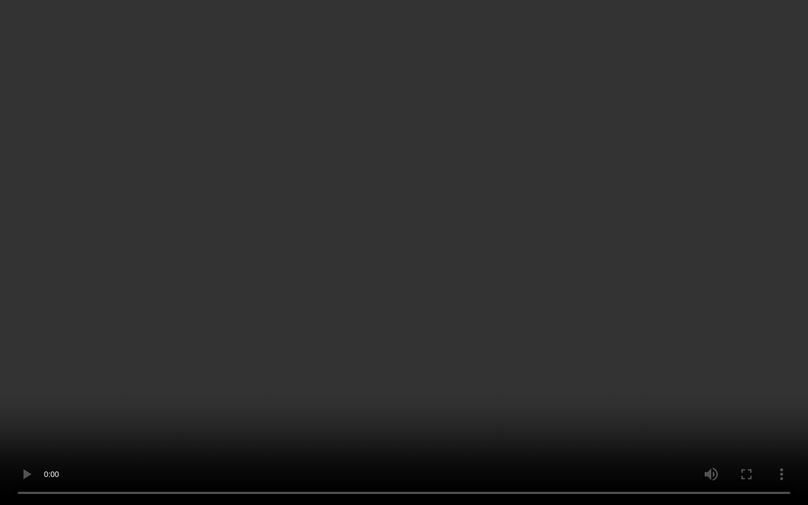
click at [231, 371] on video at bounding box center [404, 252] width 808 height 505
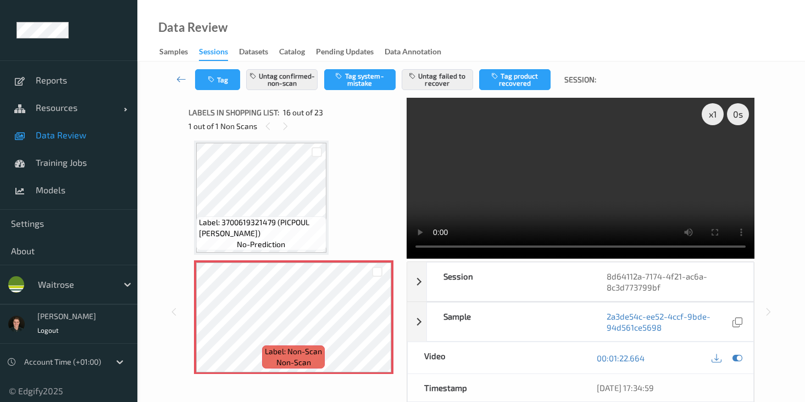
click at [697, 178] on video at bounding box center [581, 178] width 348 height 161
click at [554, 178] on video at bounding box center [581, 178] width 348 height 161
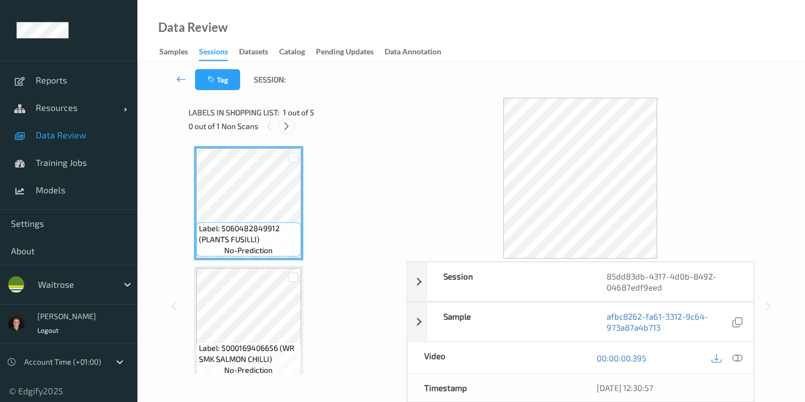
click at [286, 124] on icon at bounding box center [286, 126] width 9 height 10
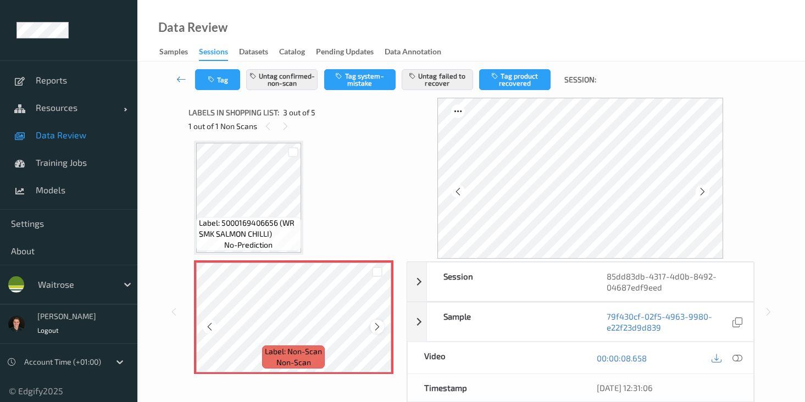
click at [375, 326] on icon at bounding box center [377, 327] width 9 height 10
click at [737, 356] on icon at bounding box center [737, 358] width 10 height 10
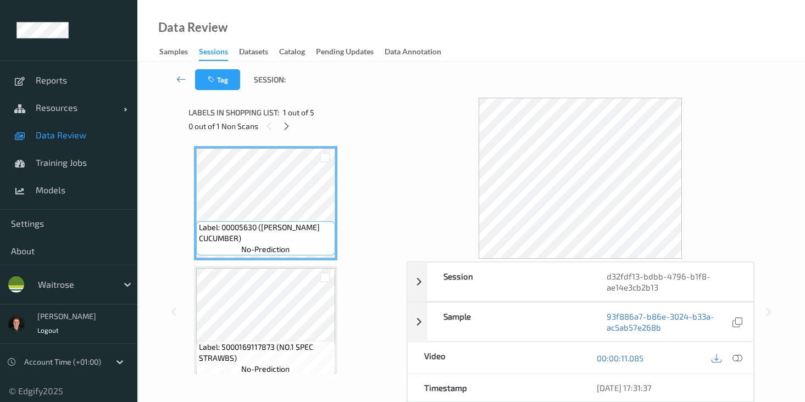
click at [293, 120] on div "0 out of 1 Non Scans" at bounding box center [293, 126] width 210 height 14
click at [287, 129] on icon at bounding box center [286, 126] width 9 height 10
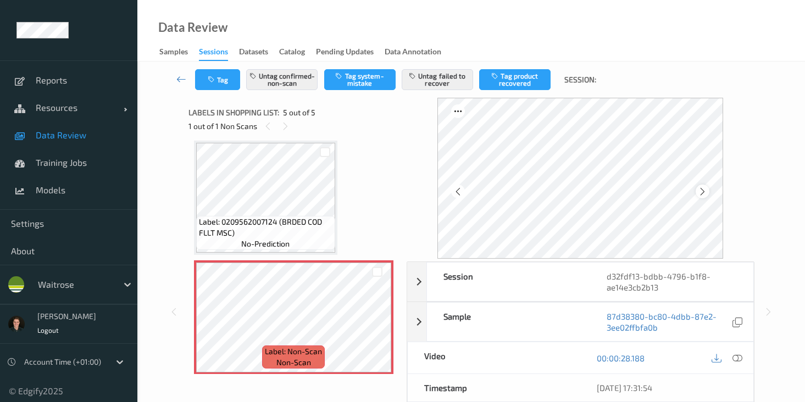
click at [704, 190] on icon at bounding box center [702, 192] width 9 height 10
click at [281, 124] on icon at bounding box center [285, 126] width 9 height 10
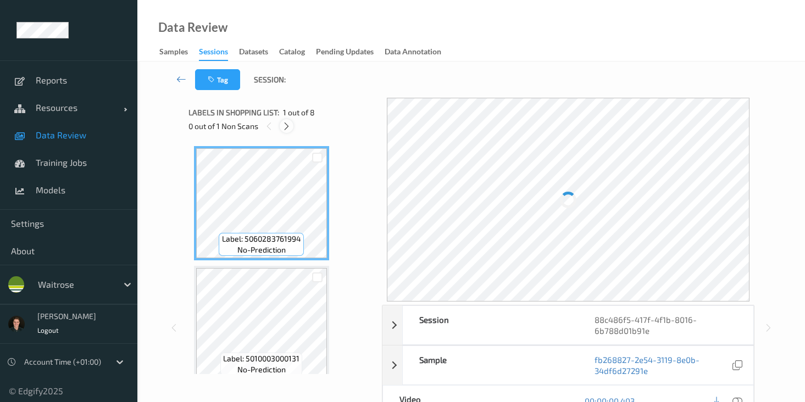
click at [285, 127] on icon at bounding box center [286, 126] width 9 height 10
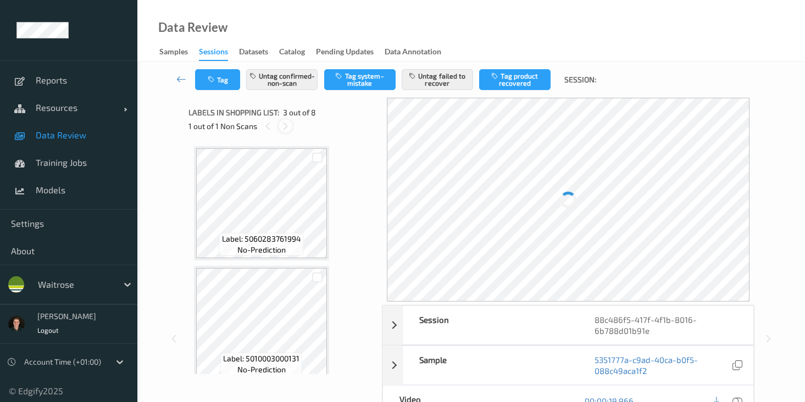
scroll to position [125, 0]
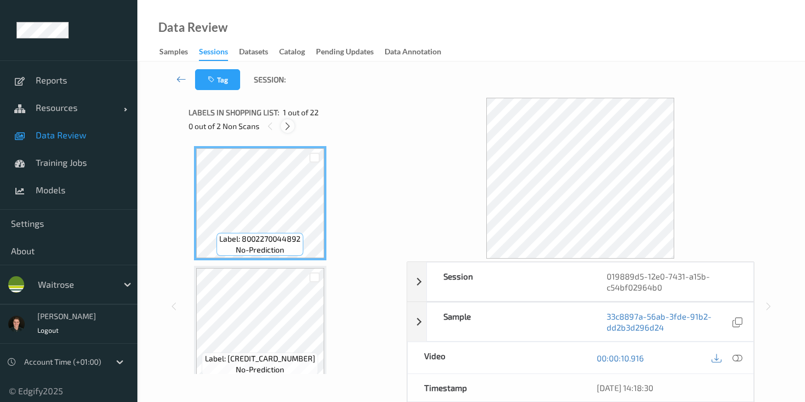
click at [286, 124] on icon at bounding box center [287, 126] width 9 height 10
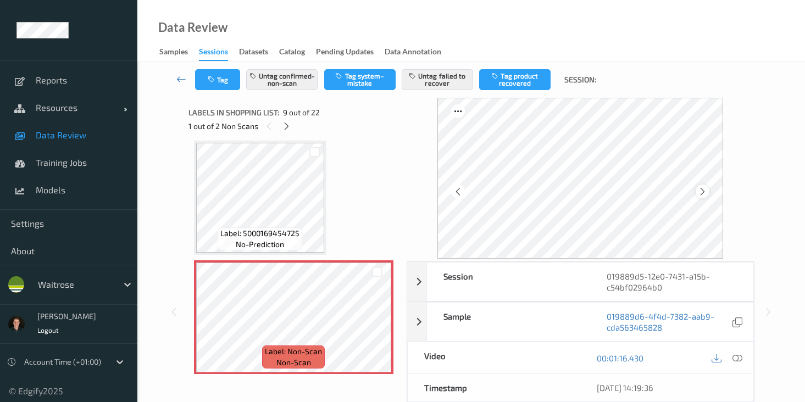
click at [703, 188] on icon at bounding box center [702, 192] width 9 height 10
click at [701, 190] on icon at bounding box center [702, 192] width 9 height 10
click at [701, 189] on icon at bounding box center [702, 192] width 9 height 10
click at [701, 191] on icon at bounding box center [702, 192] width 9 height 10
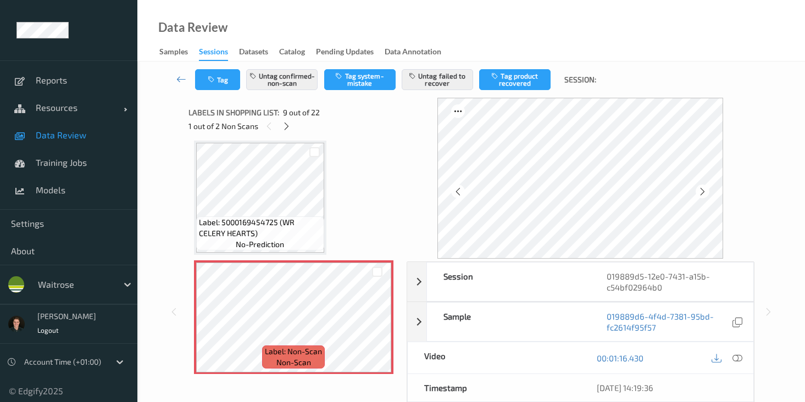
click at [701, 191] on icon at bounding box center [702, 192] width 9 height 10
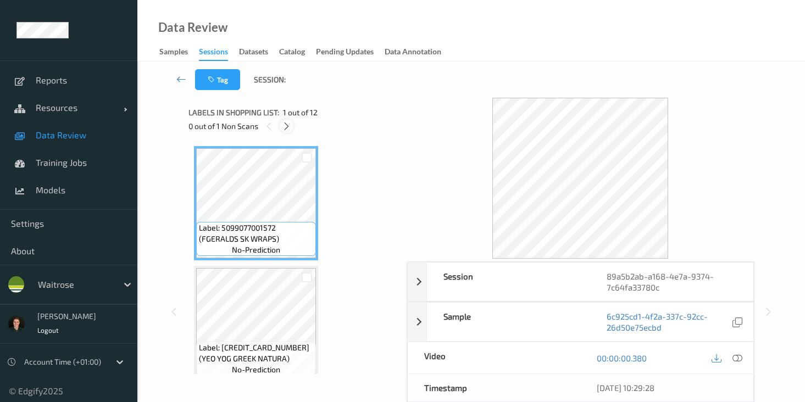
click at [290, 124] on icon at bounding box center [286, 126] width 9 height 10
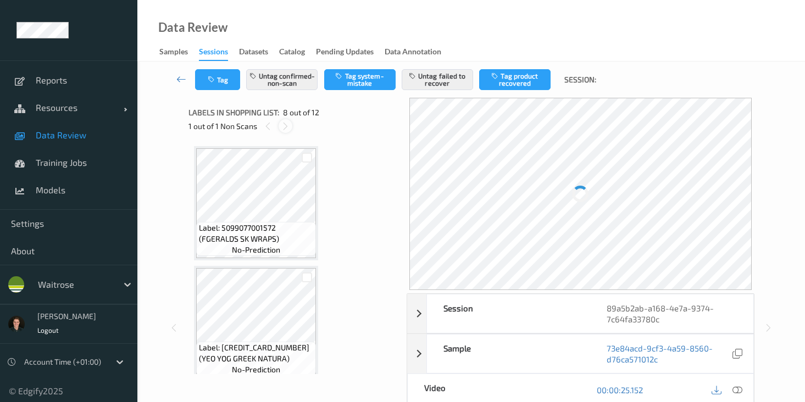
scroll to position [724, 0]
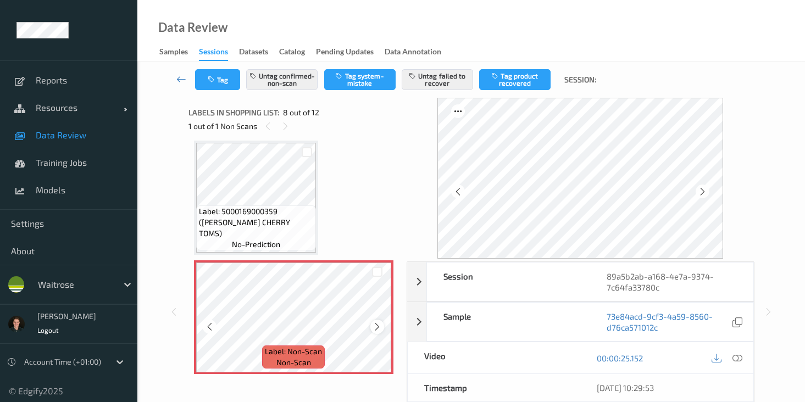
click at [376, 327] on icon at bounding box center [377, 327] width 9 height 10
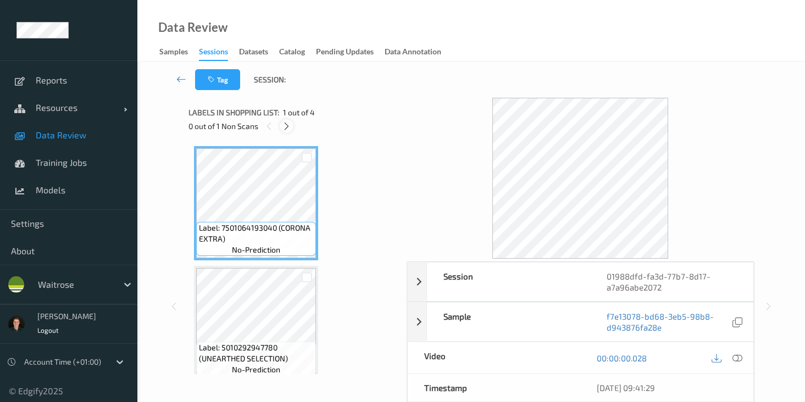
click at [286, 125] on icon at bounding box center [286, 126] width 9 height 10
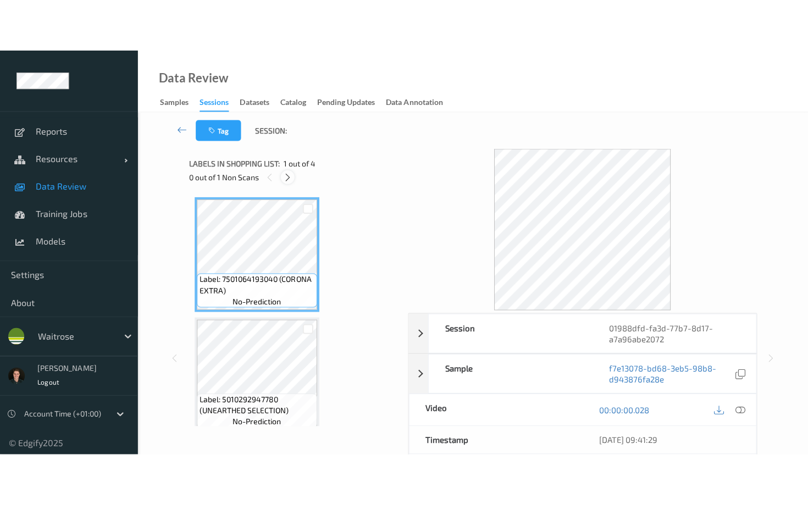
scroll to position [245, 0]
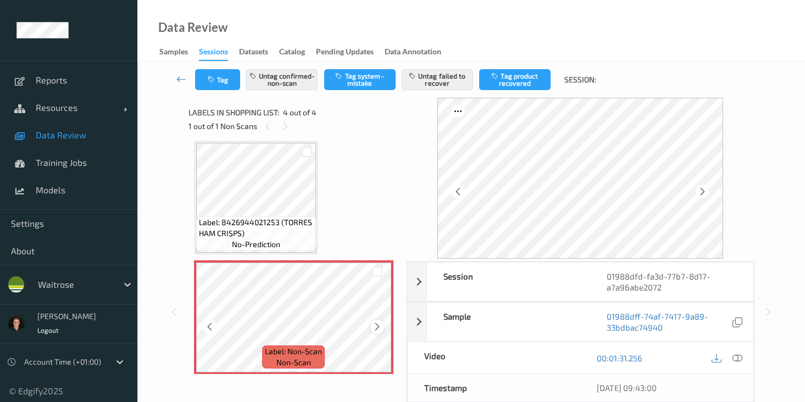
click at [377, 325] on icon at bounding box center [377, 327] width 9 height 10
click at [736, 359] on icon at bounding box center [737, 358] width 10 height 10
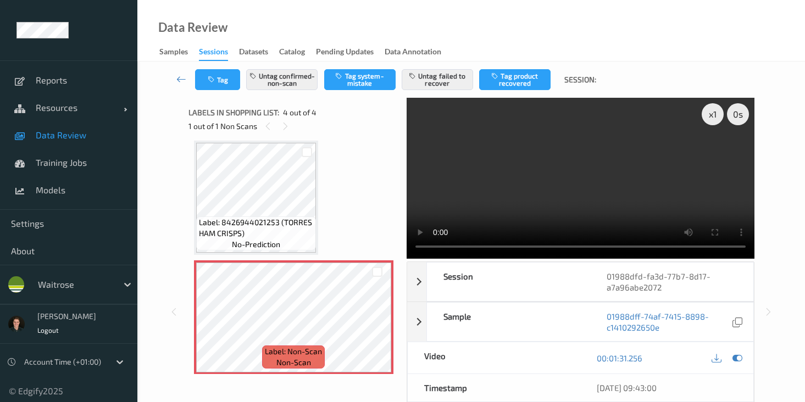
scroll to position [148, 0]
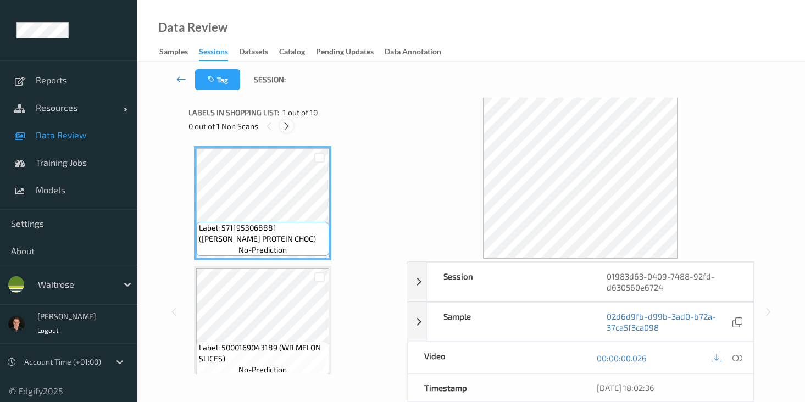
click at [285, 125] on icon at bounding box center [286, 126] width 9 height 10
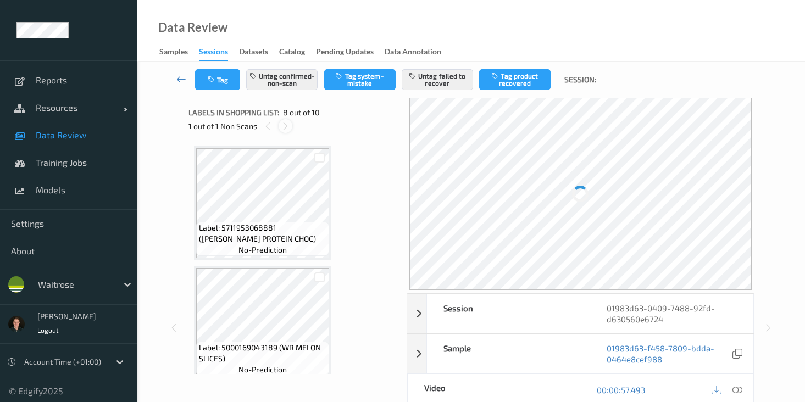
scroll to position [724, 0]
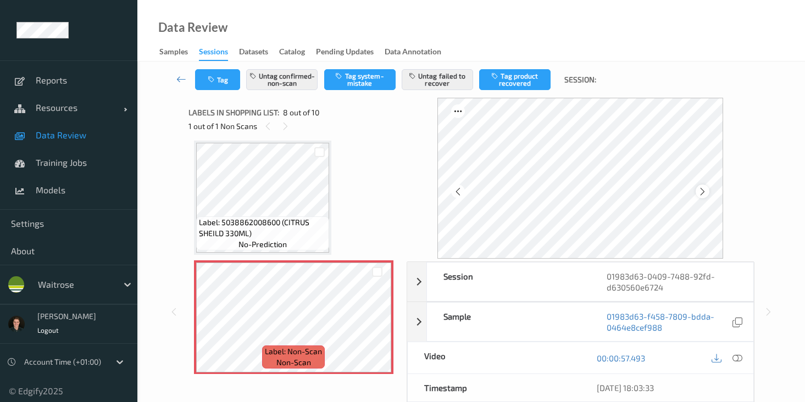
click at [706, 193] on icon at bounding box center [702, 192] width 9 height 10
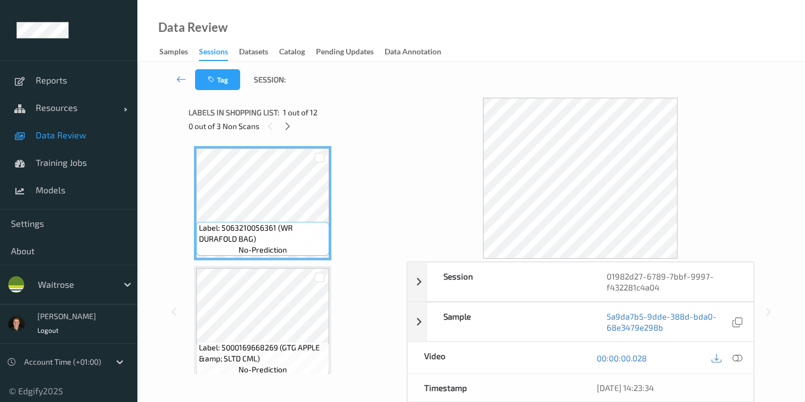
click at [292, 132] on div "0 out of 3 Non Scans" at bounding box center [293, 126] width 210 height 14
click at [287, 125] on icon at bounding box center [287, 126] width 9 height 10
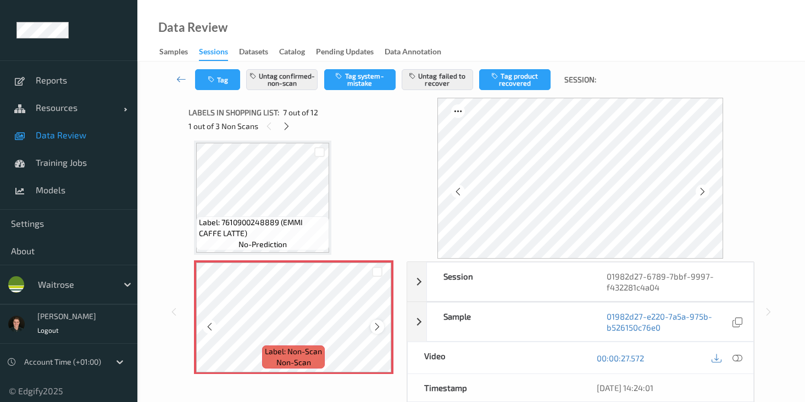
click at [375, 329] on icon at bounding box center [377, 327] width 9 height 10
click at [739, 359] on icon at bounding box center [737, 358] width 10 height 10
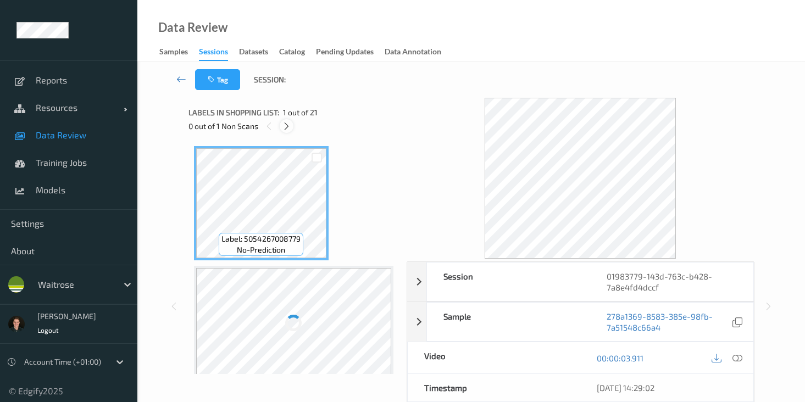
click at [289, 129] on icon at bounding box center [286, 126] width 9 height 10
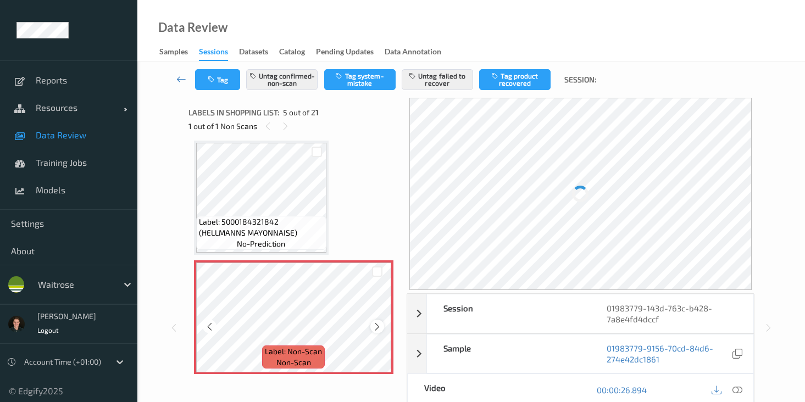
scroll to position [365, 0]
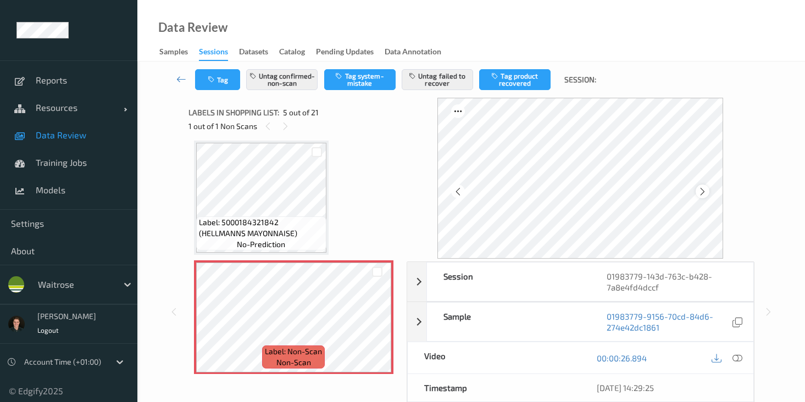
click at [707, 189] on icon at bounding box center [702, 192] width 9 height 10
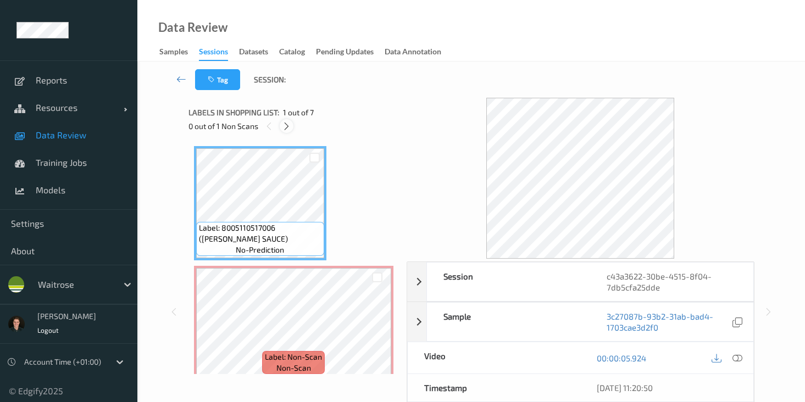
click at [284, 129] on icon at bounding box center [286, 126] width 9 height 10
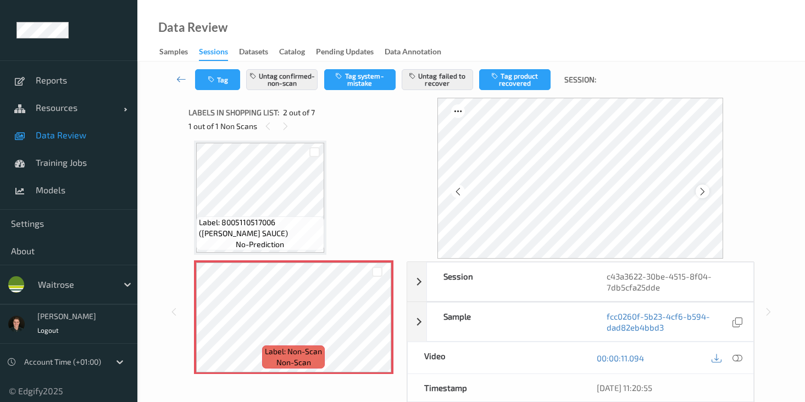
click at [703, 192] on icon at bounding box center [702, 192] width 9 height 10
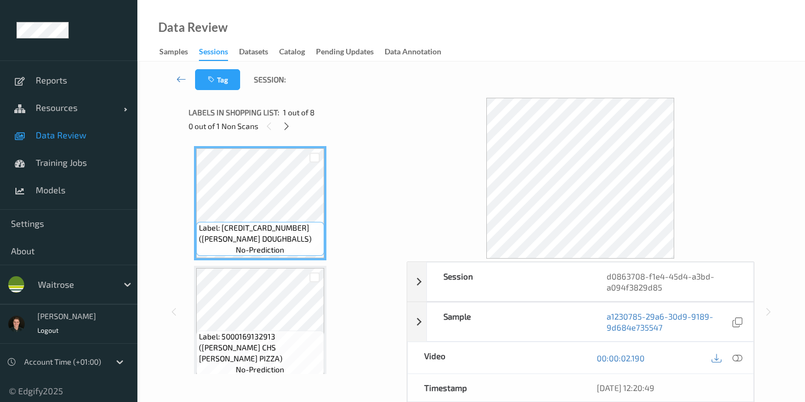
click at [282, 120] on div "0 out of 1 Non Scans" at bounding box center [293, 126] width 210 height 14
click at [282, 124] on icon at bounding box center [286, 126] width 9 height 10
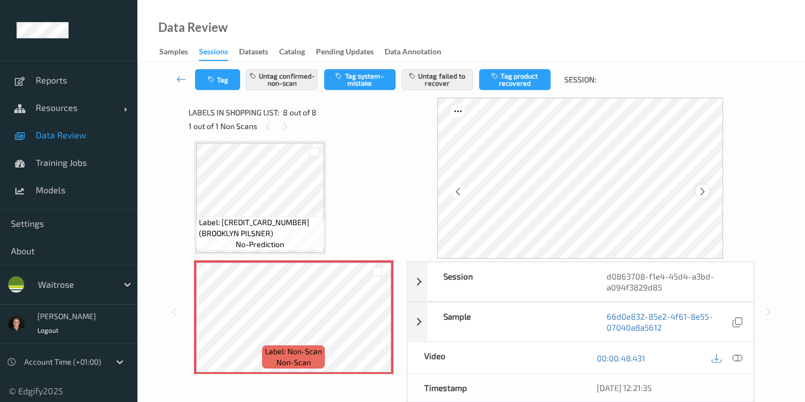
click at [703, 194] on icon at bounding box center [702, 192] width 9 height 10
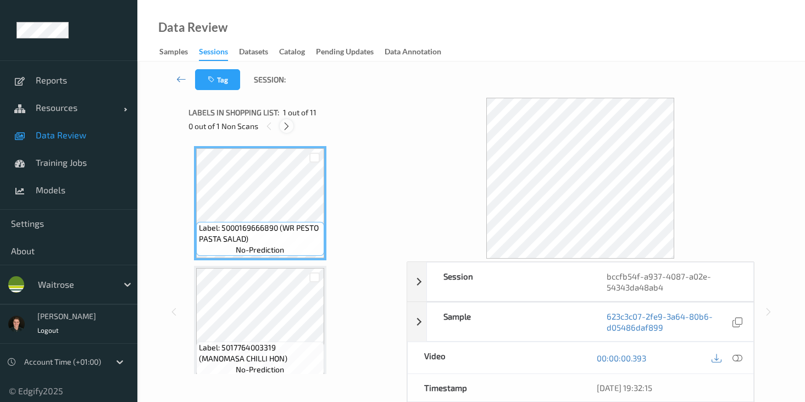
click at [291, 121] on icon at bounding box center [286, 126] width 9 height 10
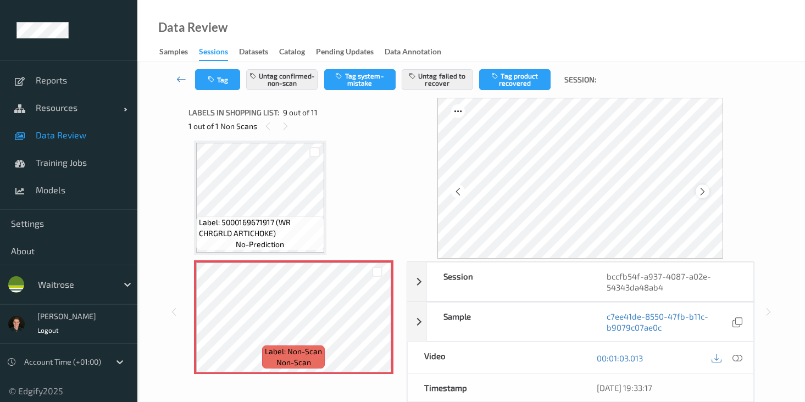
click at [707, 190] on icon at bounding box center [702, 192] width 9 height 10
click at [703, 191] on icon at bounding box center [702, 192] width 9 height 10
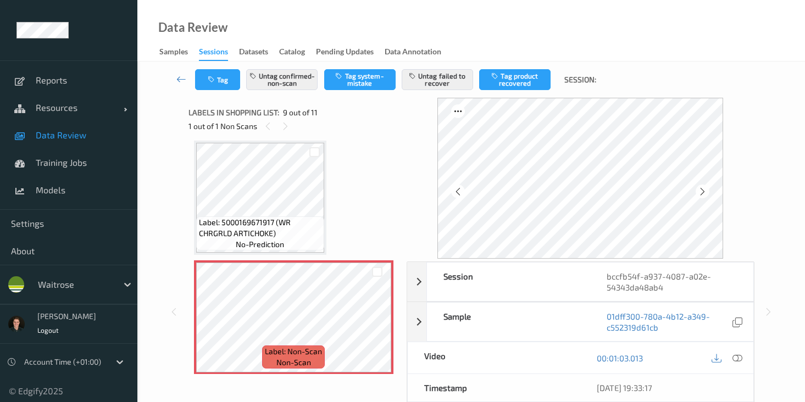
click at [703, 191] on icon at bounding box center [702, 192] width 9 height 10
click at [736, 361] on icon at bounding box center [737, 358] width 10 height 10
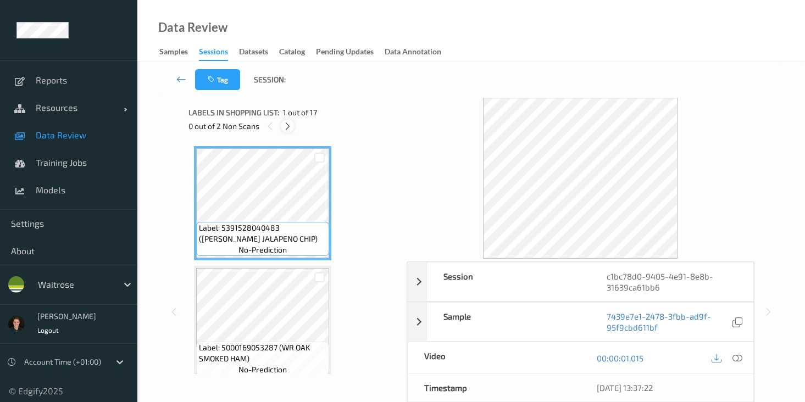
click at [286, 130] on icon at bounding box center [287, 126] width 9 height 10
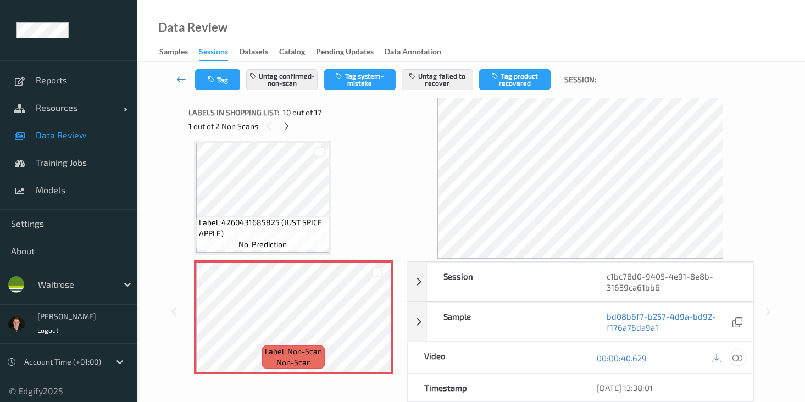
click at [738, 358] on icon at bounding box center [737, 358] width 10 height 10
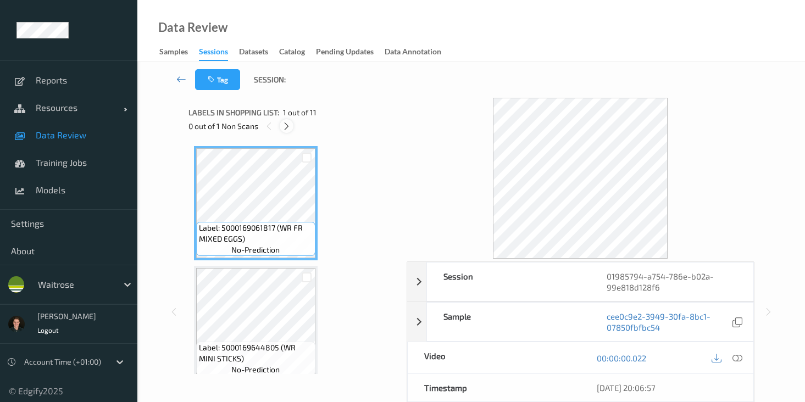
click at [290, 129] on icon at bounding box center [286, 126] width 9 height 10
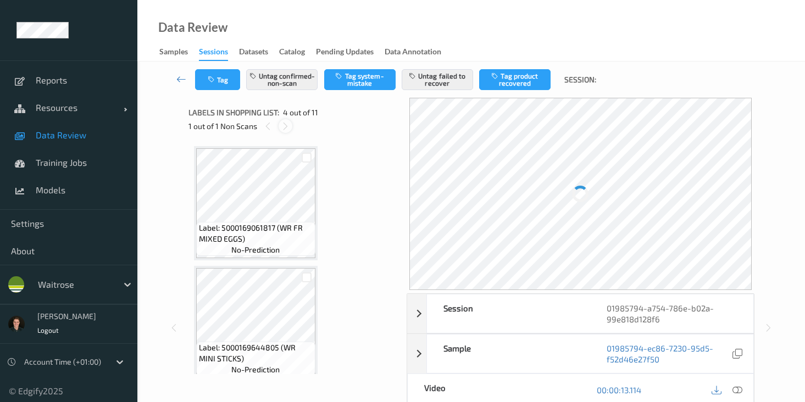
scroll to position [245, 0]
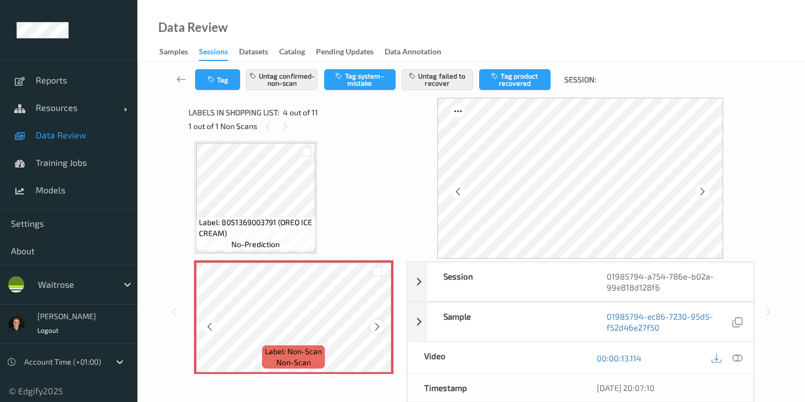
click at [376, 326] on icon at bounding box center [377, 327] width 9 height 10
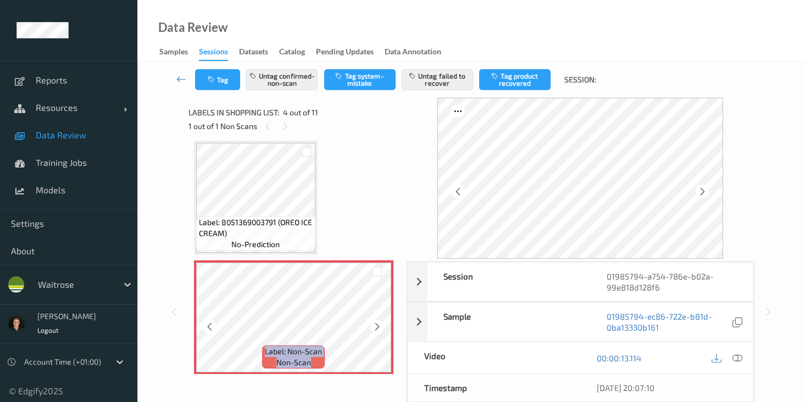
click at [376, 326] on icon at bounding box center [377, 327] width 9 height 10
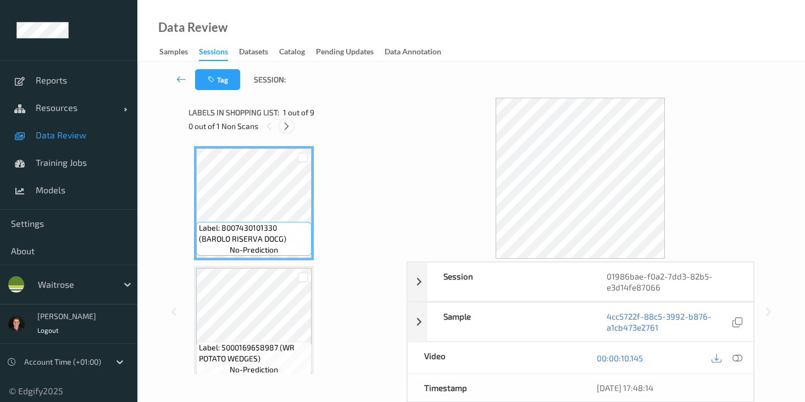
click at [283, 124] on icon at bounding box center [286, 126] width 9 height 10
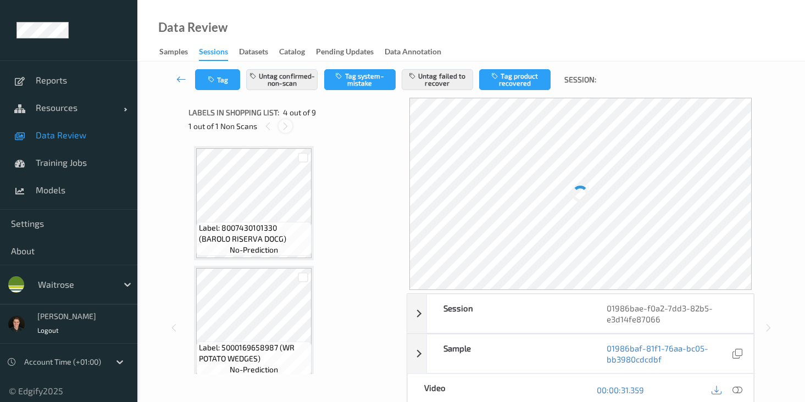
scroll to position [245, 0]
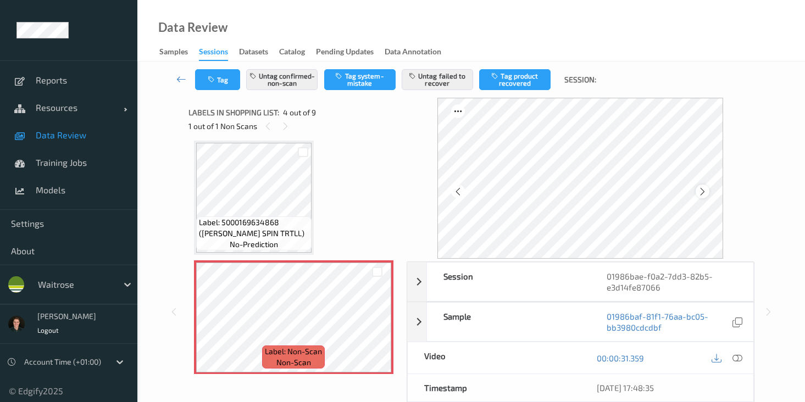
click at [700, 192] on div at bounding box center [703, 192] width 14 height 14
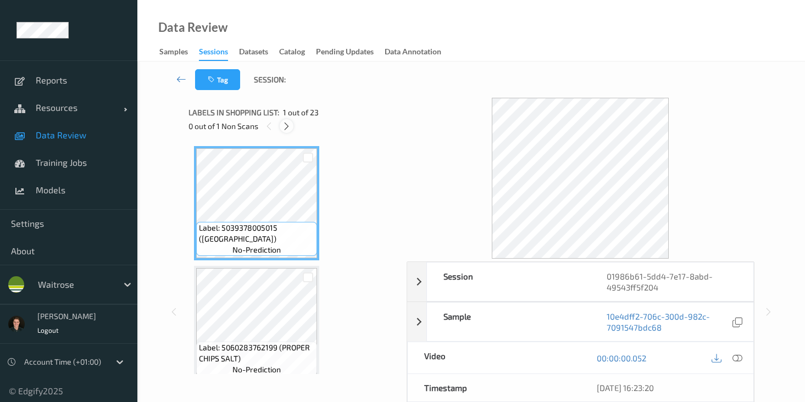
click at [285, 120] on div at bounding box center [287, 126] width 14 height 14
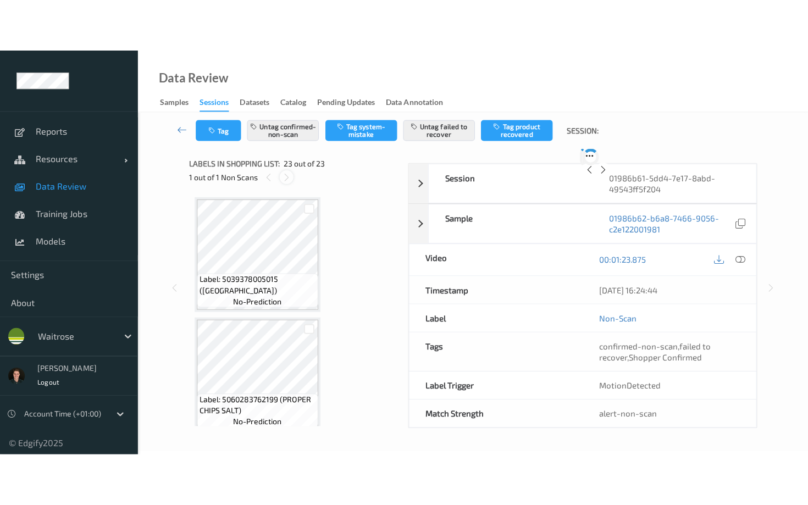
scroll to position [2521, 0]
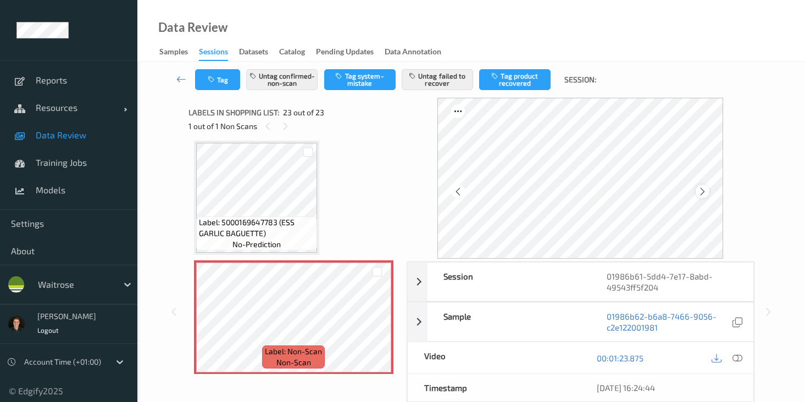
click at [701, 188] on icon at bounding box center [702, 192] width 9 height 10
click at [738, 358] on icon at bounding box center [737, 358] width 10 height 10
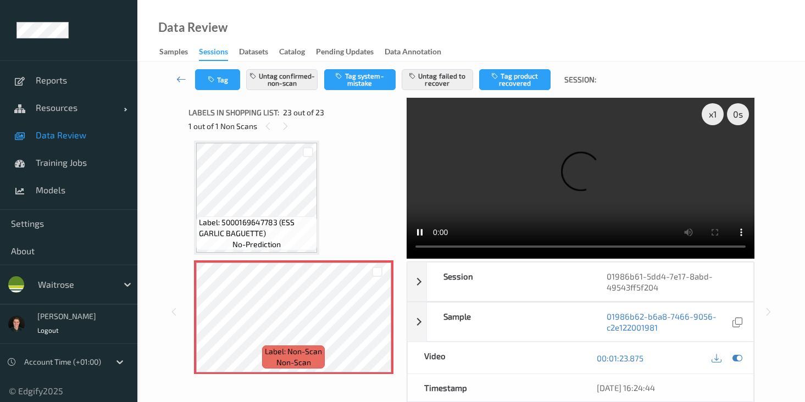
scroll to position [2424, 0]
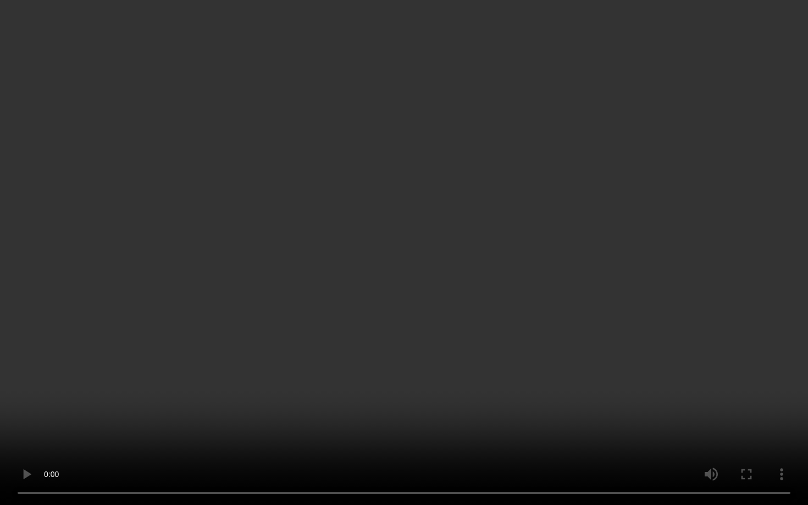
click at [522, 352] on video at bounding box center [404, 252] width 808 height 505
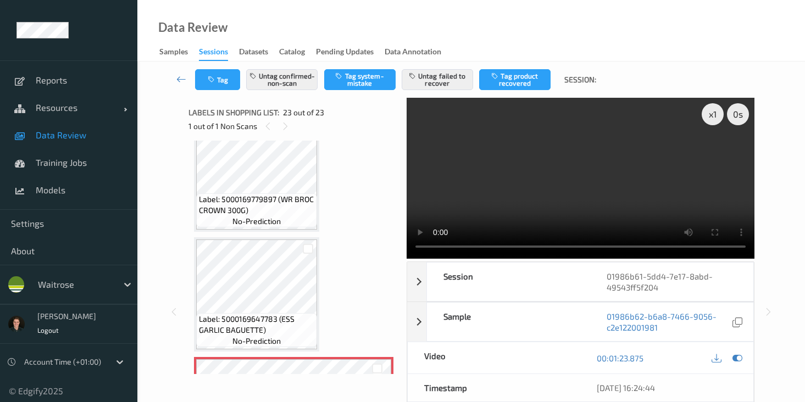
click at [619, 199] on video at bounding box center [581, 178] width 348 height 161
